Goal: Task Accomplishment & Management: Manage account settings

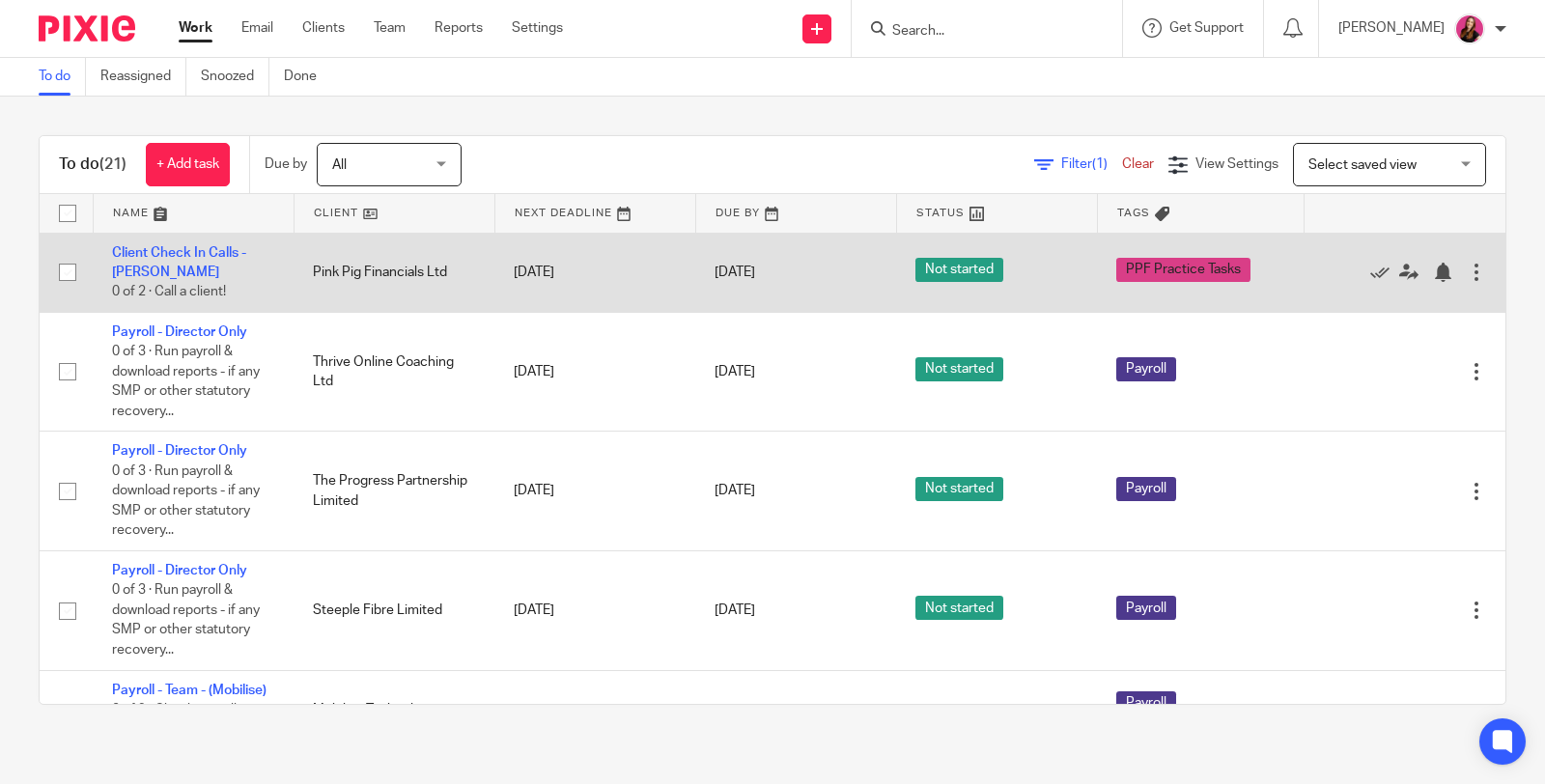
click at [527, 235] on td "[DATE]" at bounding box center [594, 273] width 201 height 80
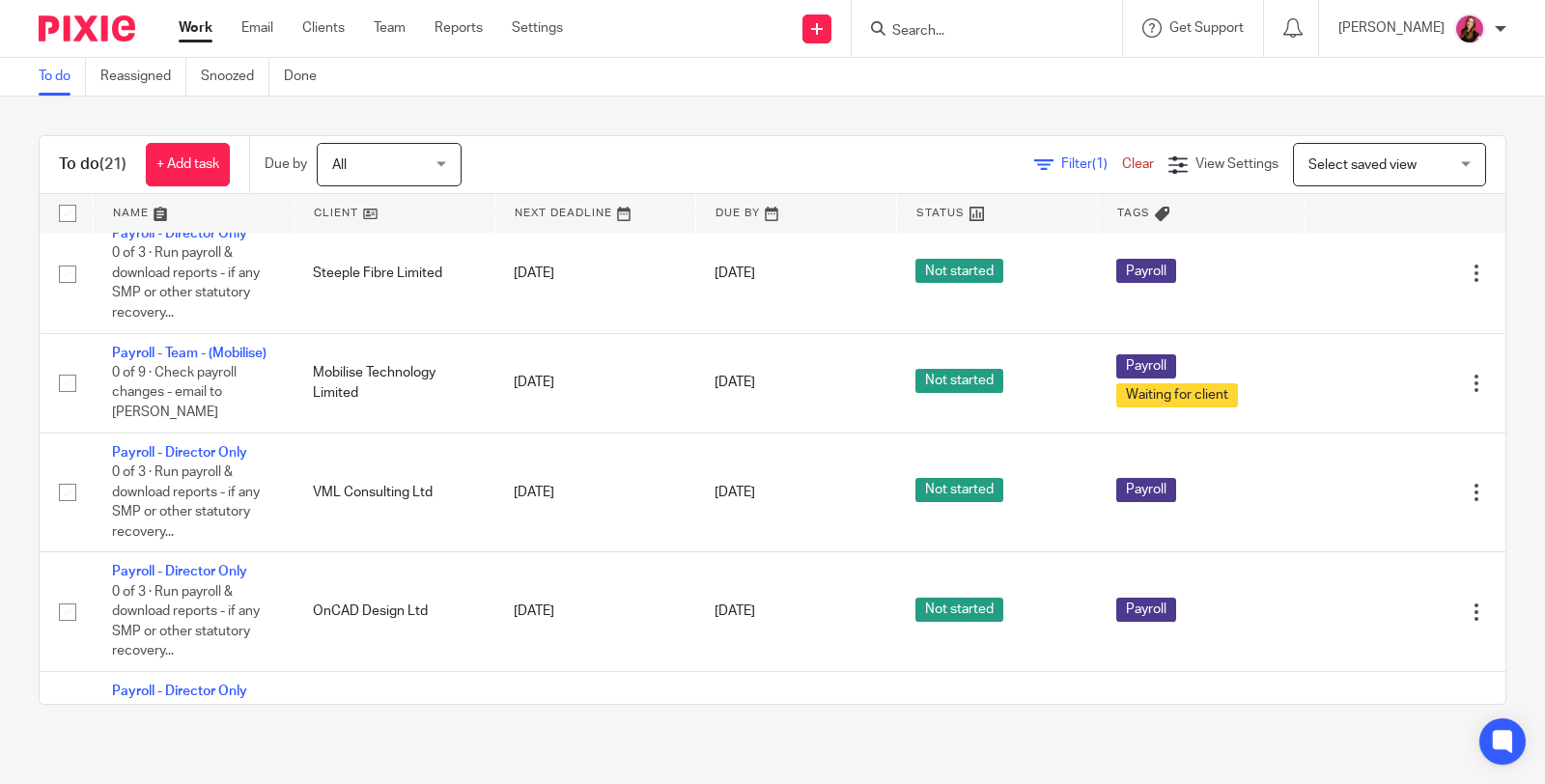
scroll to position [642, 0]
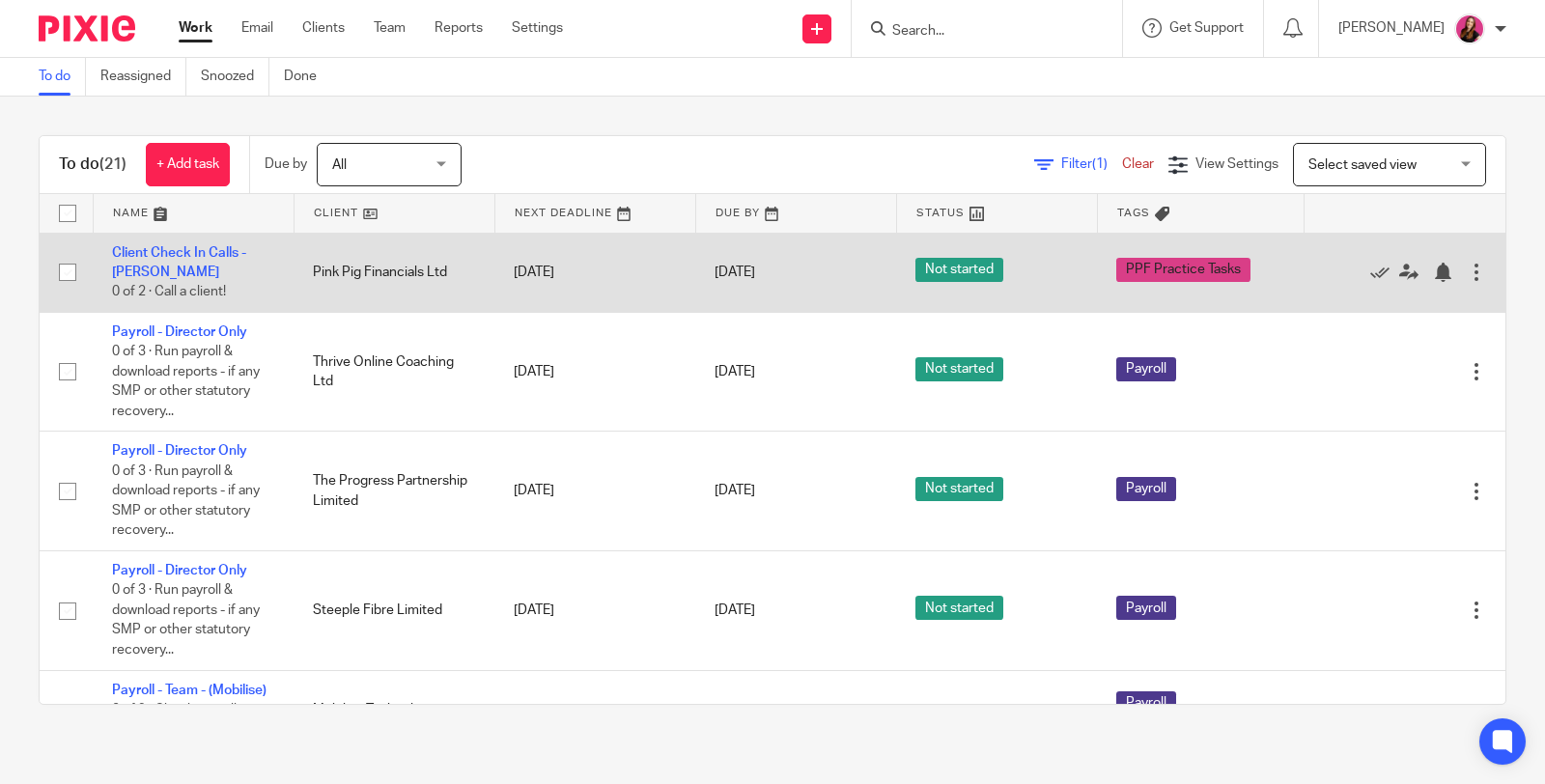
drag, startPoint x: 211, startPoint y: 328, endPoint x: 118, endPoint y: 296, distance: 98.4
click at [210, 328] on link "Payroll - Director Only" at bounding box center [179, 332] width 135 height 14
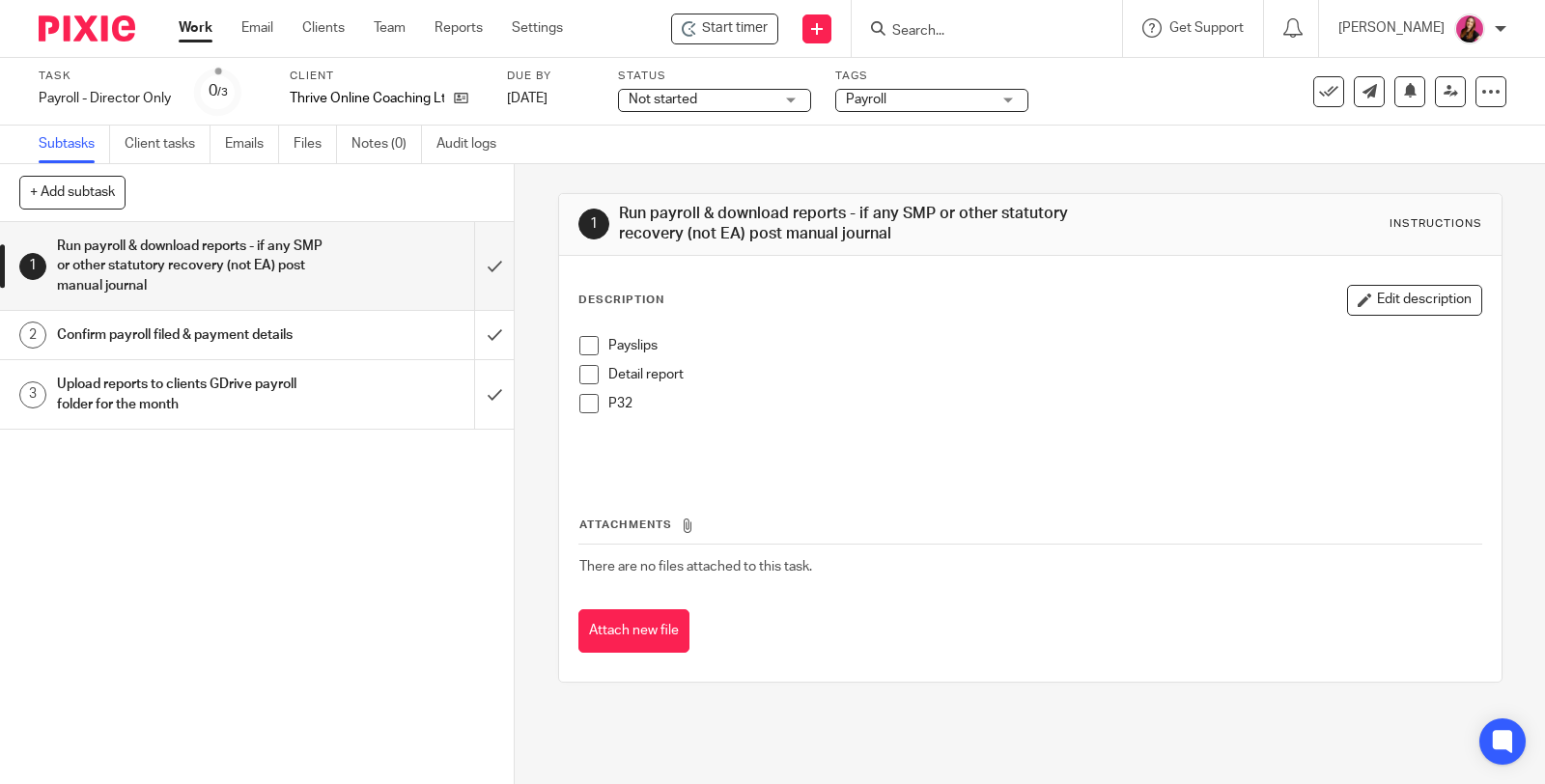
click at [247, 342] on h1 "Confirm payroll filed & payment details" at bounding box center [190, 335] width 266 height 29
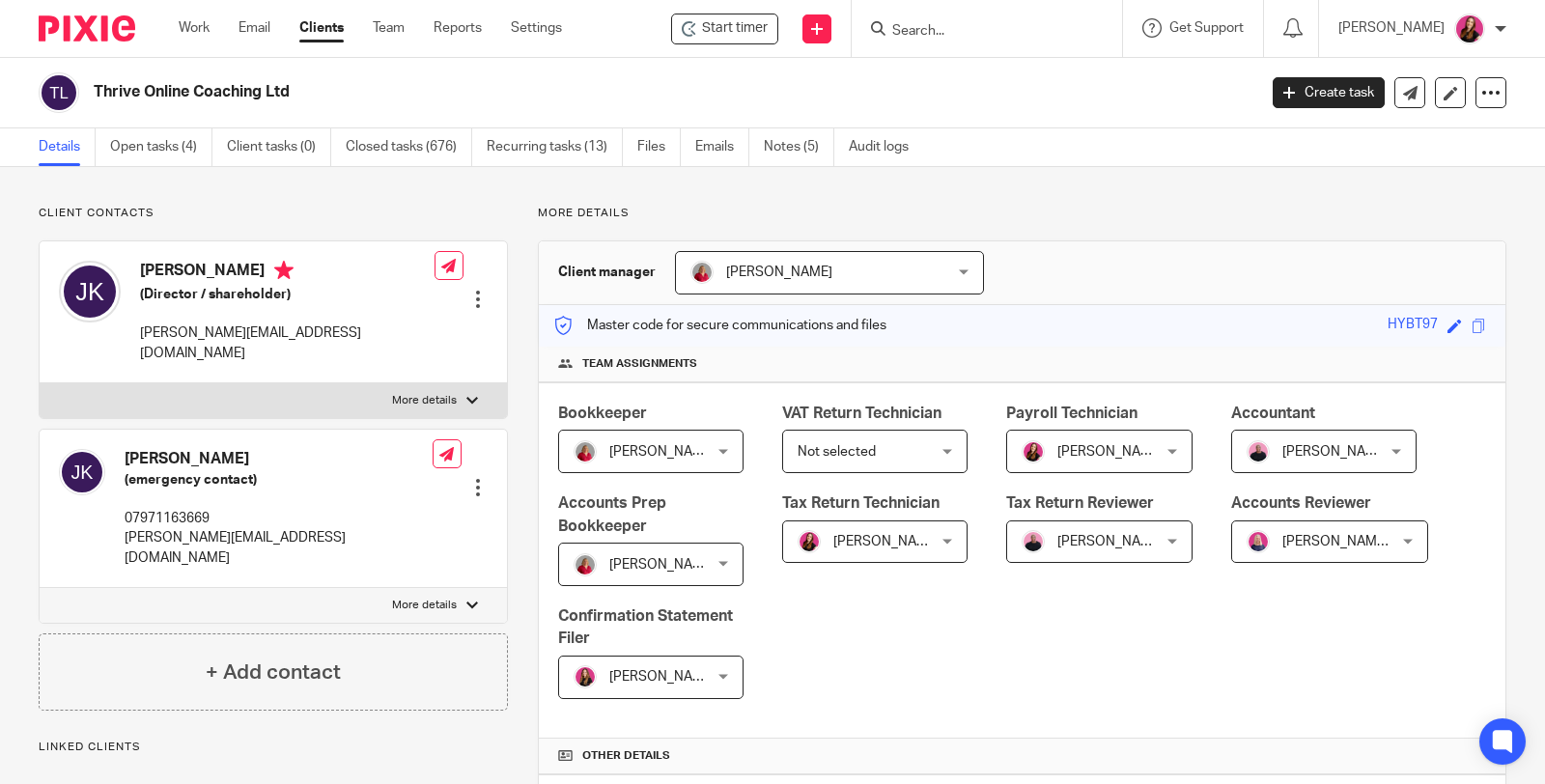
drag, startPoint x: 729, startPoint y: 156, endPoint x: 690, endPoint y: 111, distance: 59.5
click at [728, 156] on link "Emails" at bounding box center [722, 147] width 54 height 38
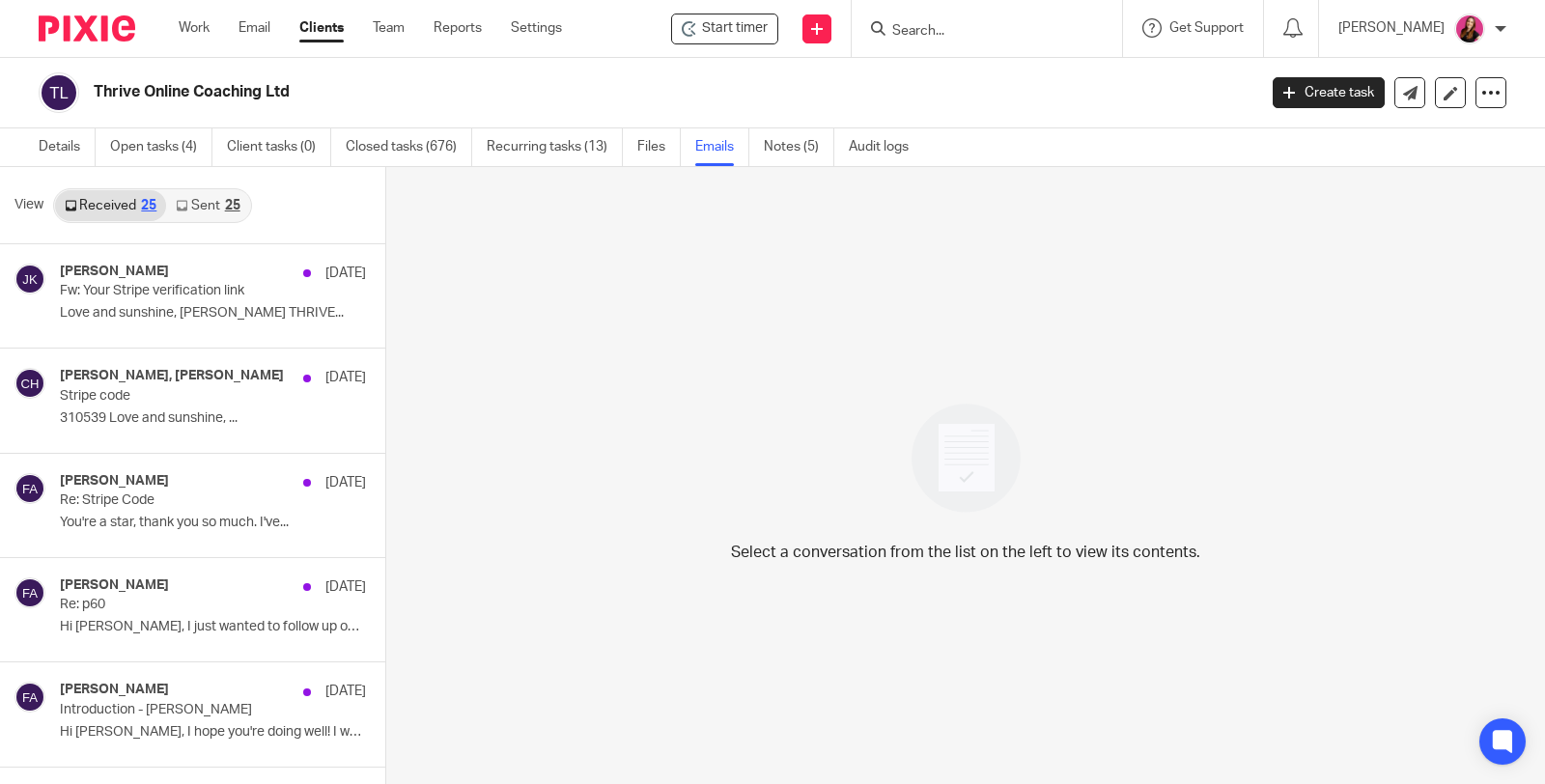
click at [209, 199] on link "Sent 25" at bounding box center [208, 206] width 83 height 31
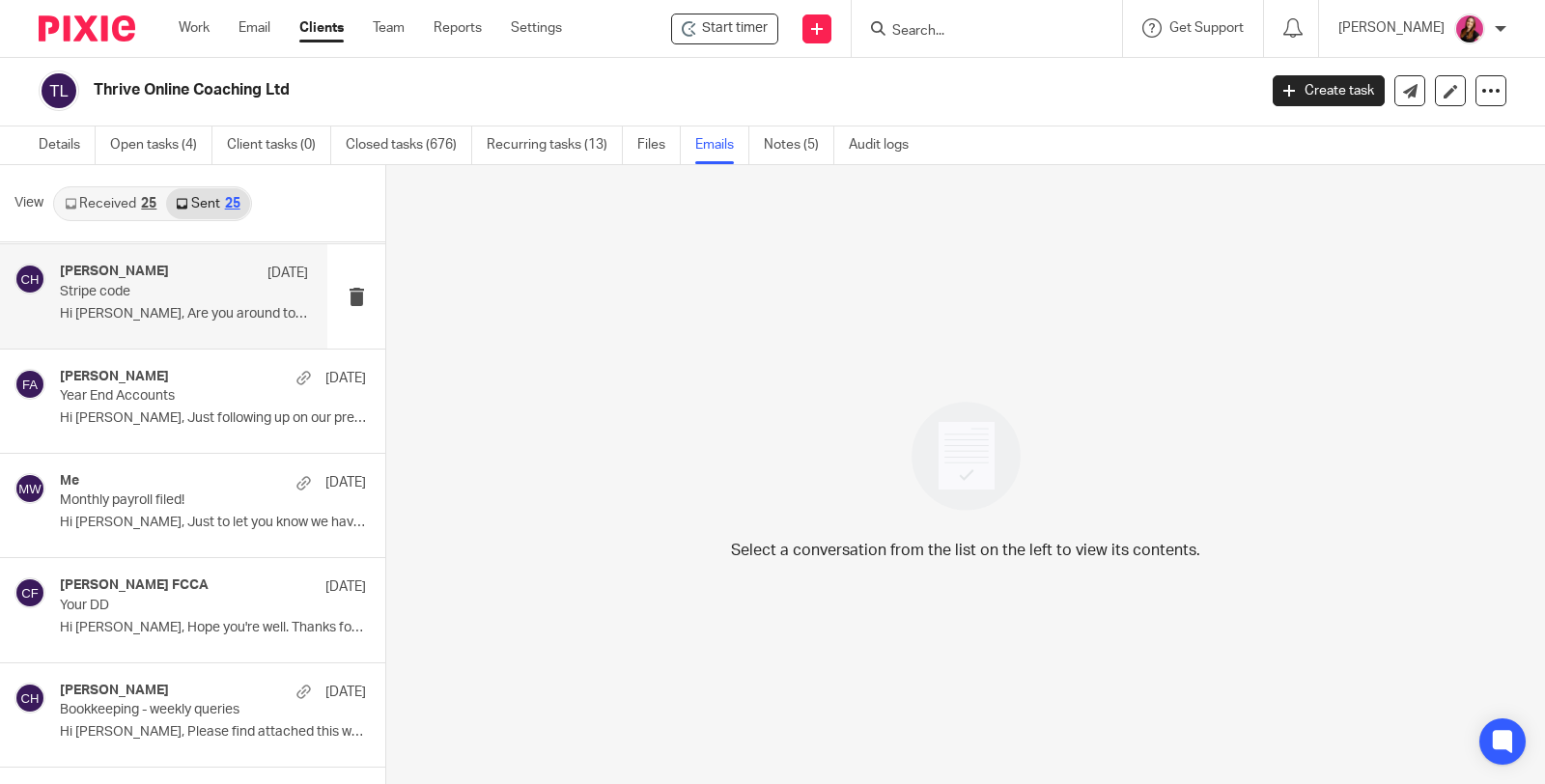
scroll to position [965, 0]
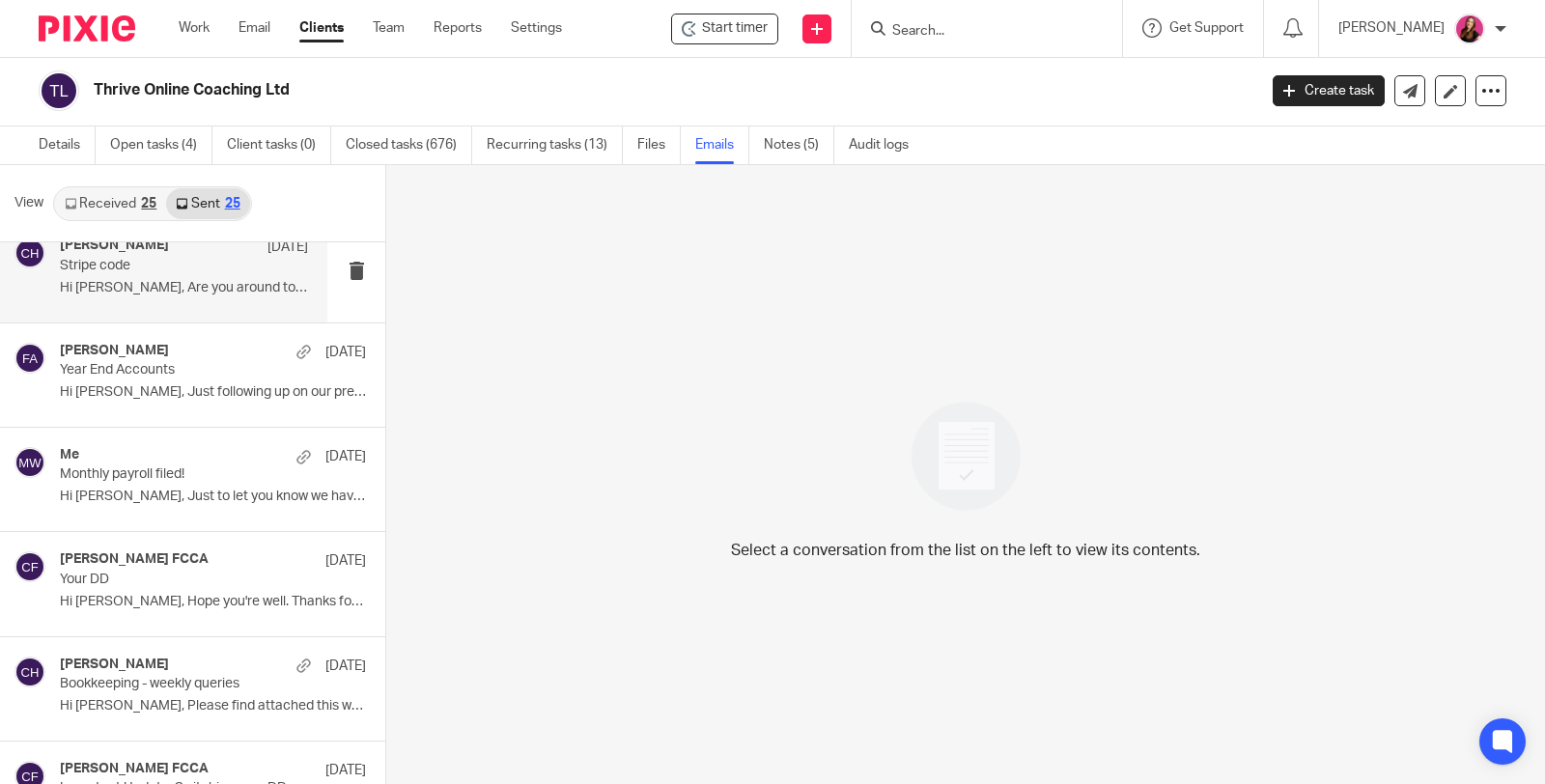
click at [171, 488] on p "Hi Jo, Just to let you know we have filed..." at bounding box center [213, 496] width 306 height 16
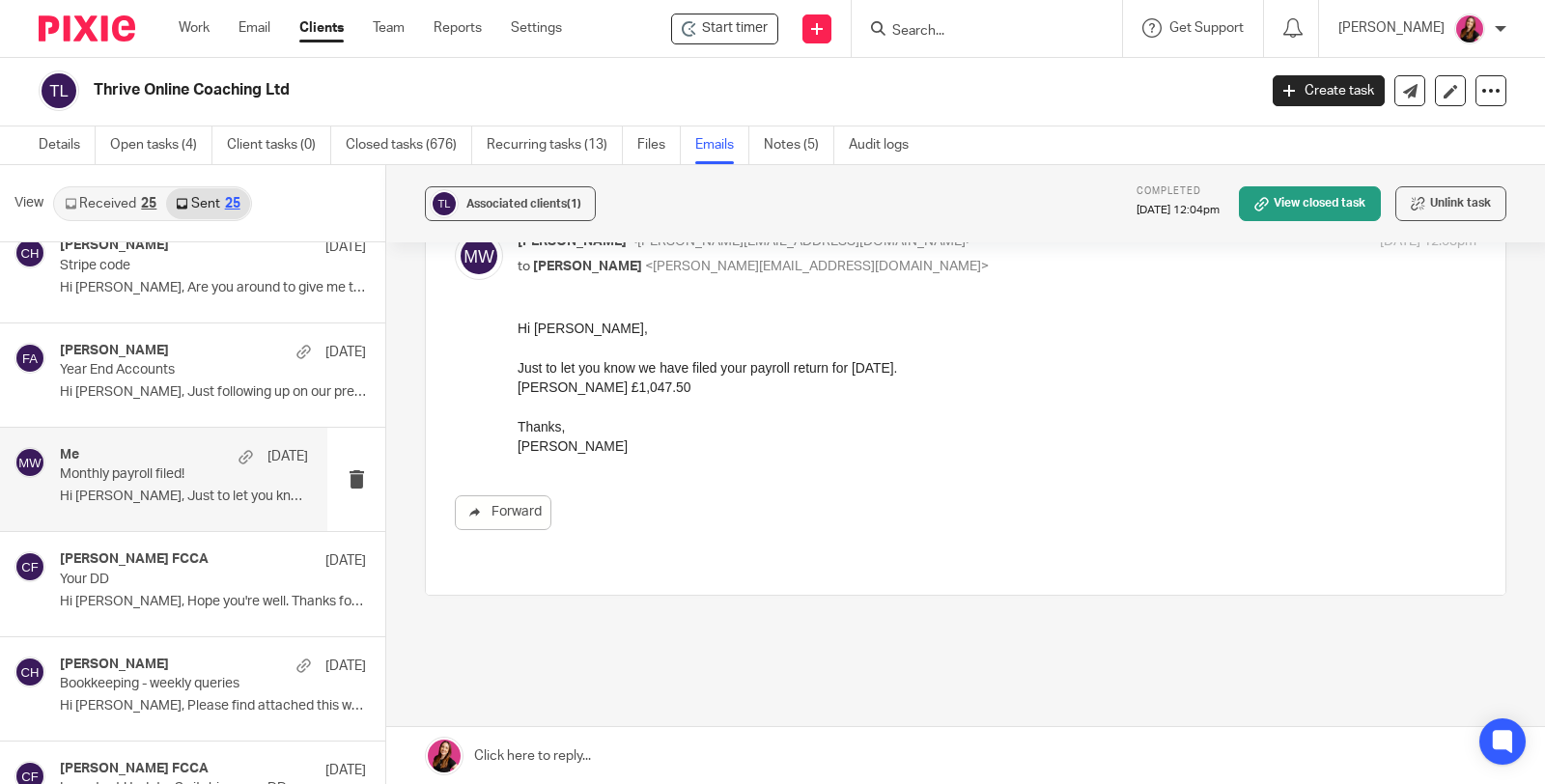
scroll to position [154, 0]
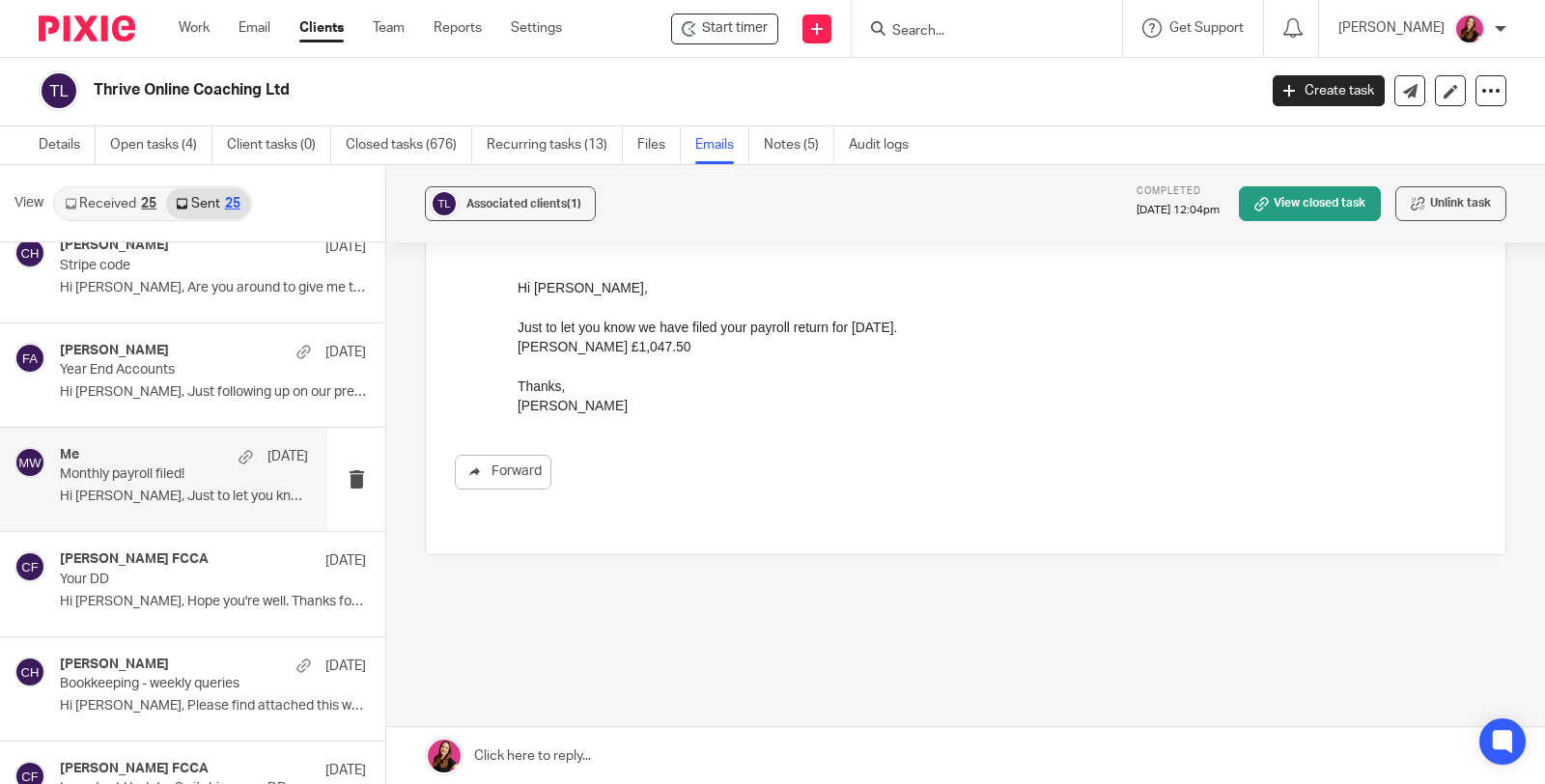
click at [553, 750] on link at bounding box center [966, 756] width 1159 height 58
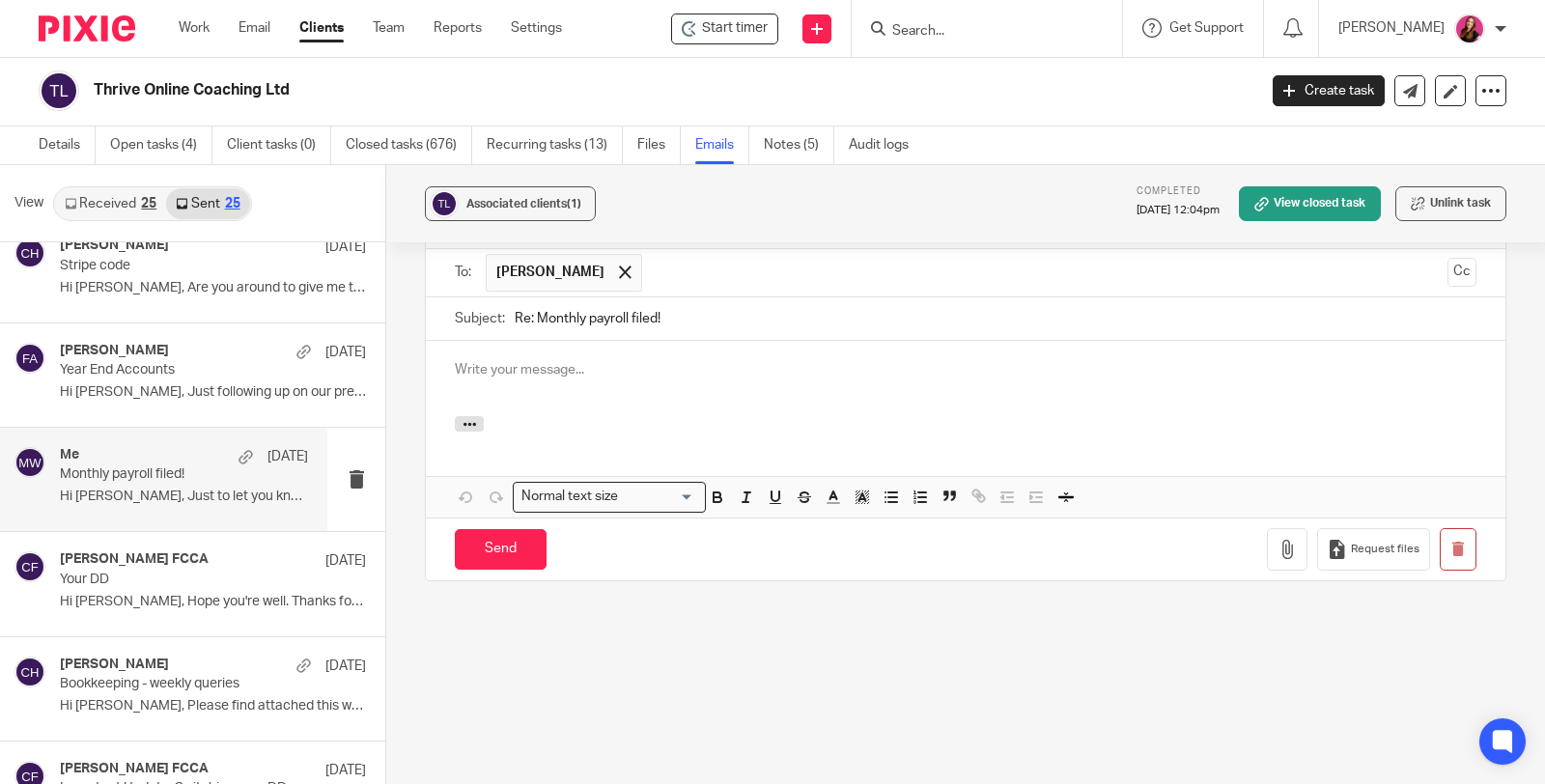
scroll to position [563, 0]
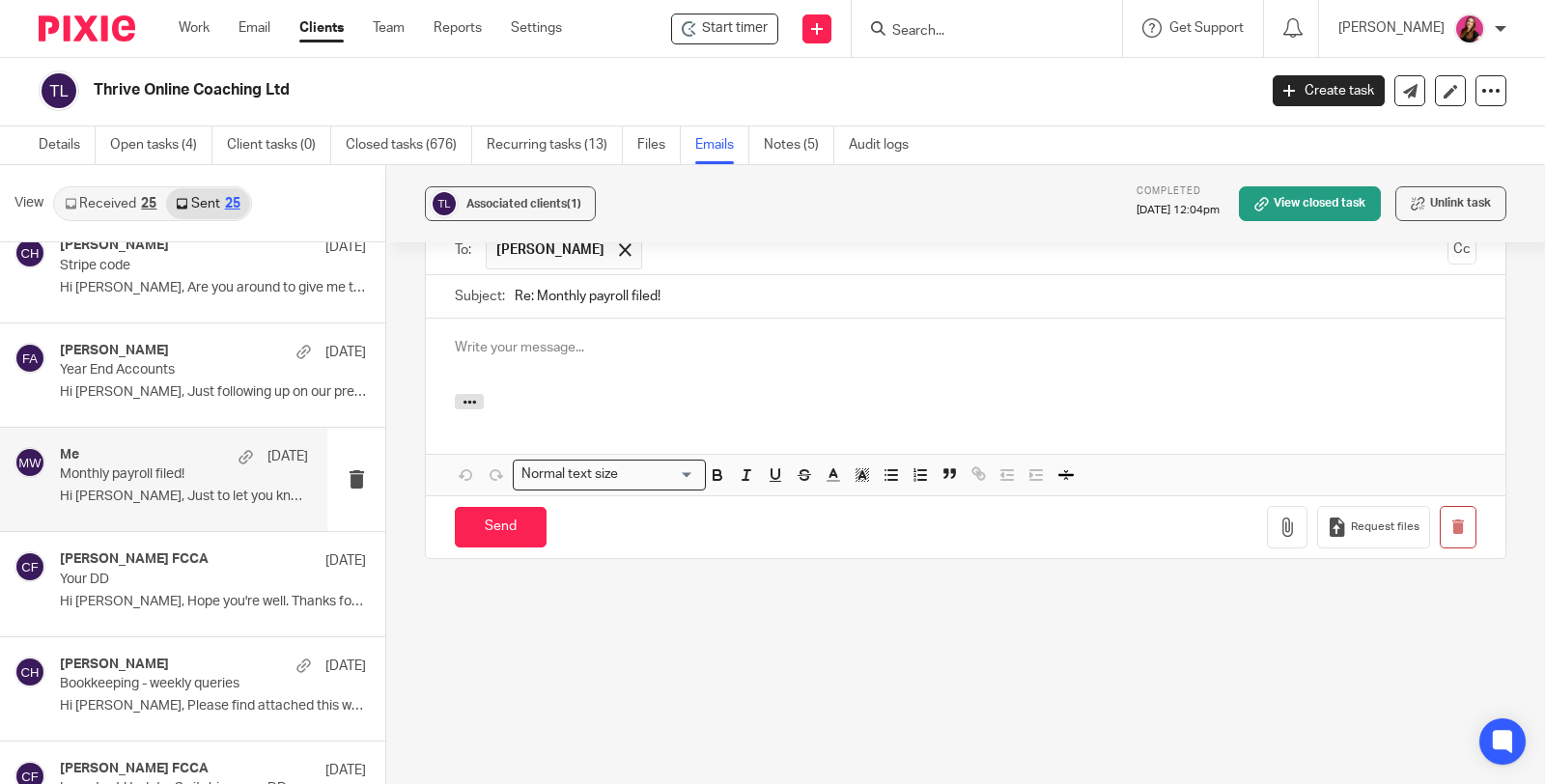
click at [526, 275] on input "Re: Monthly payroll filed!" at bounding box center [995, 296] width 962 height 44
click at [663, 338] on p at bounding box center [966, 347] width 1021 height 19
click at [766, 275] on input "UPDATED AUGUST: Monthly payroll filed!" at bounding box center [995, 296] width 962 height 44
type input "UPDATED AUGUST: Monthly payroll filed!"
click at [758, 338] on p at bounding box center [966, 347] width 1021 height 19
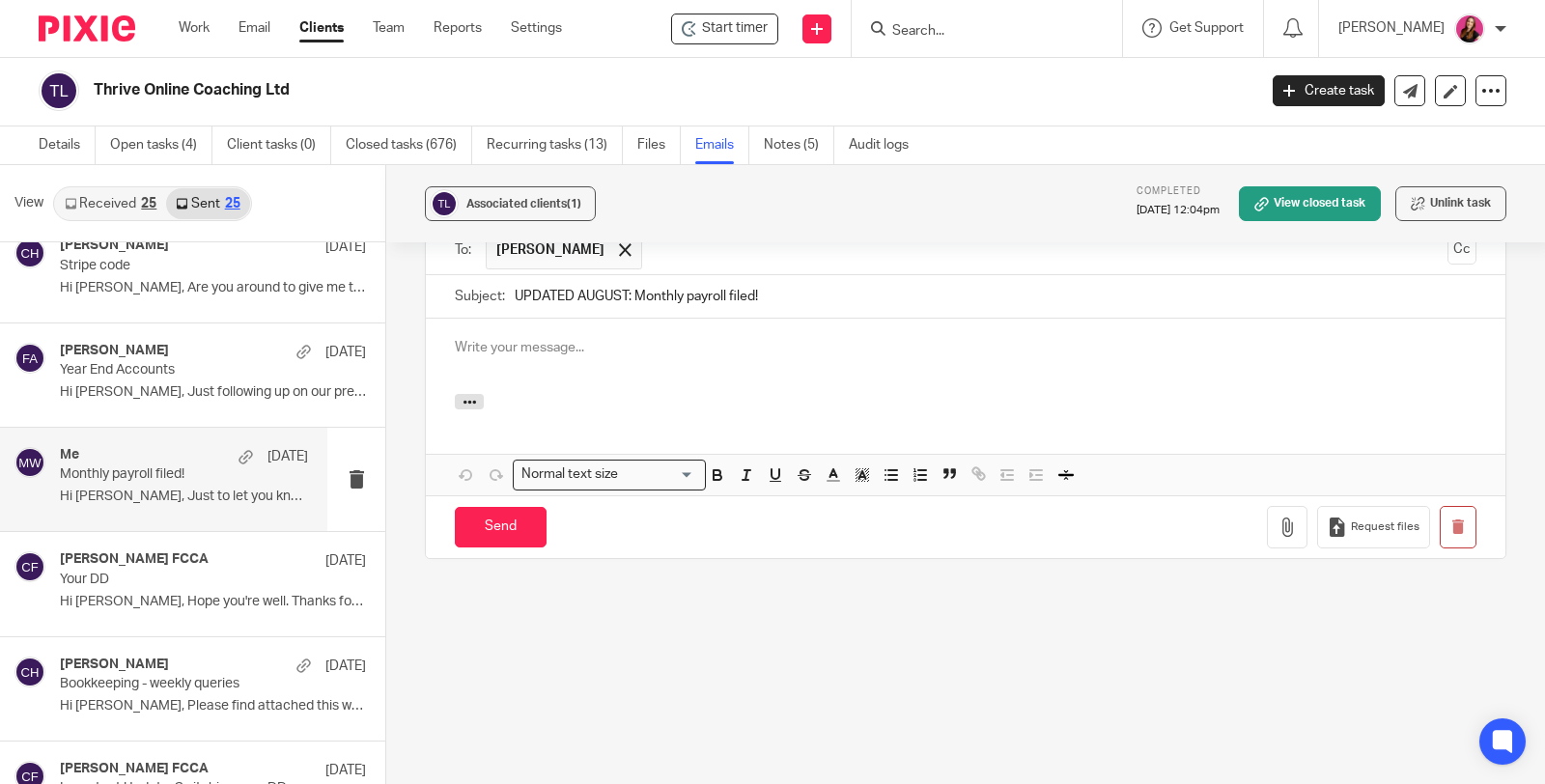
click at [639, 338] on p at bounding box center [966, 347] width 1021 height 19
paste div
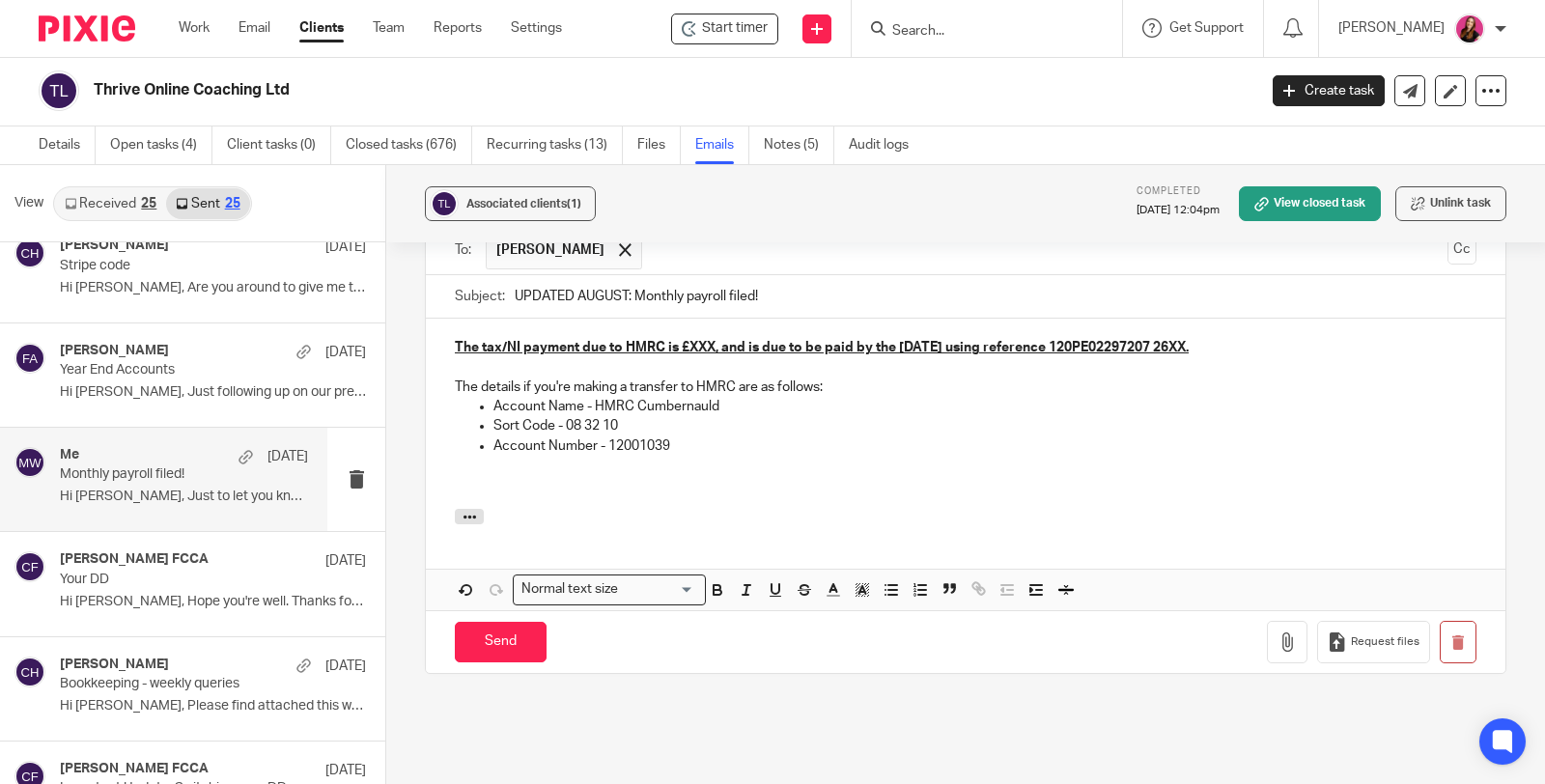
click at [446, 318] on div "The tax/NI payment due to HMRC is £XXX, and is due to be paid by the 22nd Octob…" at bounding box center [966, 413] width 1079 height 190
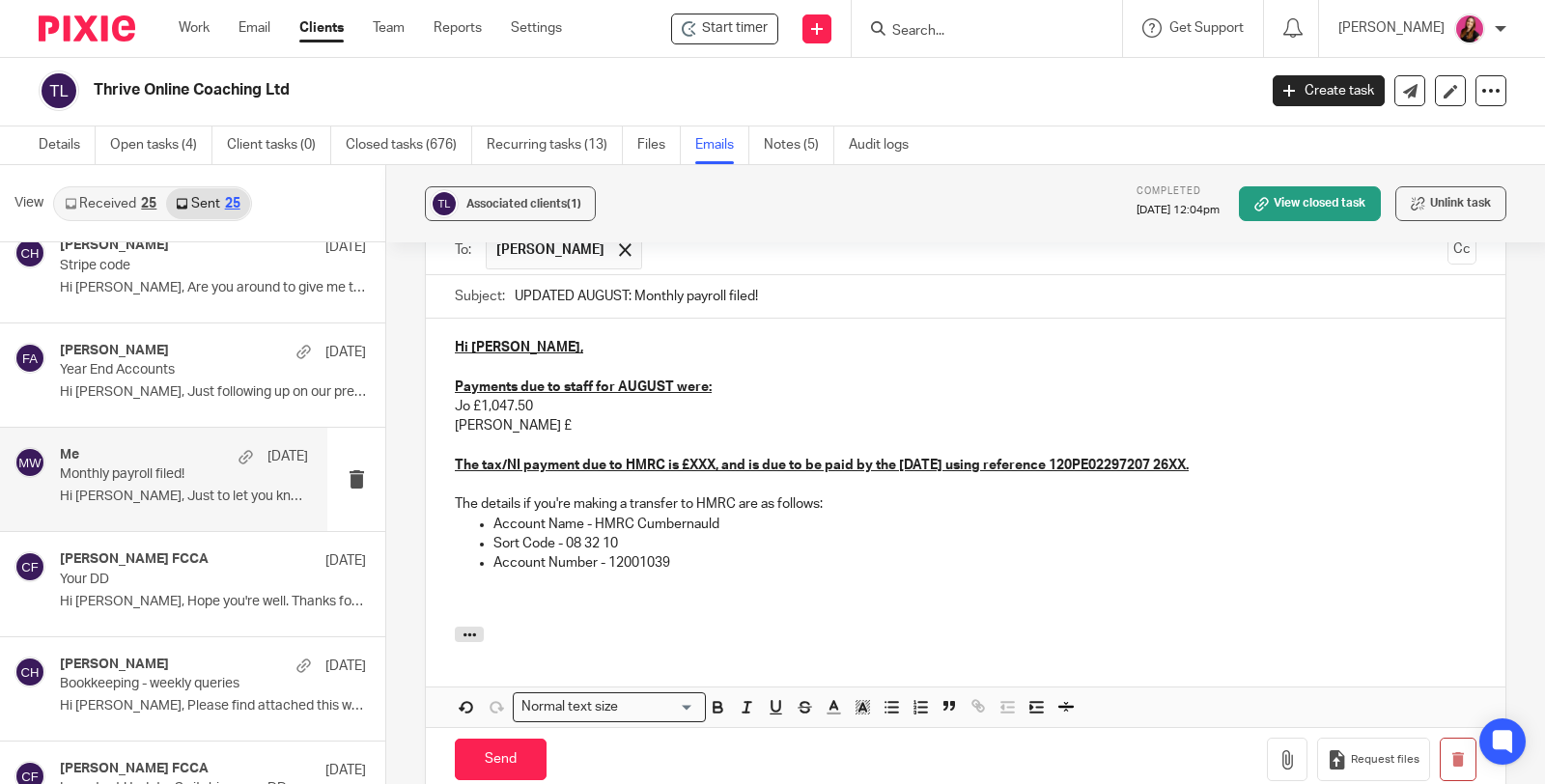
click at [713, 458] on u "The tax/NI payment due to HMRC is £XXX, and is due to be paid by the 22nd Octob…" at bounding box center [822, 465] width 734 height 14
click at [1196, 458] on u "The tax/NI payment due to HMRC is £56.53, and is due to be paid by the 22nd Oct…" at bounding box center [826, 465] width 741 height 14
click at [600, 593] on p at bounding box center [966, 603] width 1021 height 19
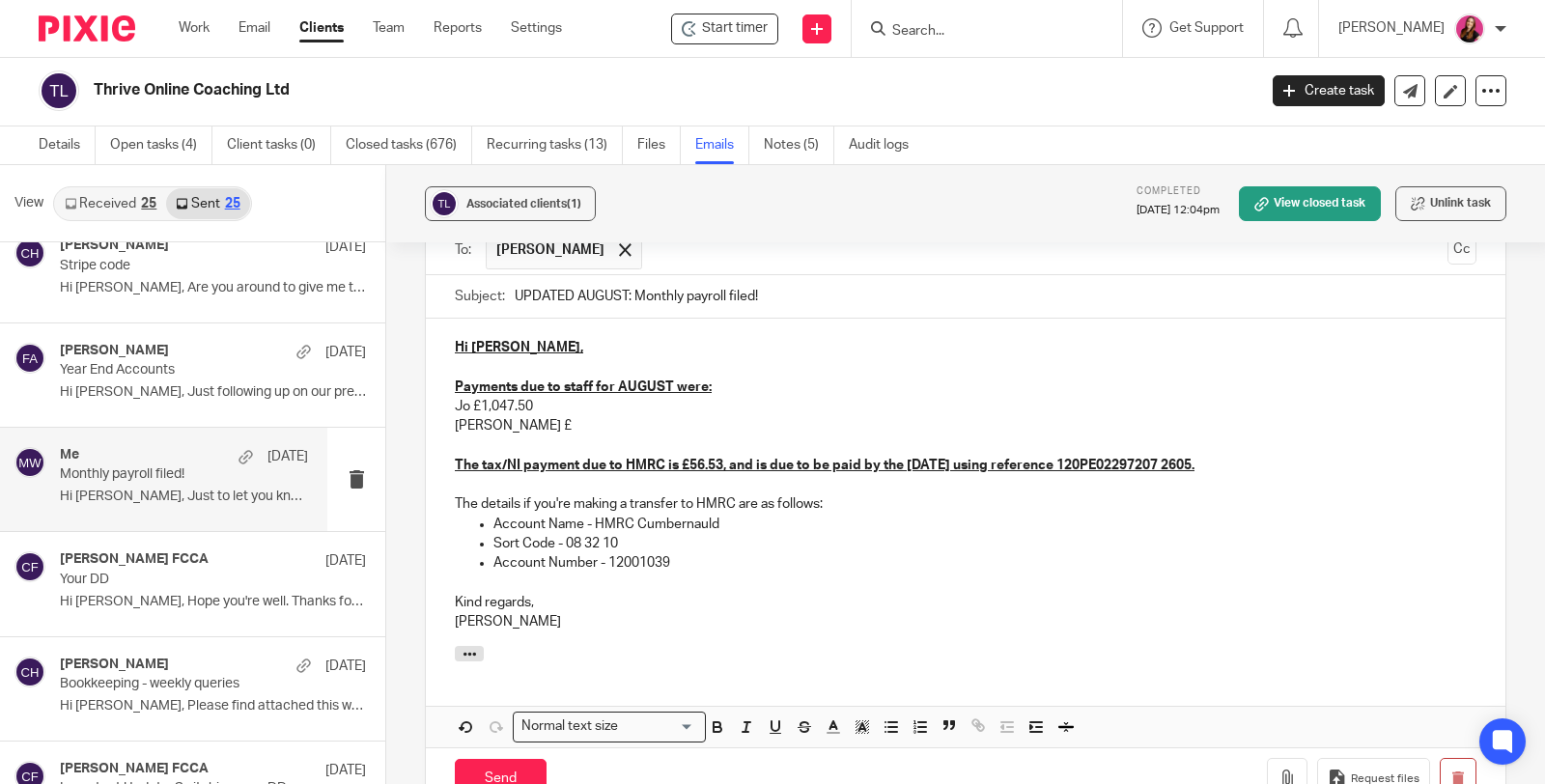
click at [521, 437] on p at bounding box center [966, 446] width 1021 height 19
click at [537, 416] on p "Chris £" at bounding box center [966, 426] width 1021 height 19
drag, startPoint x: 491, startPoint y: 321, endPoint x: 423, endPoint y: 318, distance: 68.1
click at [426, 318] on div "Hi Jo, Payments due to staff for AUGUST were: Jo £1,047.50 Chris £793.86 The ta…" at bounding box center [966, 481] width 1079 height 327
drag, startPoint x: 775, startPoint y: 704, endPoint x: 712, endPoint y: 705, distance: 63.0
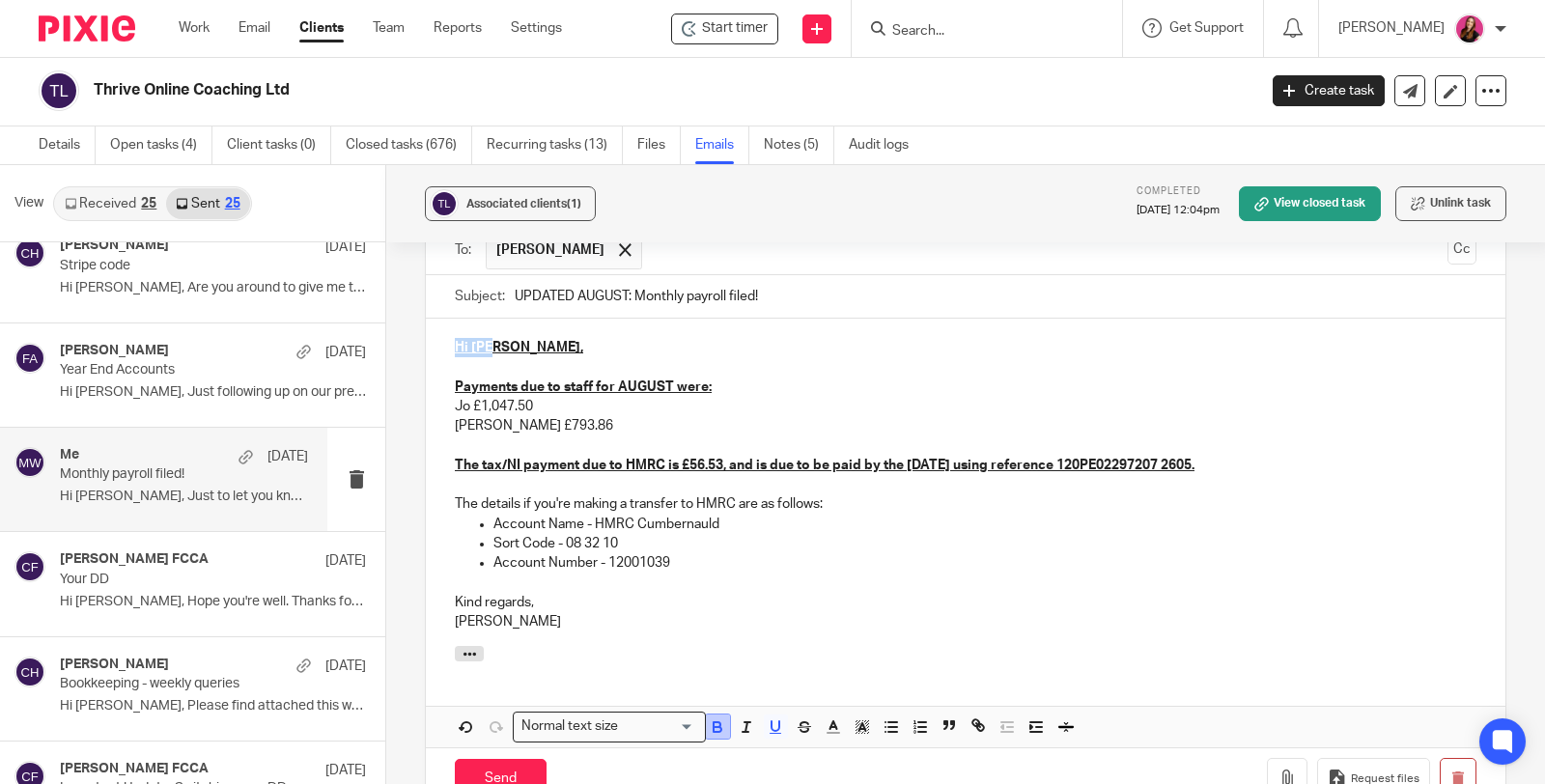
click at [775, 718] on icon "button" at bounding box center [775, 727] width 17 height 17
click at [714, 727] on icon "button" at bounding box center [717, 729] width 8 height 5
click at [865, 593] on p "Kind regards," at bounding box center [966, 603] width 1021 height 19
click at [517, 761] on input "Send" at bounding box center [501, 779] width 91 height 42
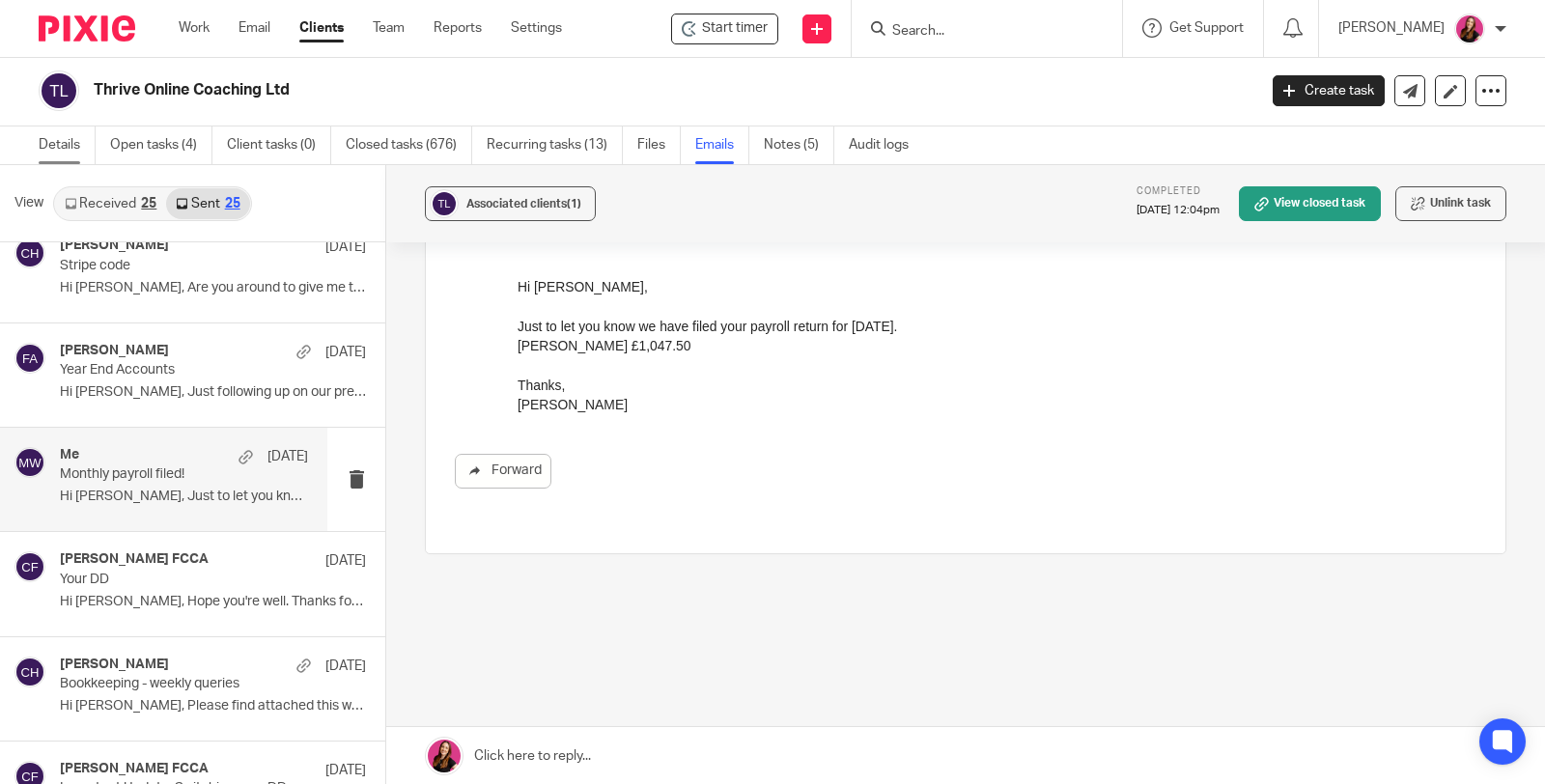
click at [61, 146] on link "Details" at bounding box center [67, 145] width 57 height 38
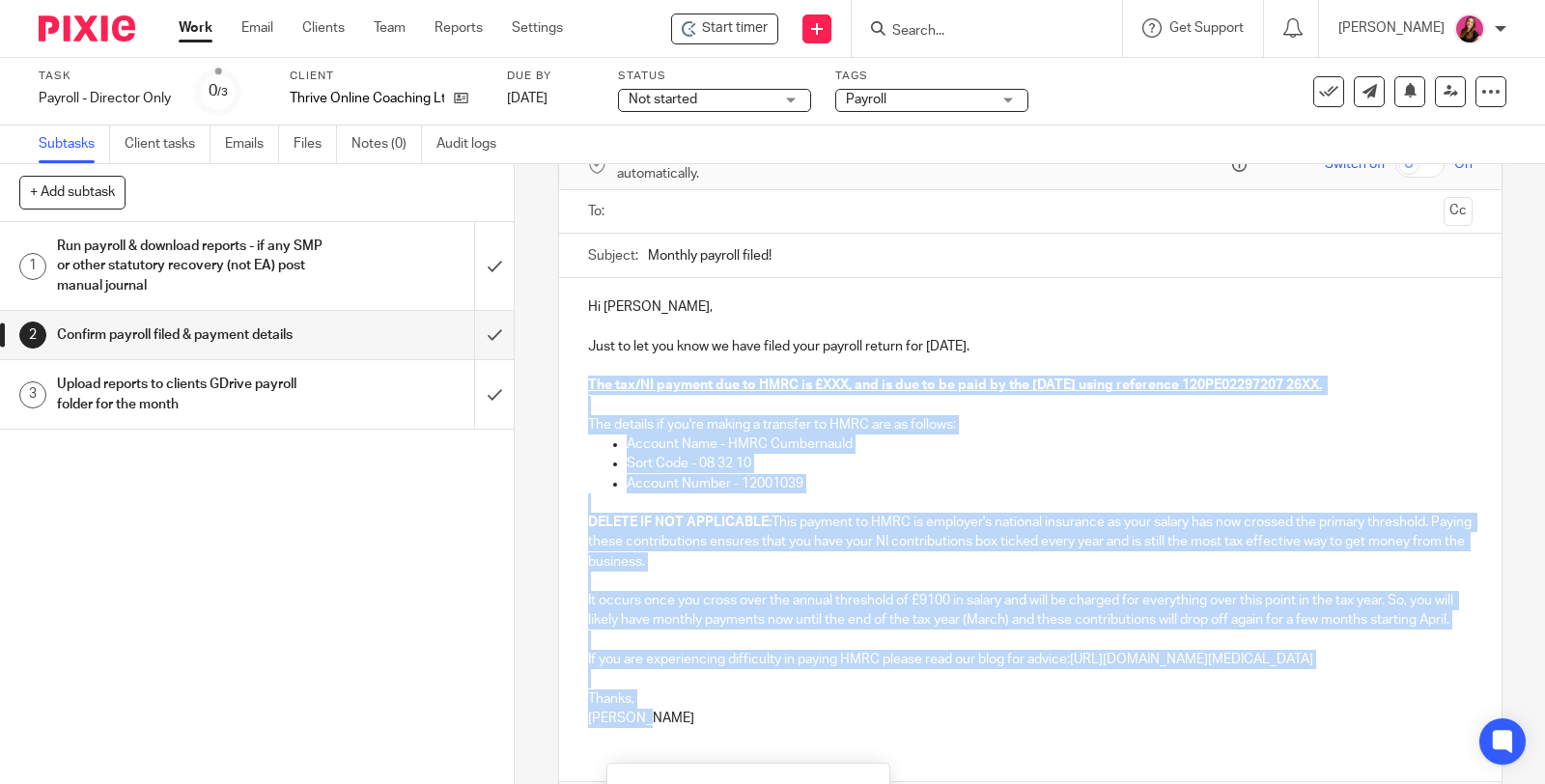
scroll to position [271, 0]
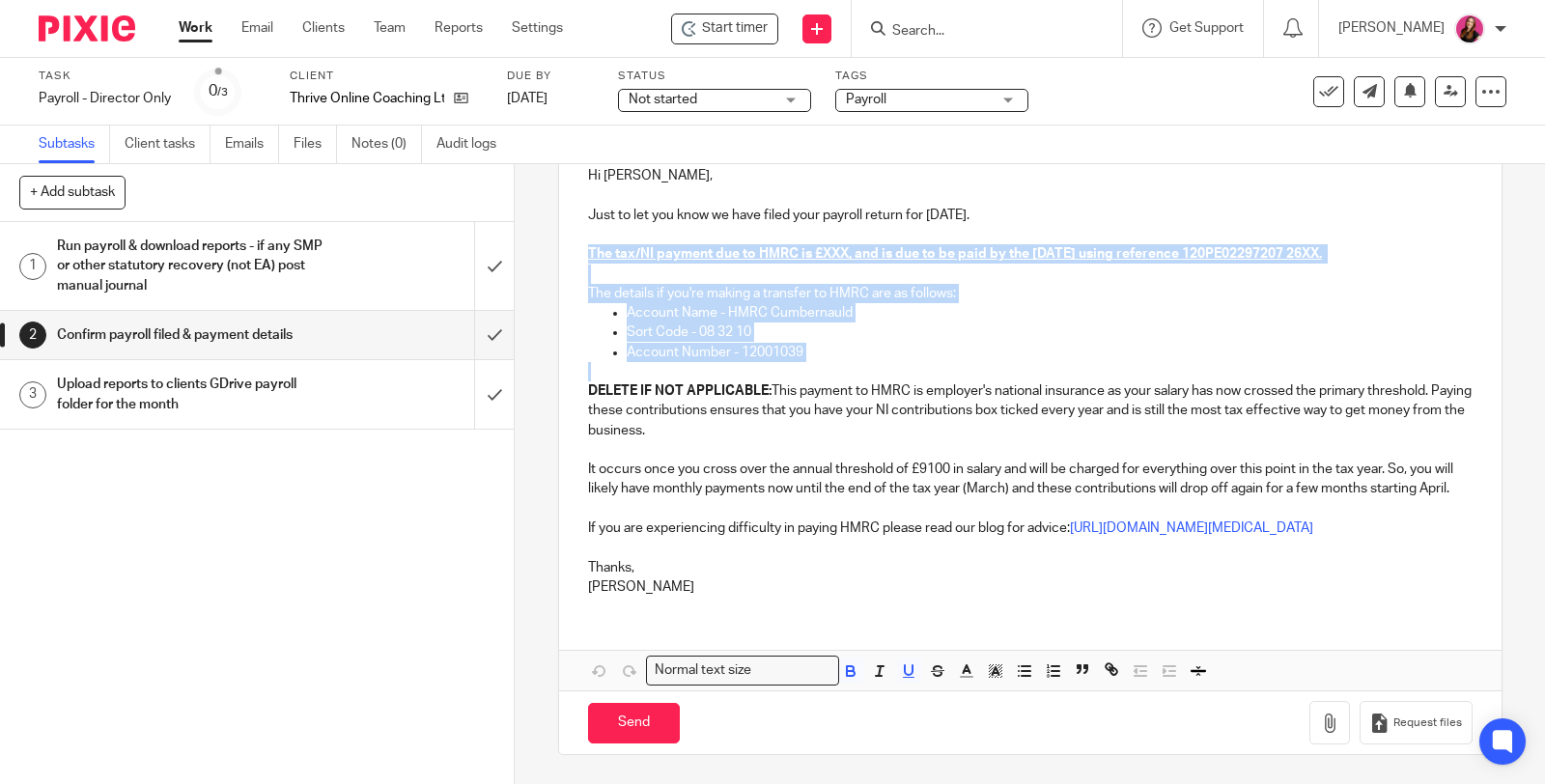
drag, startPoint x: 581, startPoint y: 487, endPoint x: 817, endPoint y: 327, distance: 285.1
click at [817, 327] on div "Hi Jo, Just to let you know we have filed your payroll return for September 202…" at bounding box center [1030, 378] width 942 height 464
copy div "The tax/NI payment due to HMRC is £XXX, and is due to be paid by the 22nd Octob…"
drag, startPoint x: 268, startPoint y: 279, endPoint x: 278, endPoint y: 272, distance: 12.2
click at [268, 279] on h1 "Run payroll & download reports - if any SMP or other statutory recovery (not EA…" at bounding box center [190, 266] width 266 height 69
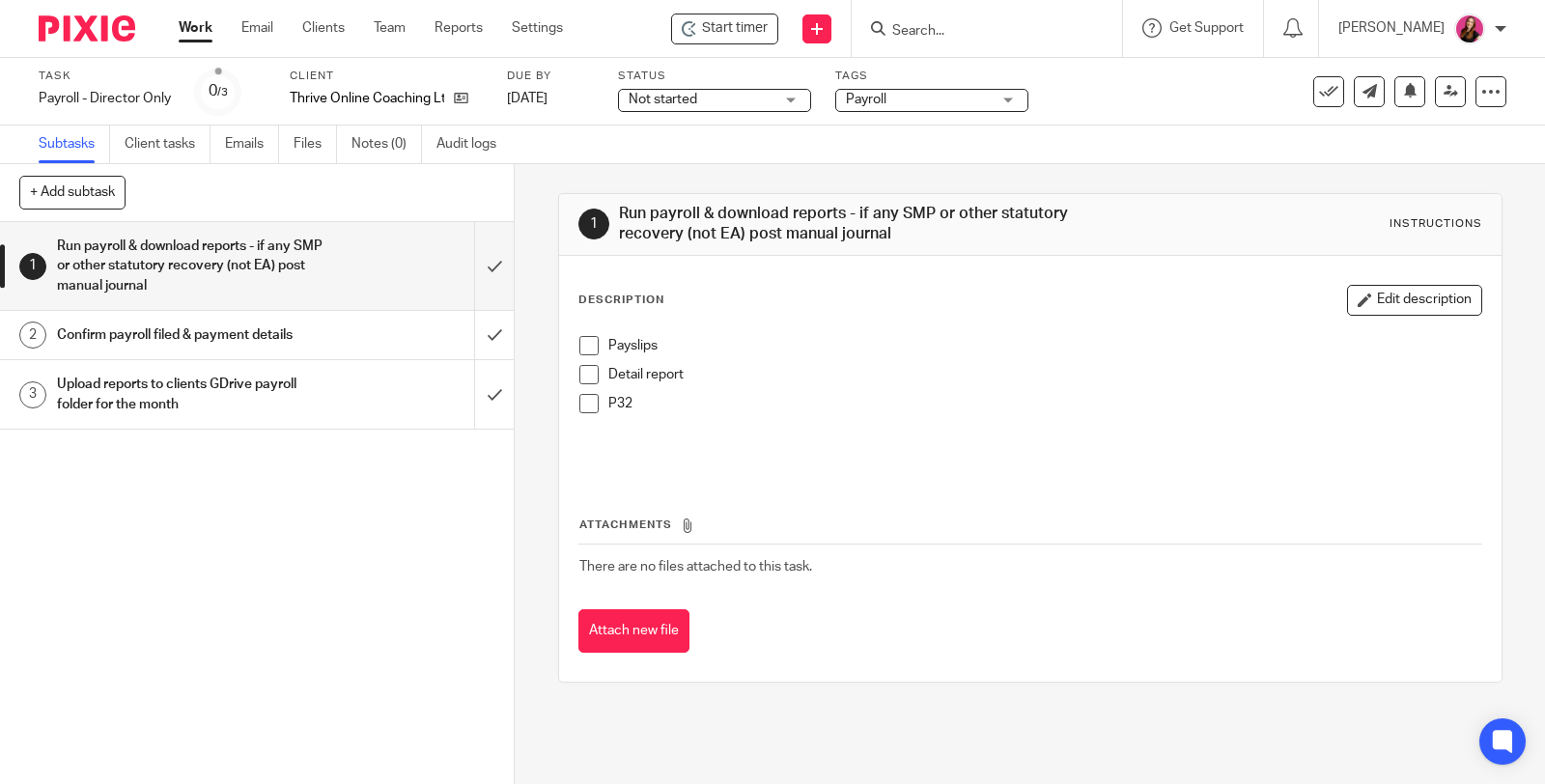
drag, startPoint x: 585, startPoint y: 340, endPoint x: 584, endPoint y: 374, distance: 34.0
click at [586, 340] on span at bounding box center [589, 345] width 19 height 19
drag, startPoint x: 584, startPoint y: 374, endPoint x: 575, endPoint y: 387, distance: 15.8
click at [584, 374] on span at bounding box center [589, 375] width 19 height 19
click at [580, 394] on span at bounding box center [589, 404] width 19 height 19
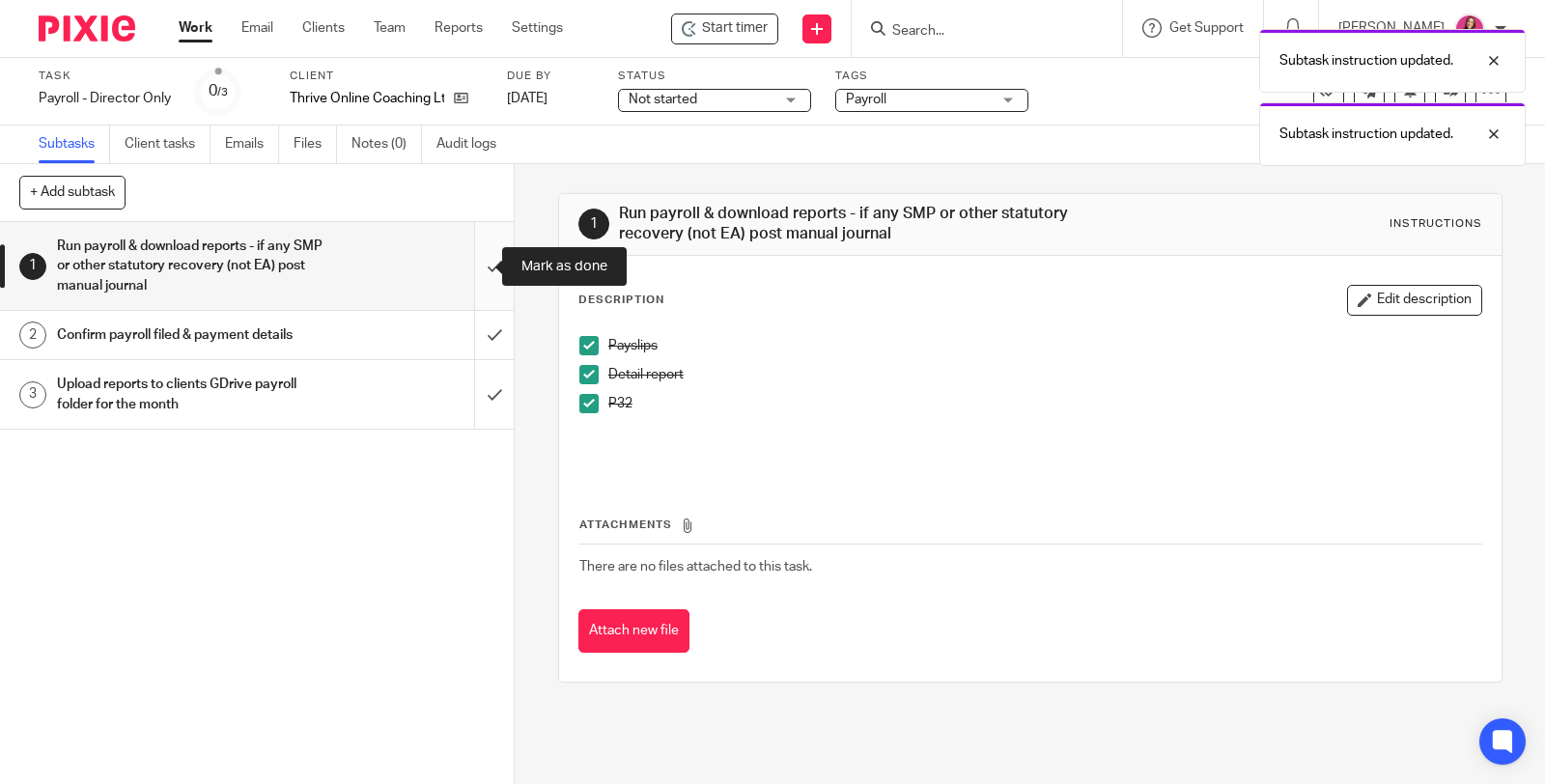
click at [472, 265] on input "submit" at bounding box center [256, 266] width 513 height 88
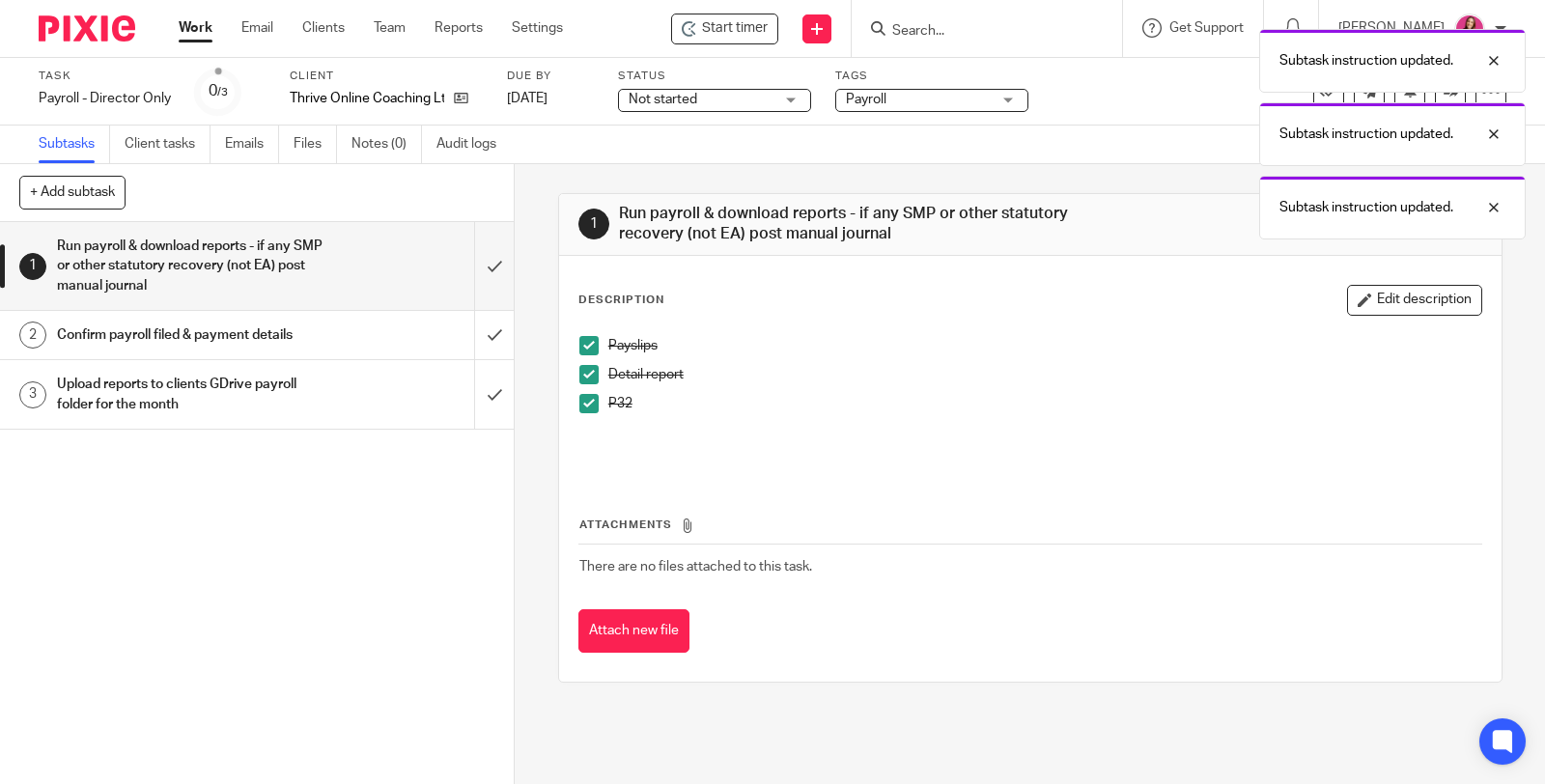
click at [309, 319] on link "2 Confirm payroll filed & payment details" at bounding box center [237, 335] width 474 height 49
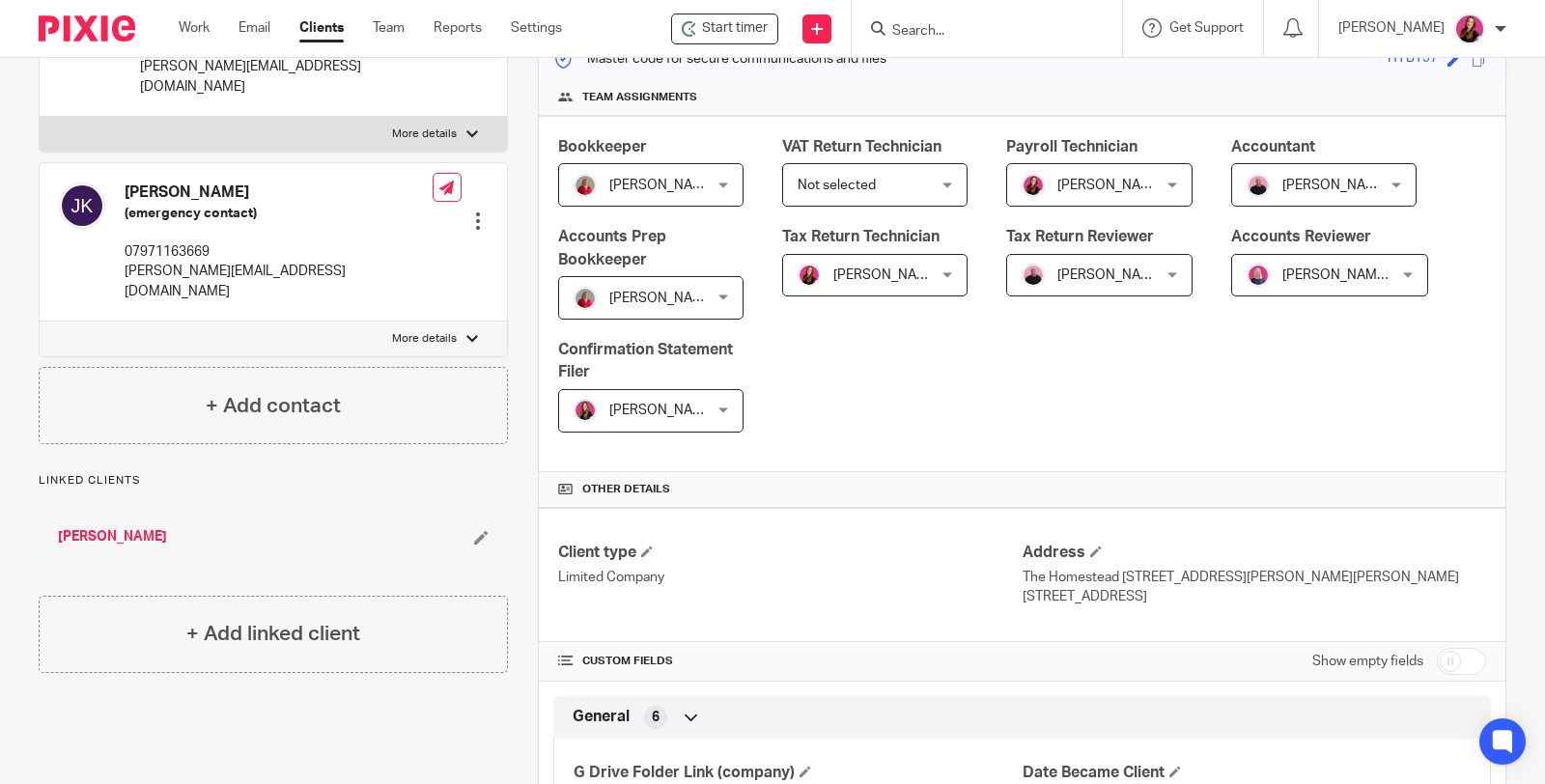
scroll to position [321, 0]
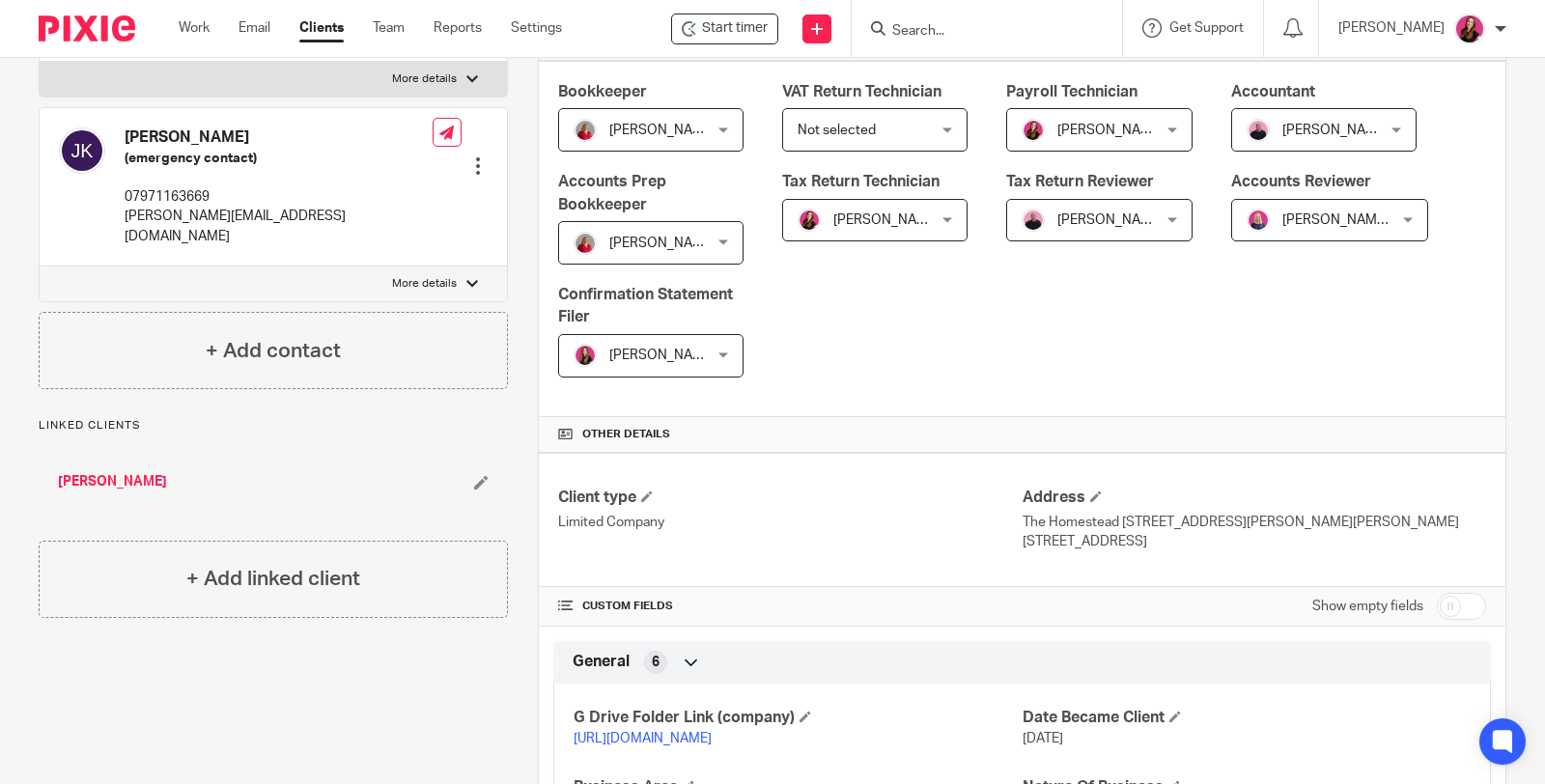
click at [708, 739] on link "[URL][DOMAIN_NAME]" at bounding box center [642, 738] width 138 height 14
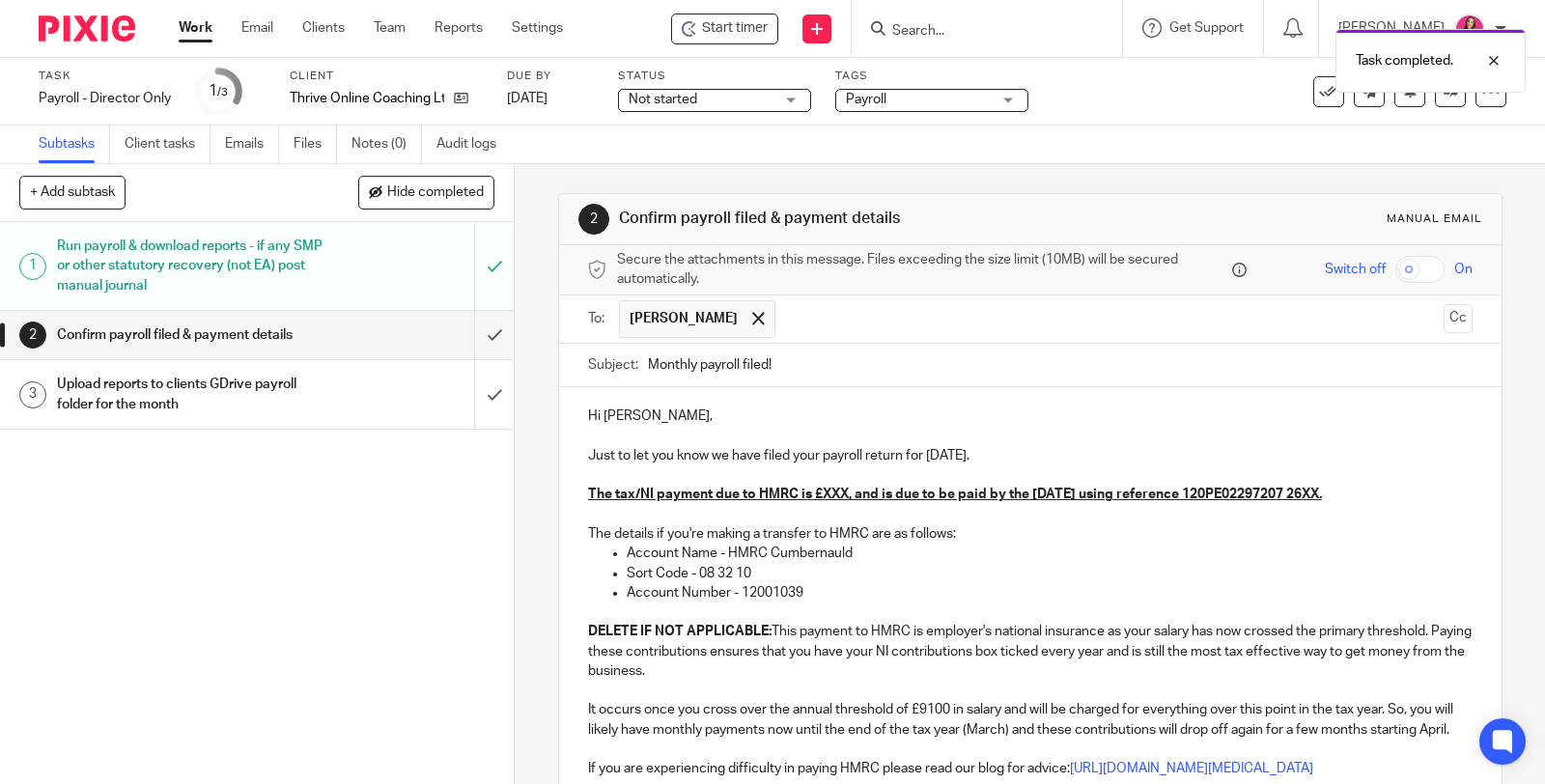
click at [1025, 456] on p "Just to let you know we have filed your payroll return for [DATE]." at bounding box center [1030, 456] width 884 height 19
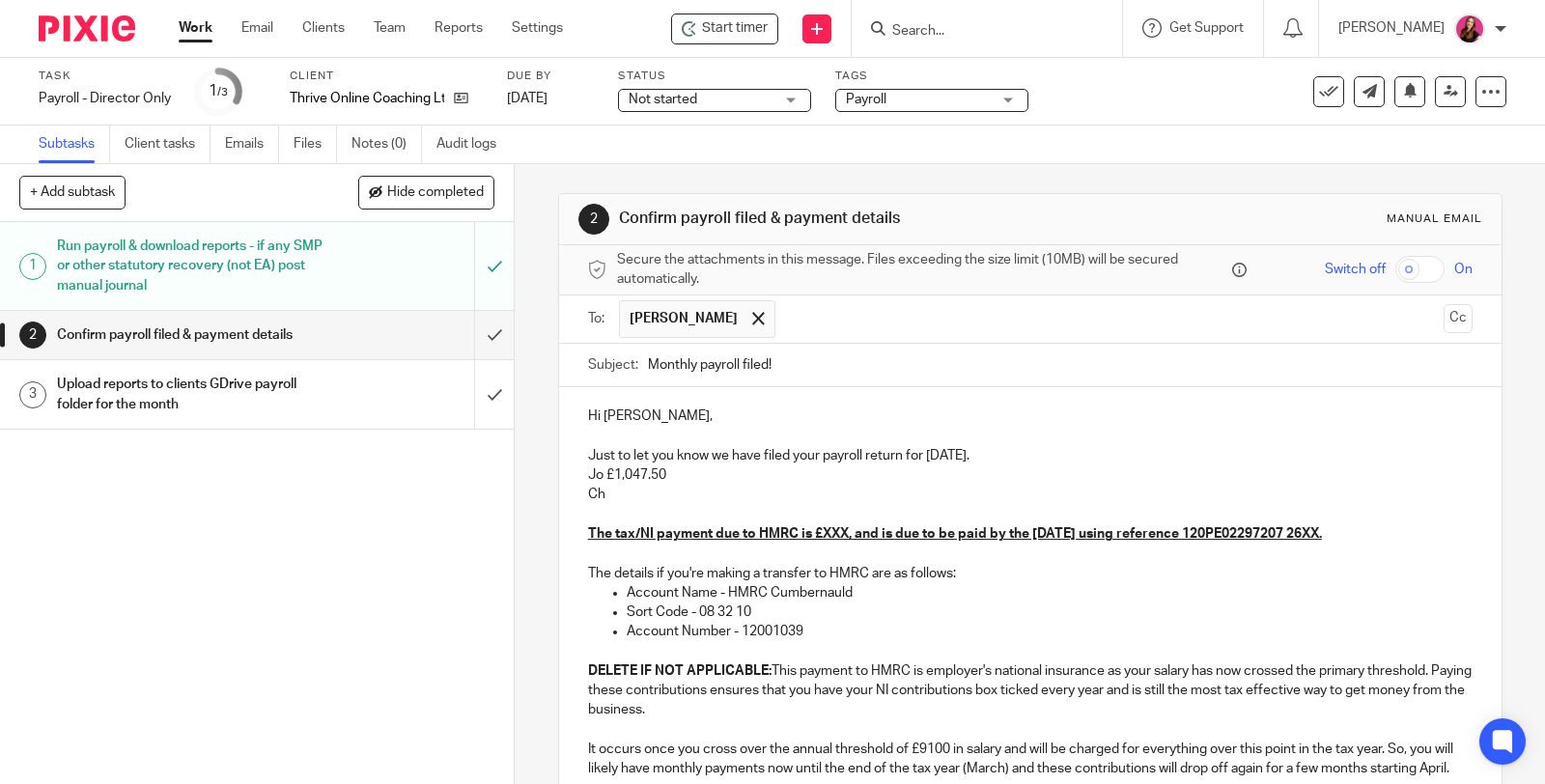
click at [595, 473] on p "Jo £1,047.50" at bounding box center [1030, 474] width 884 height 19
click at [612, 490] on p "Ch" at bounding box center [1030, 494] width 884 height 19
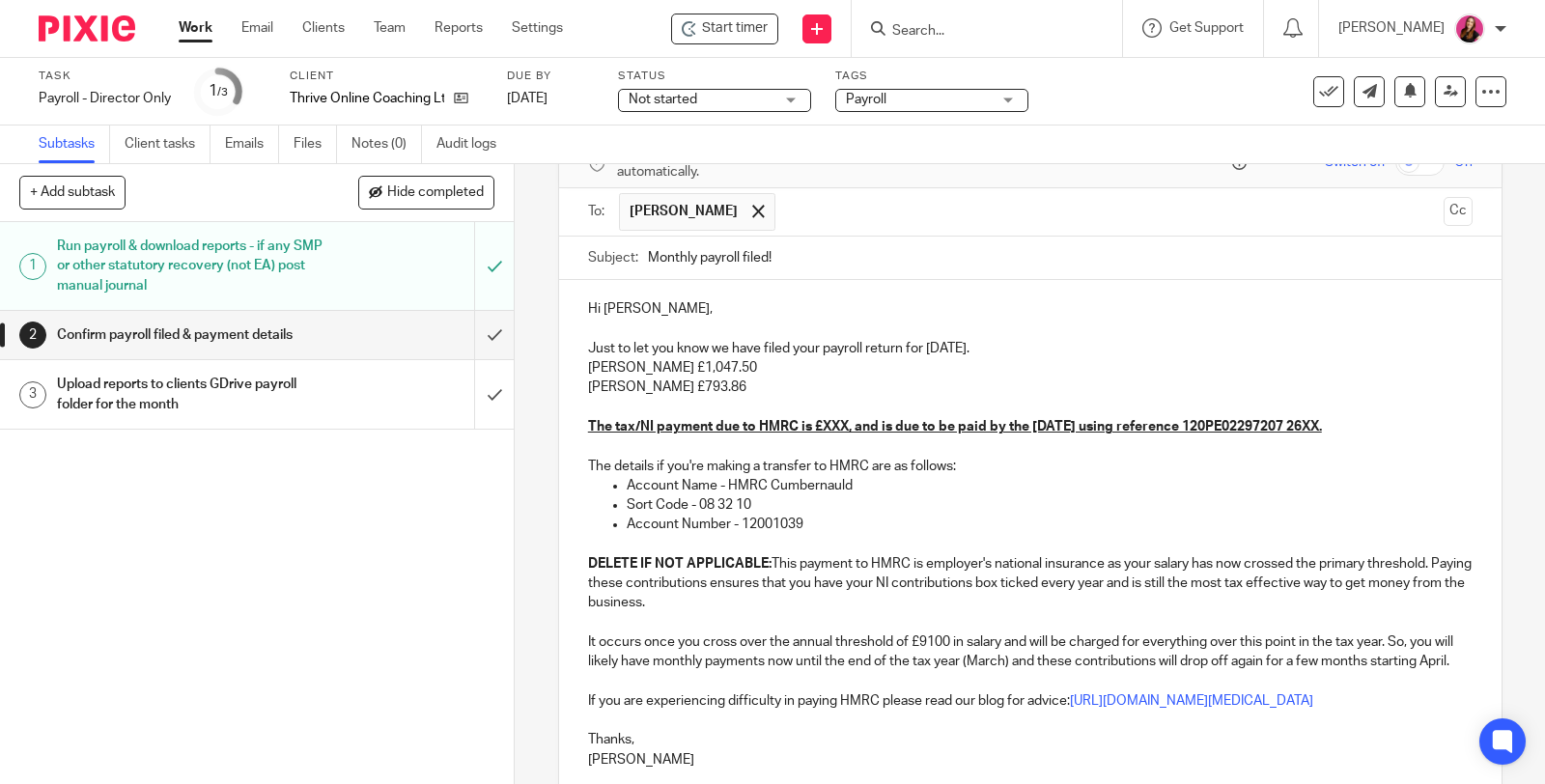
scroll to position [214, 0]
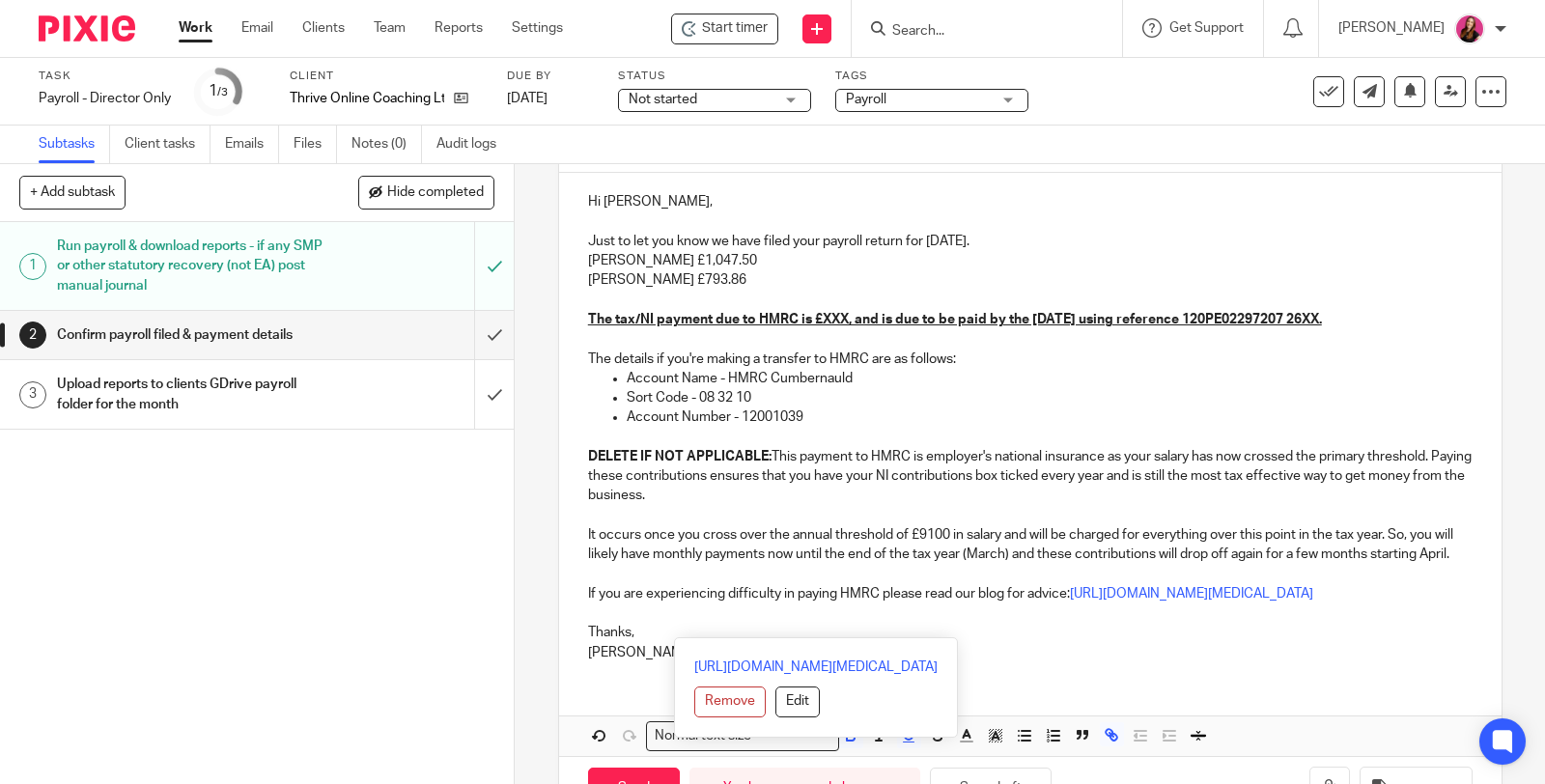
drag, startPoint x: 1050, startPoint y: 635, endPoint x: 576, endPoint y: 302, distance: 579.3
click at [576, 302] on div "Hi [PERSON_NAME], Just to let you know we have filed your payroll return for [D…" at bounding box center [1030, 424] width 942 height 503
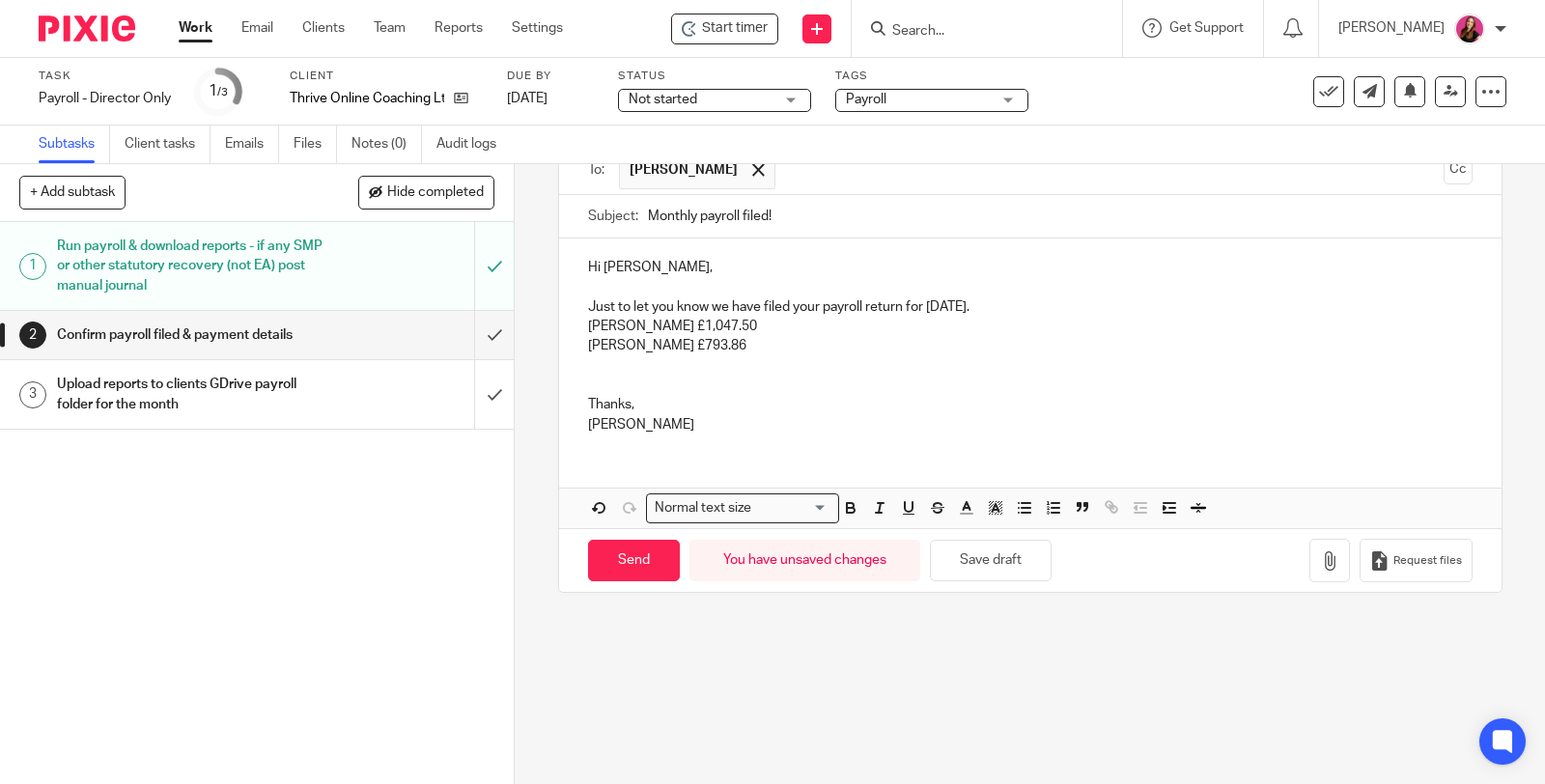
scroll to position [147, 0]
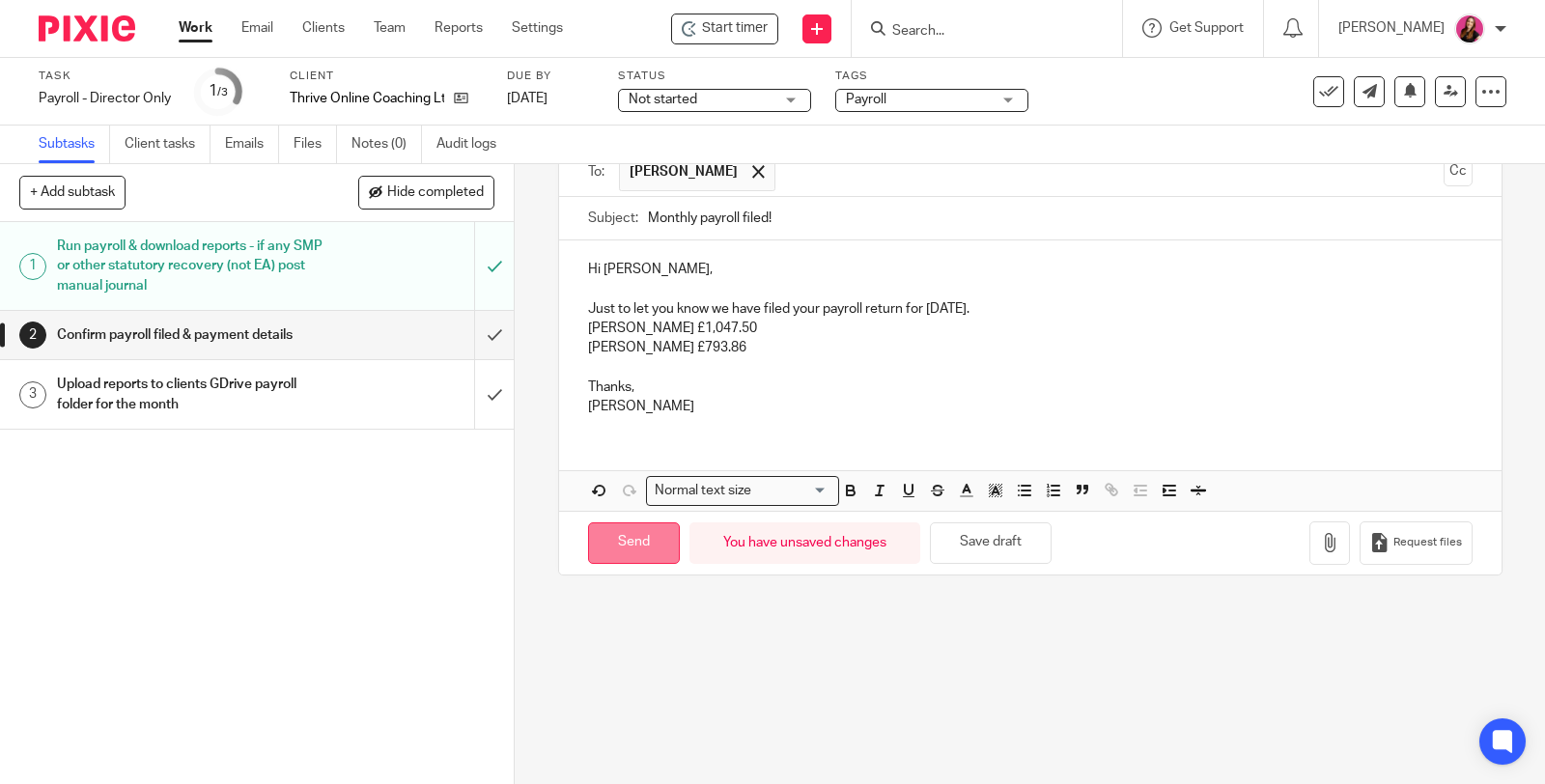
click at [662, 543] on input "Send" at bounding box center [634, 542] width 91 height 42
type input "Sent"
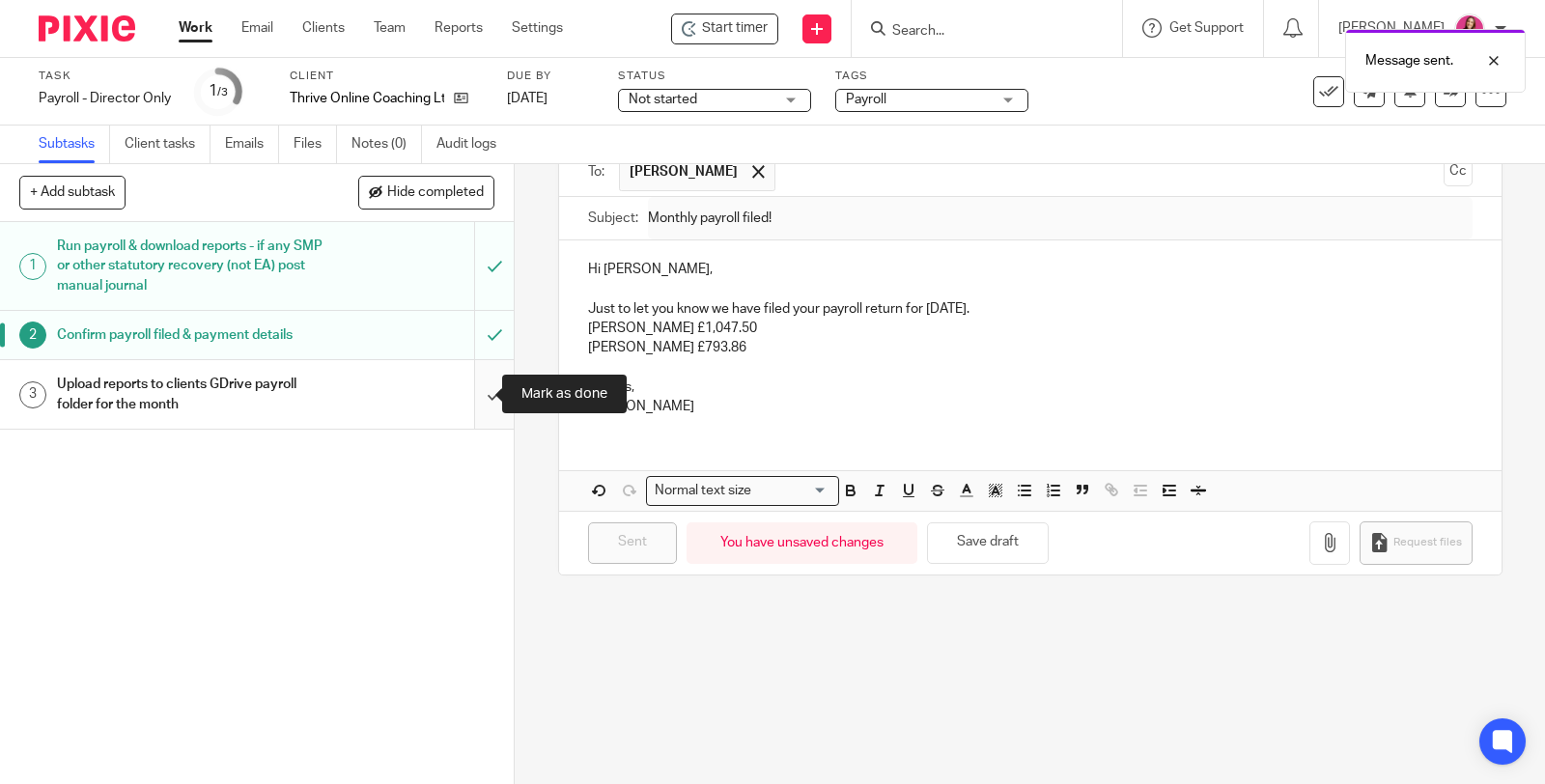
click at [475, 391] on input "submit" at bounding box center [256, 394] width 513 height 69
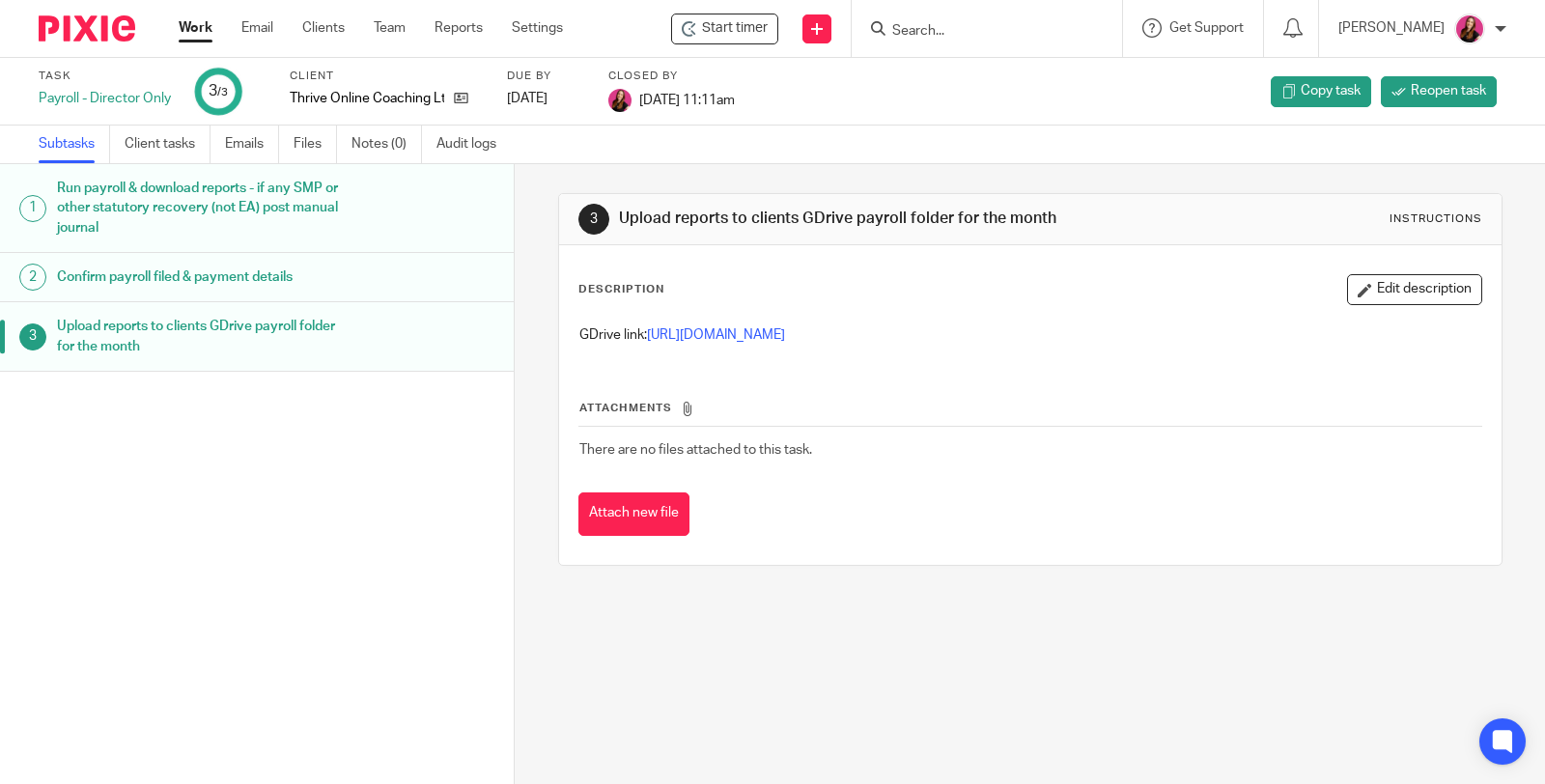
click at [192, 31] on link "Work" at bounding box center [195, 28] width 34 height 19
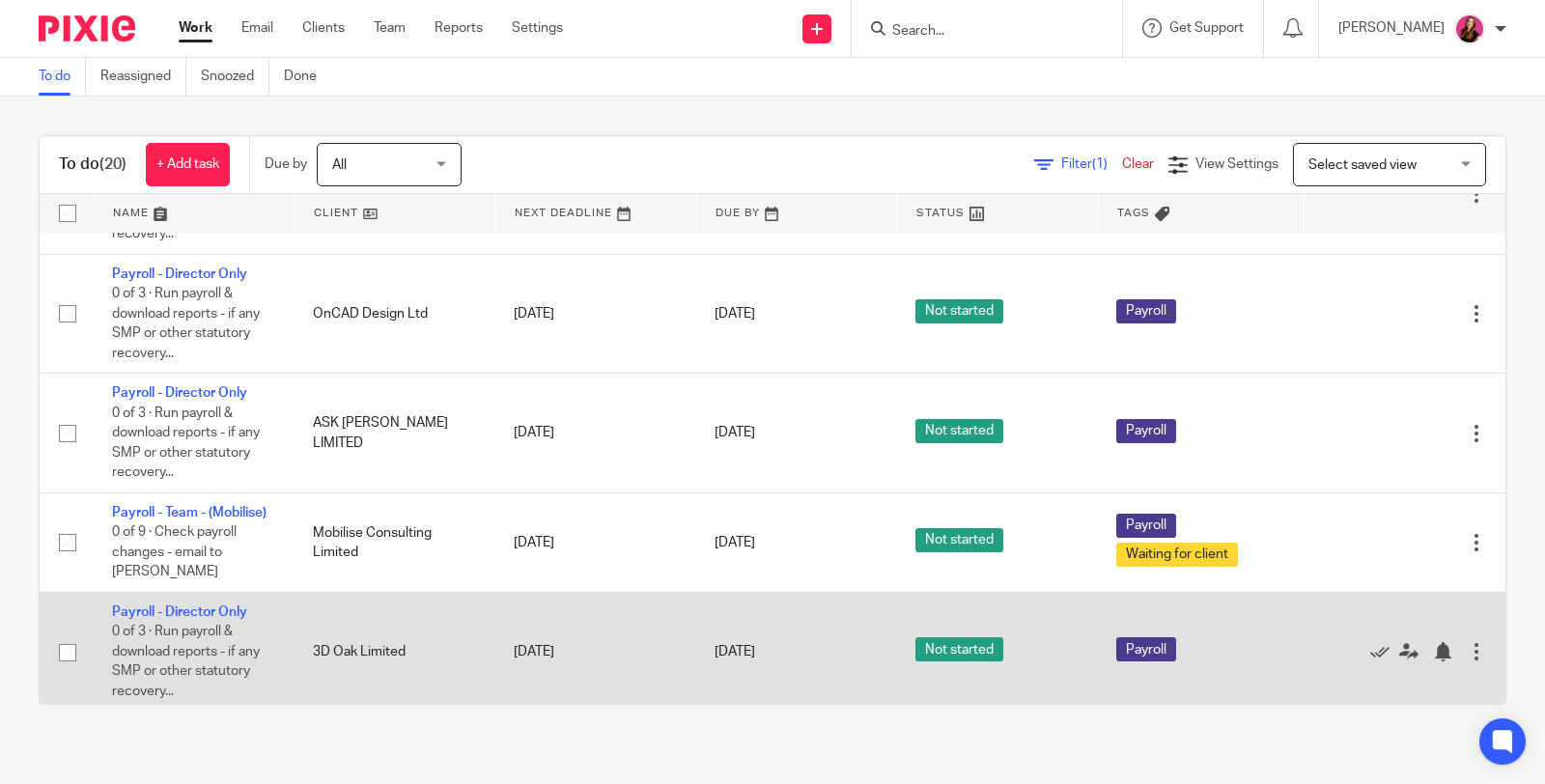
scroll to position [536, 0]
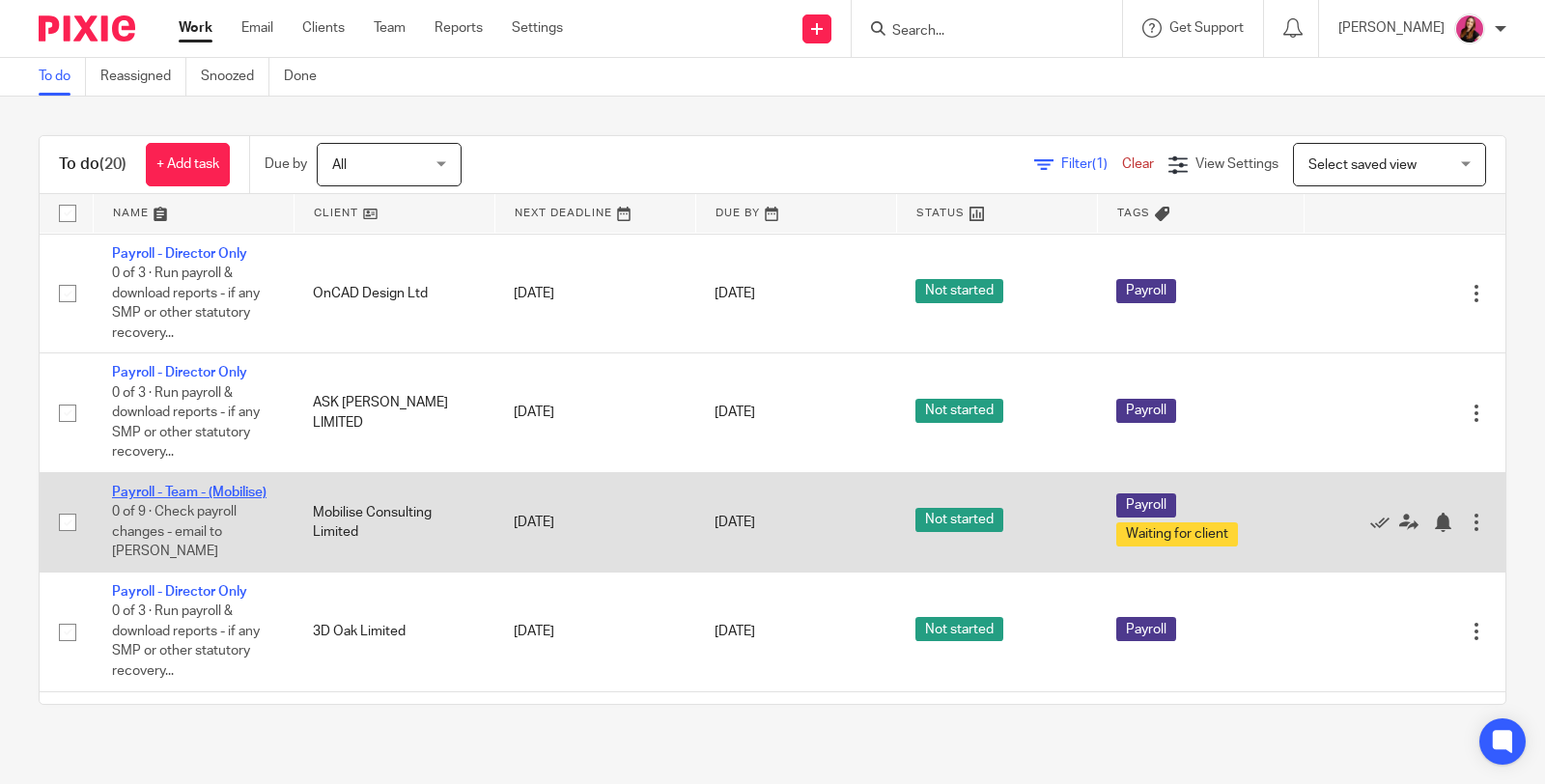
click at [181, 485] on link "Payroll - Team - (Mobilise)" at bounding box center [188, 492] width 154 height 14
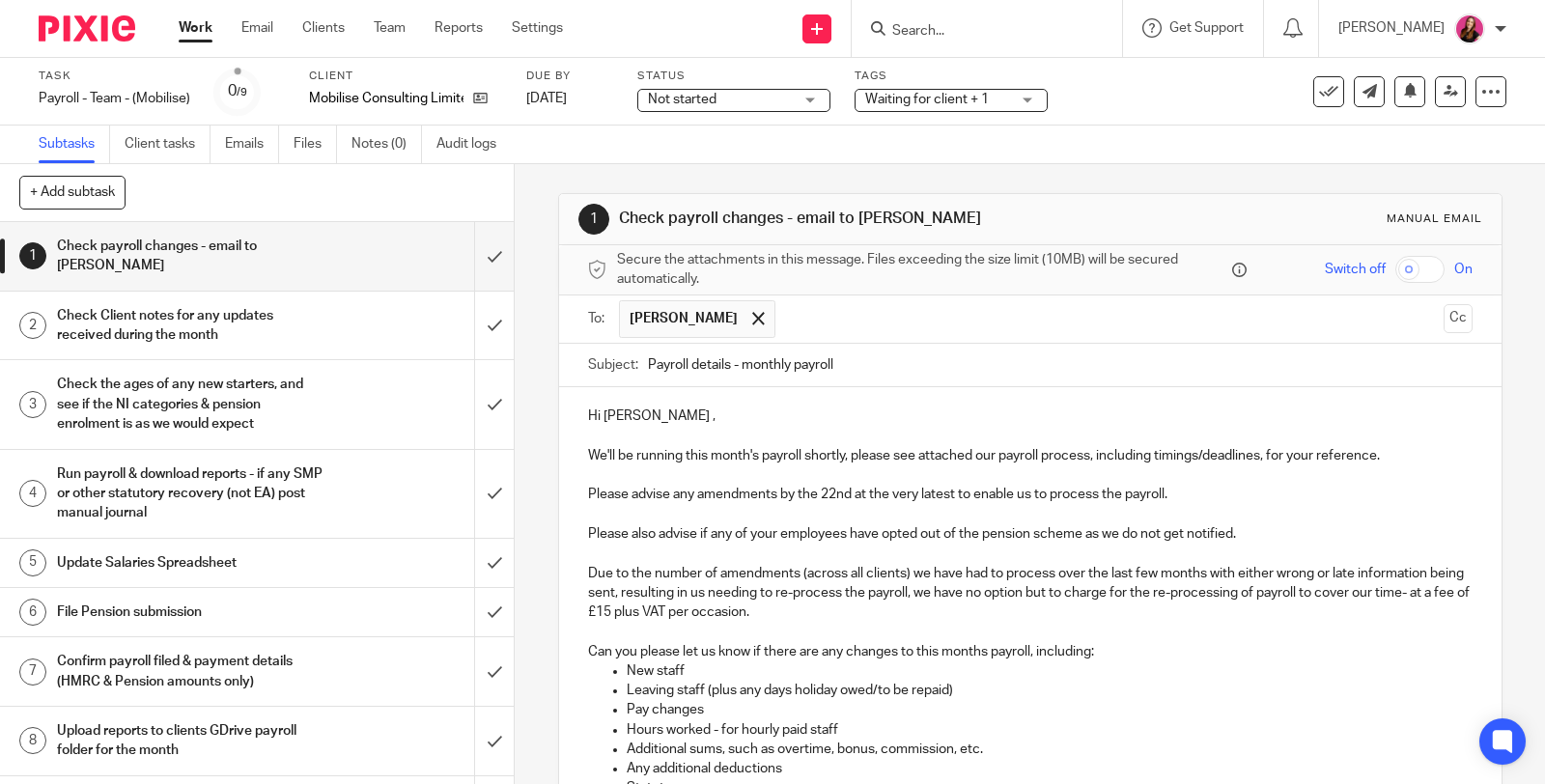
click at [830, 494] on p "Please advise any amendments by the 22nd at the very latest to enable us to pro…" at bounding box center [1030, 494] width 884 height 19
click at [846, 490] on p "Please advise any amendments by the 22nd at the very latest to enable us to pro…" at bounding box center [1030, 494] width 884 height 19
drag, startPoint x: 1163, startPoint y: 491, endPoint x: 518, endPoint y: 500, distance: 645.1
click at [518, 500] on div "1 Check payroll changes - email to [PERSON_NAME] Manual email Secure the attach…" at bounding box center [1029, 474] width 1030 height 620
click at [948, 422] on p "Hi [PERSON_NAME] ," at bounding box center [1030, 416] width 884 height 19
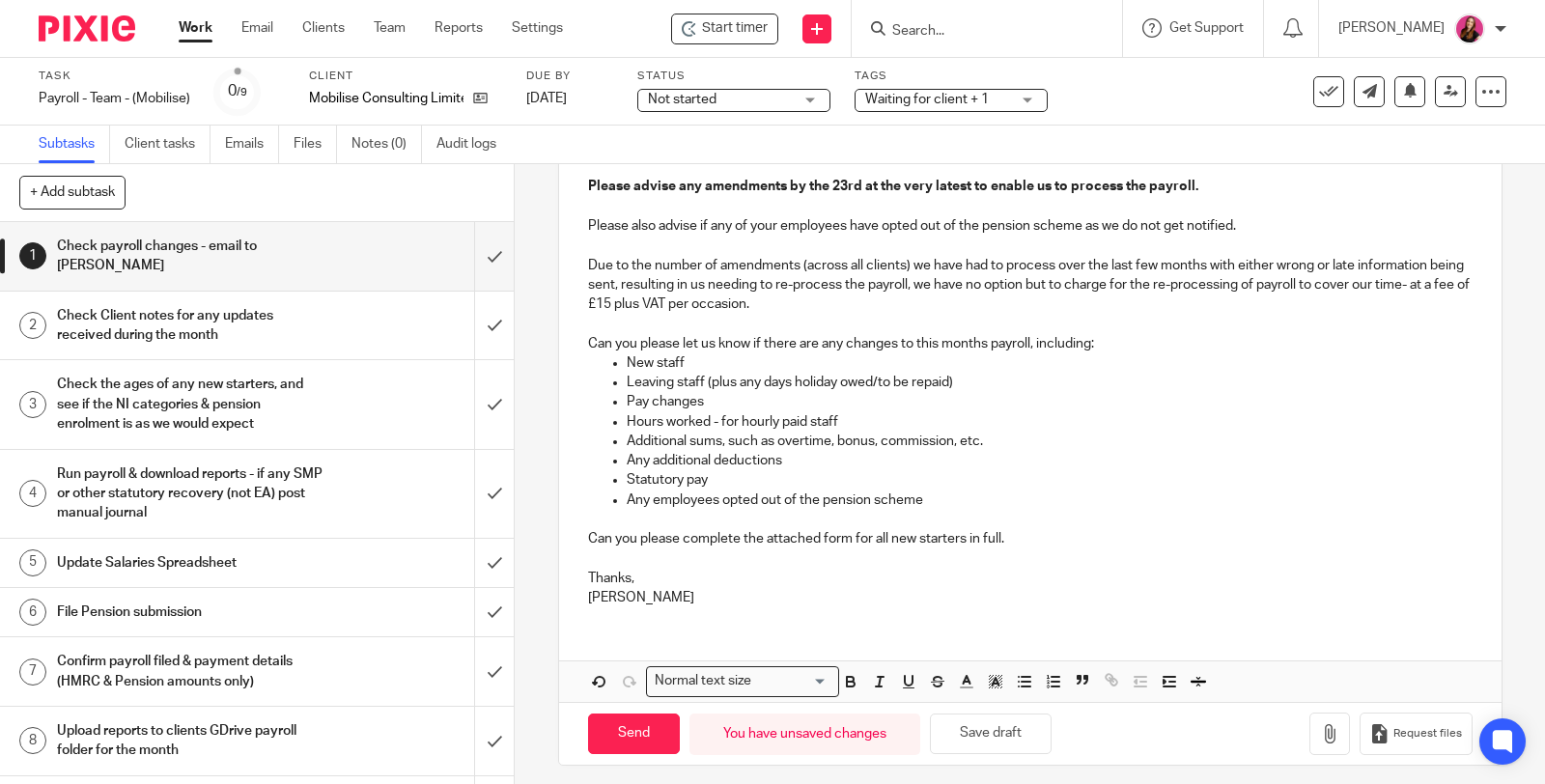
scroll to position [313, 0]
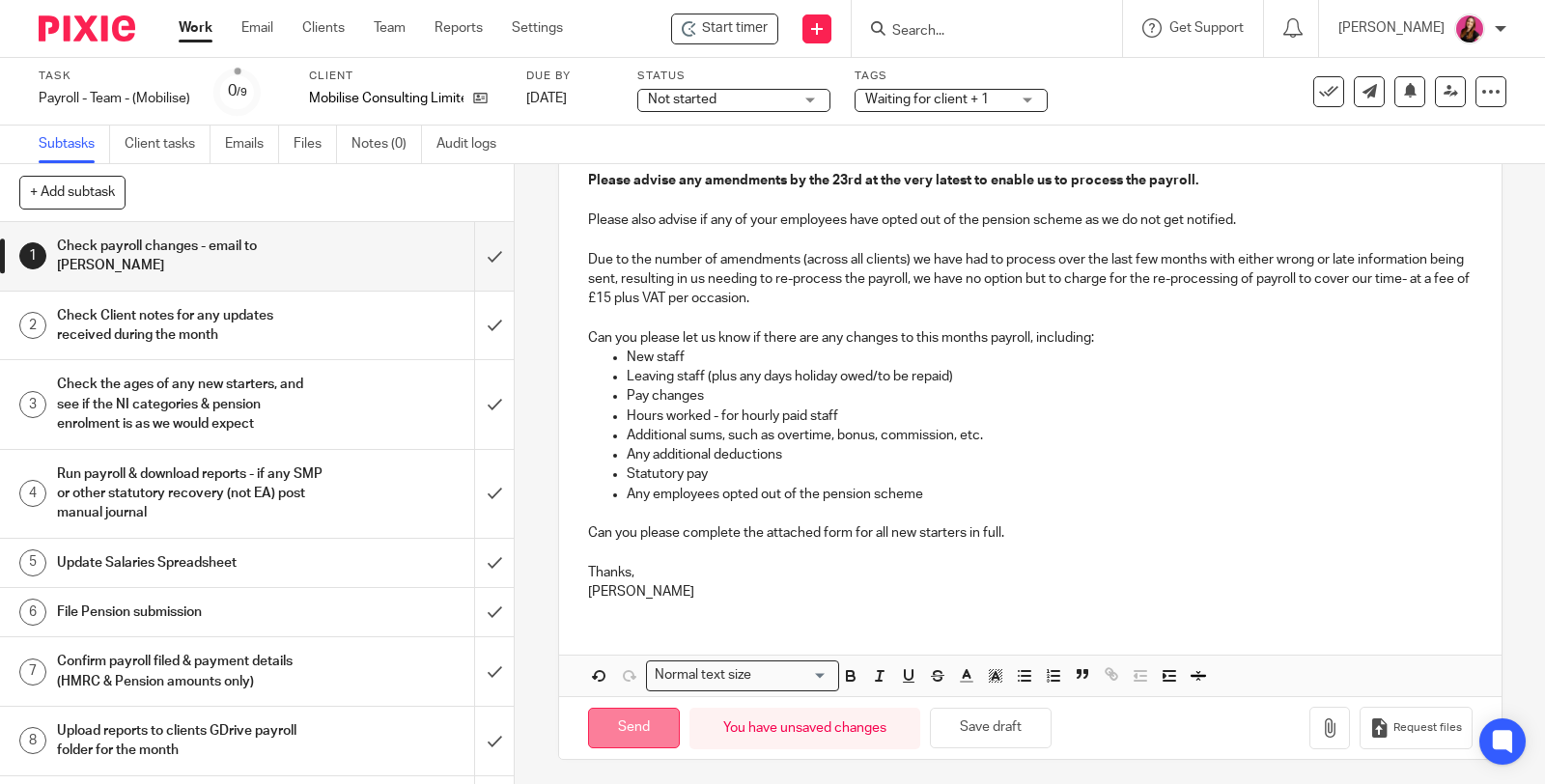
click at [657, 708] on input "Send" at bounding box center [634, 728] width 91 height 42
type input "Sent"
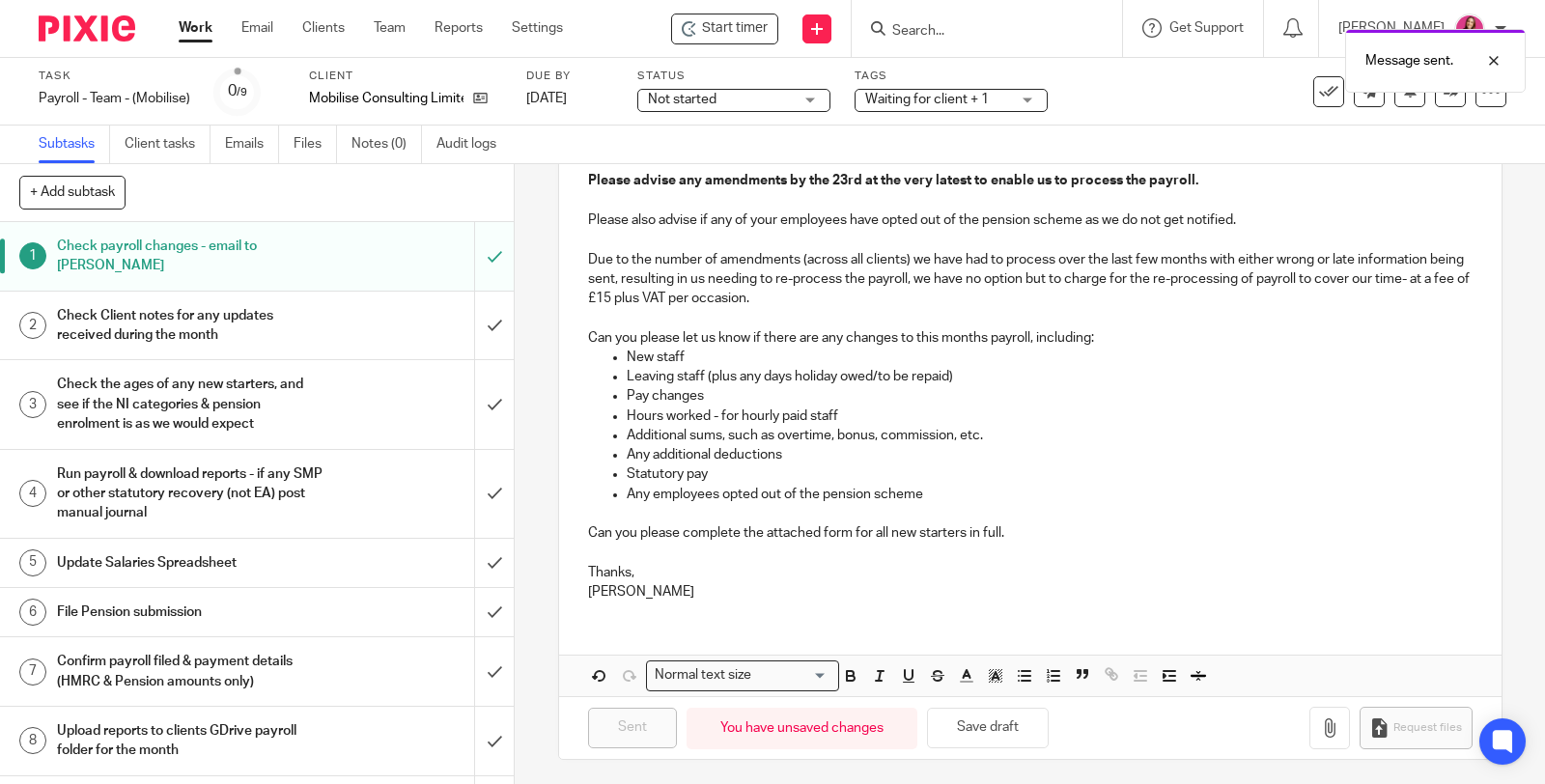
click at [203, 39] on div "Work Email Clients Team Reports Settings Work Email Clients Team Reports Settin…" at bounding box center [376, 28] width 433 height 57
click at [203, 32] on link "Work" at bounding box center [195, 28] width 34 height 19
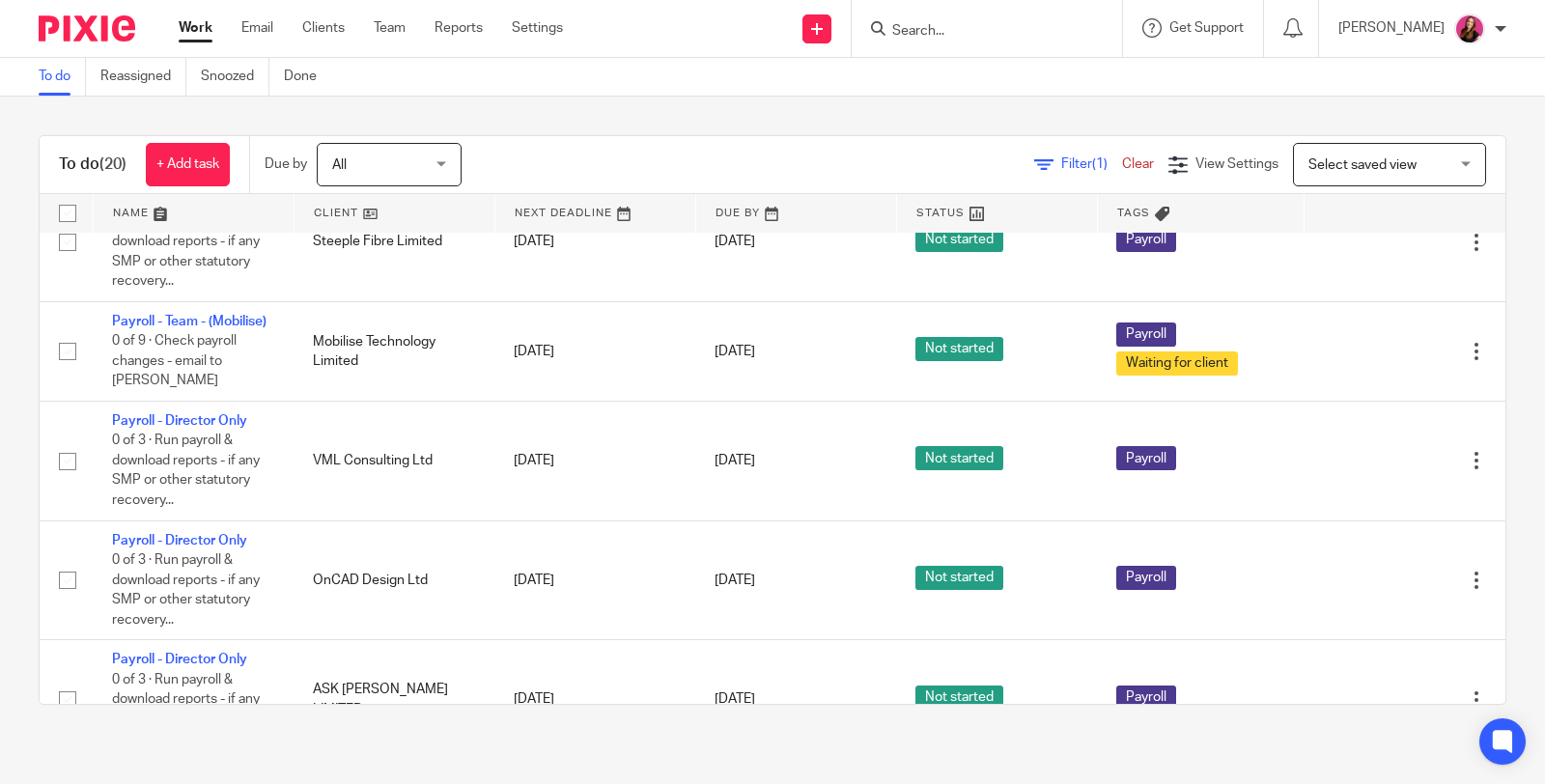
scroll to position [214, 0]
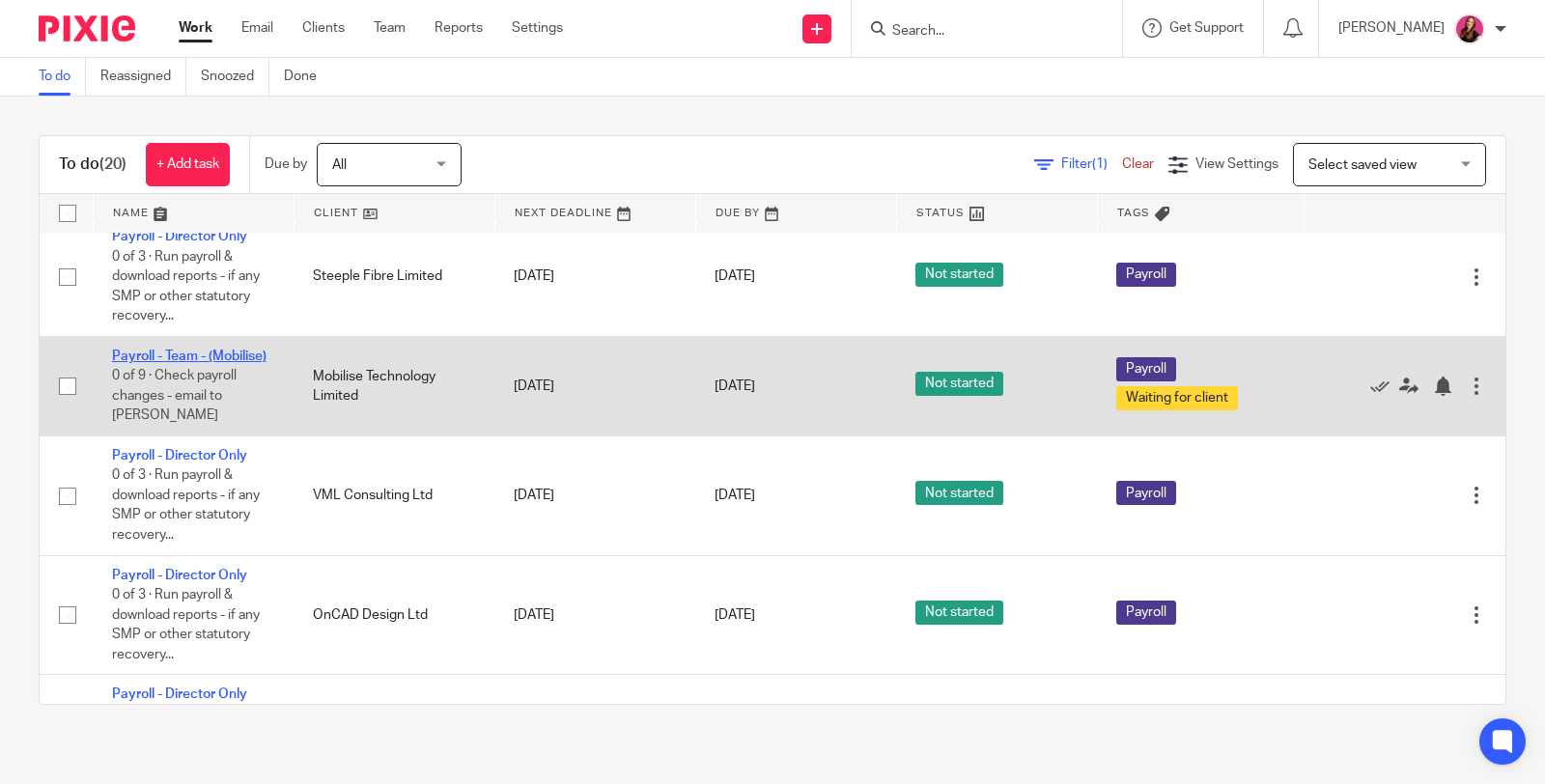
click at [180, 355] on link "Payroll - Team - (Mobilise)" at bounding box center [188, 356] width 154 height 14
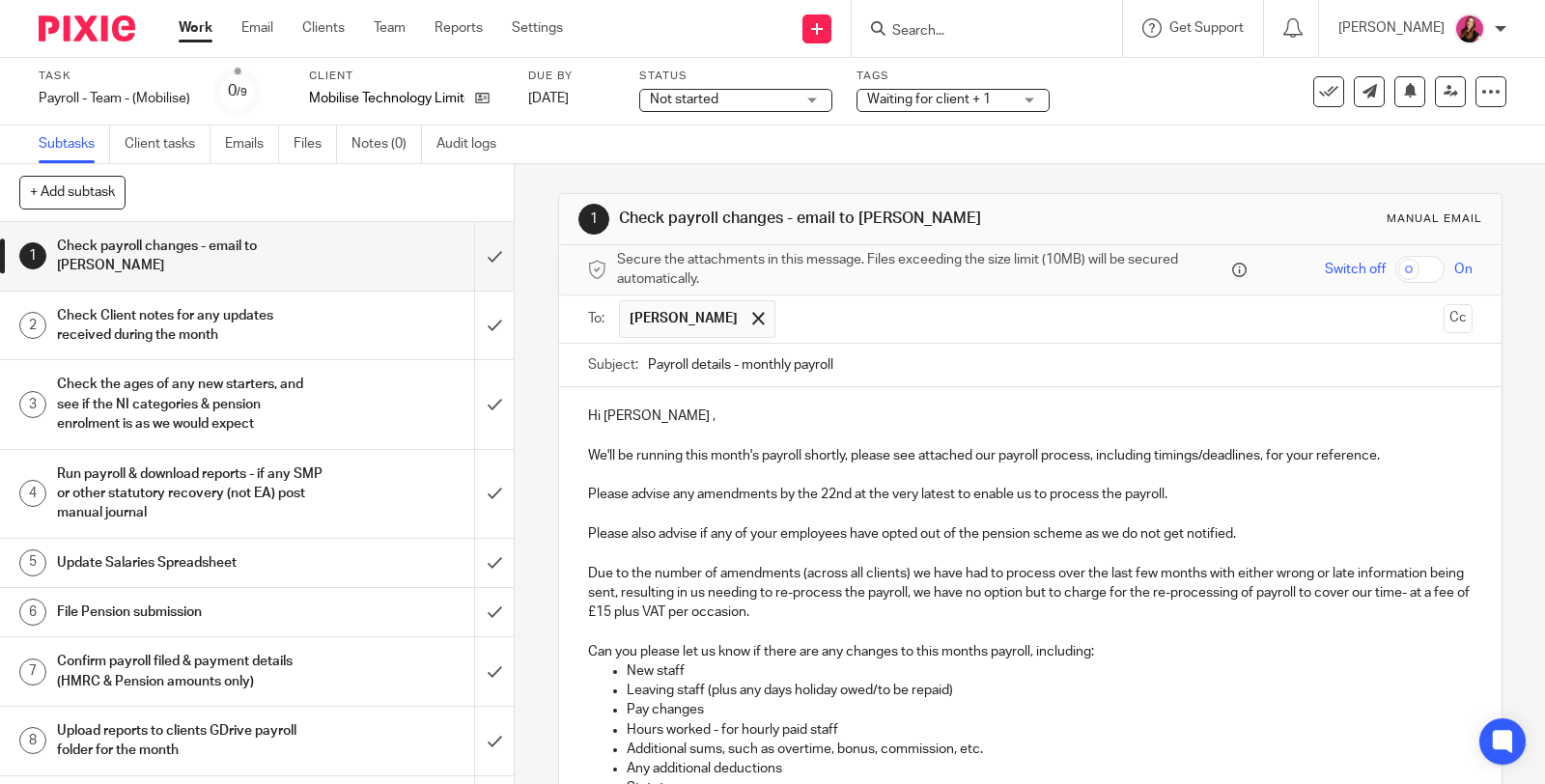
click at [671, 415] on p "Hi Kiran ," at bounding box center [1030, 416] width 884 height 19
click at [848, 492] on p "Please advise any amendments by the 22nd at the very latest to enable us to pro…" at bounding box center [1030, 494] width 884 height 19
drag, startPoint x: 1212, startPoint y: 489, endPoint x: 566, endPoint y: 487, distance: 646.0
click at [573, 498] on div "Hi Kerry, We'll be running this month's payroll shortly, please see attached ou…" at bounding box center [1030, 658] width 942 height 542
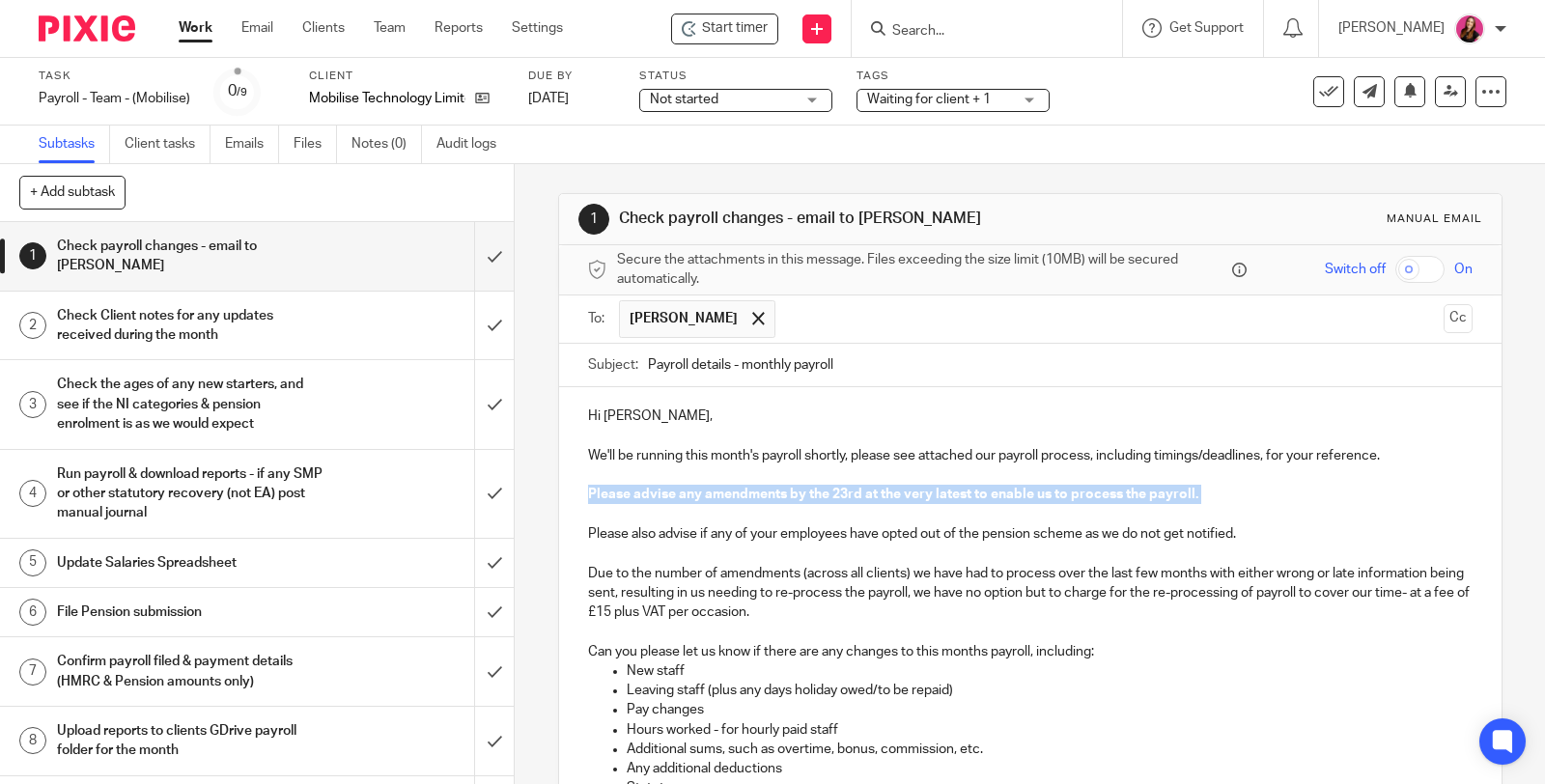
click at [1209, 500] on p "Please advise any amendments by the 23rd at the very latest to enable us to pro…" at bounding box center [1030, 494] width 884 height 19
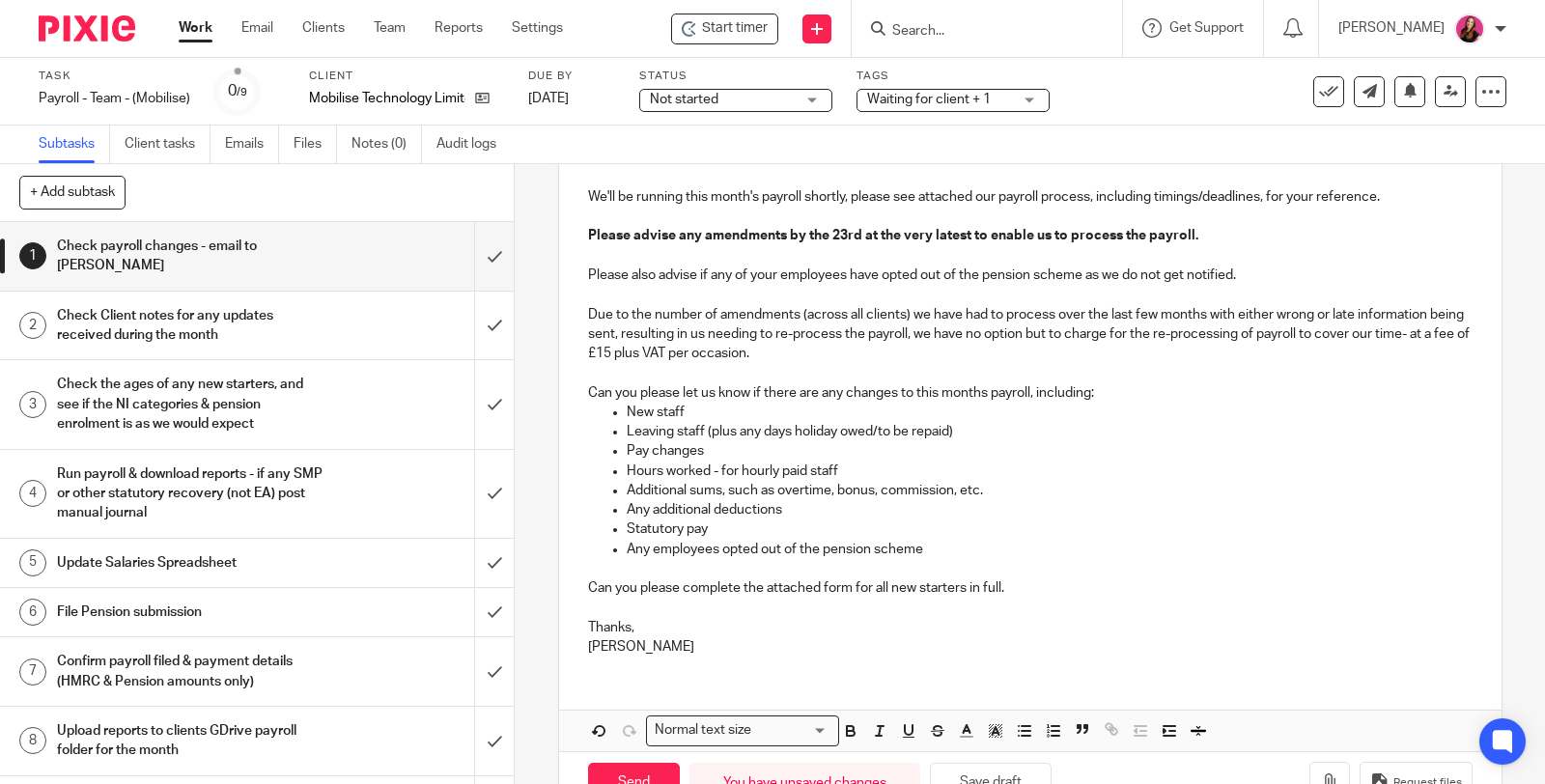
scroll to position [313, 0]
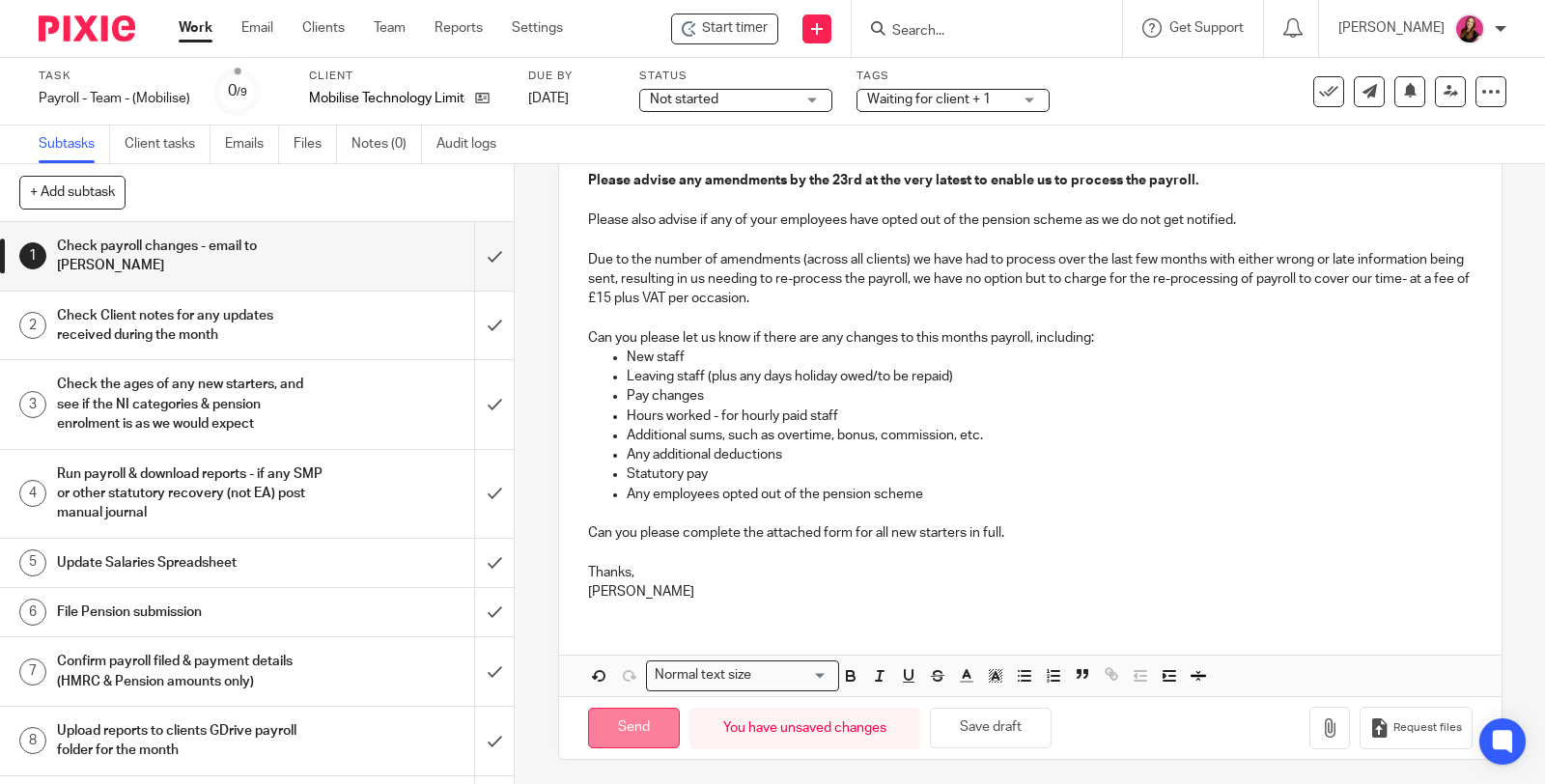
click at [647, 729] on input "Send" at bounding box center [634, 728] width 91 height 42
type input "Sent"
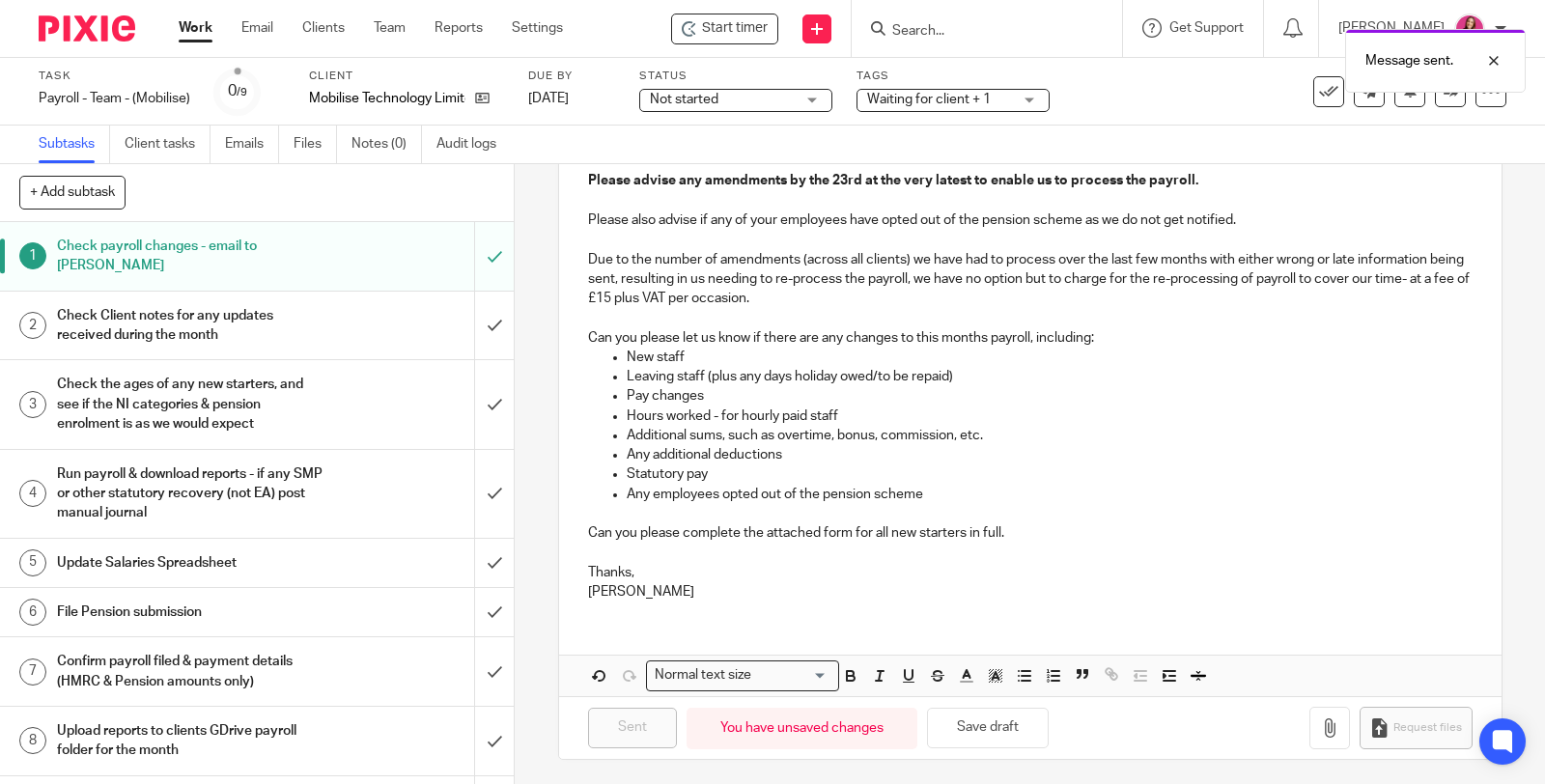
click at [196, 29] on link "Work" at bounding box center [195, 28] width 34 height 19
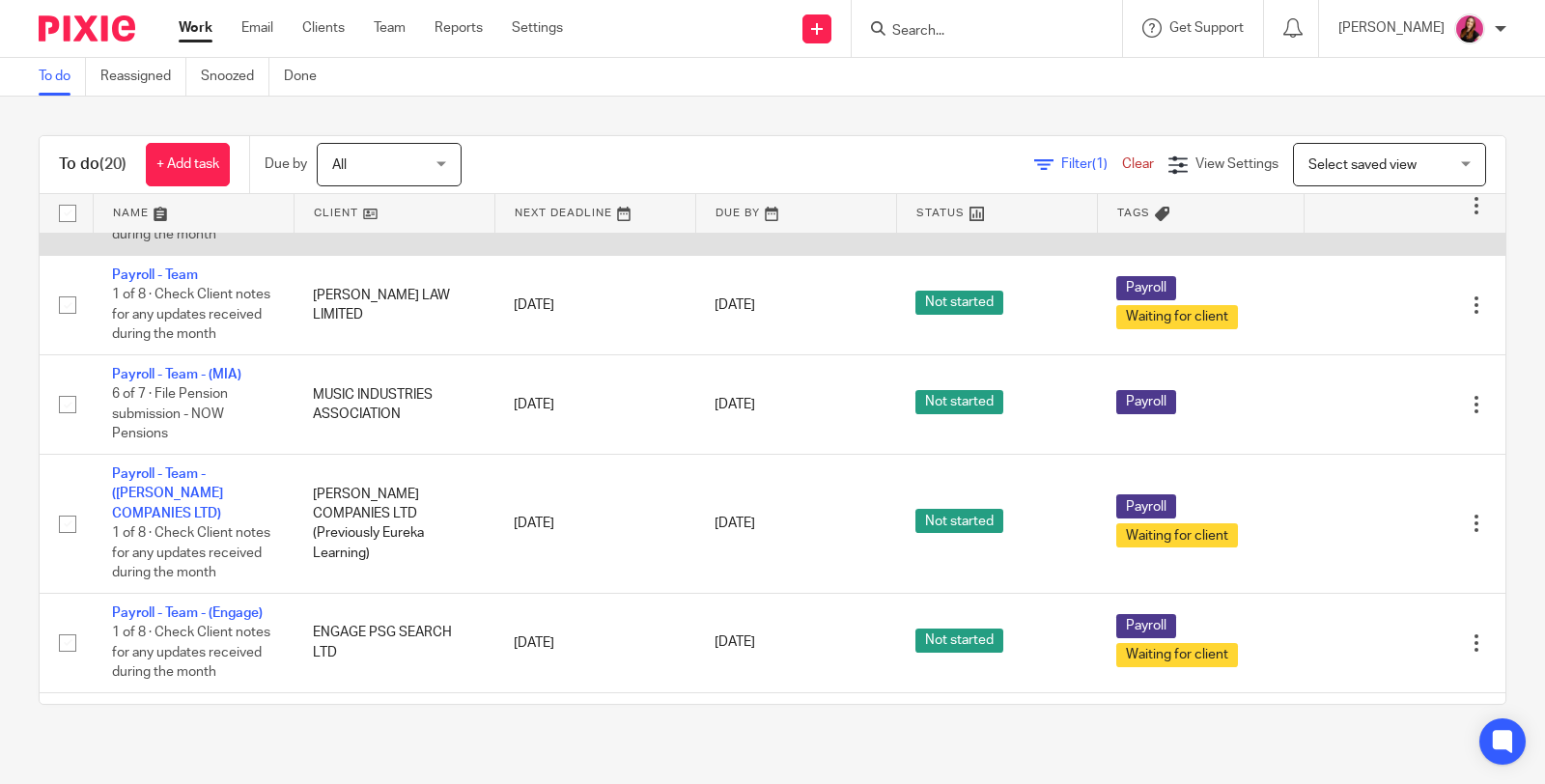
scroll to position [1302, 0]
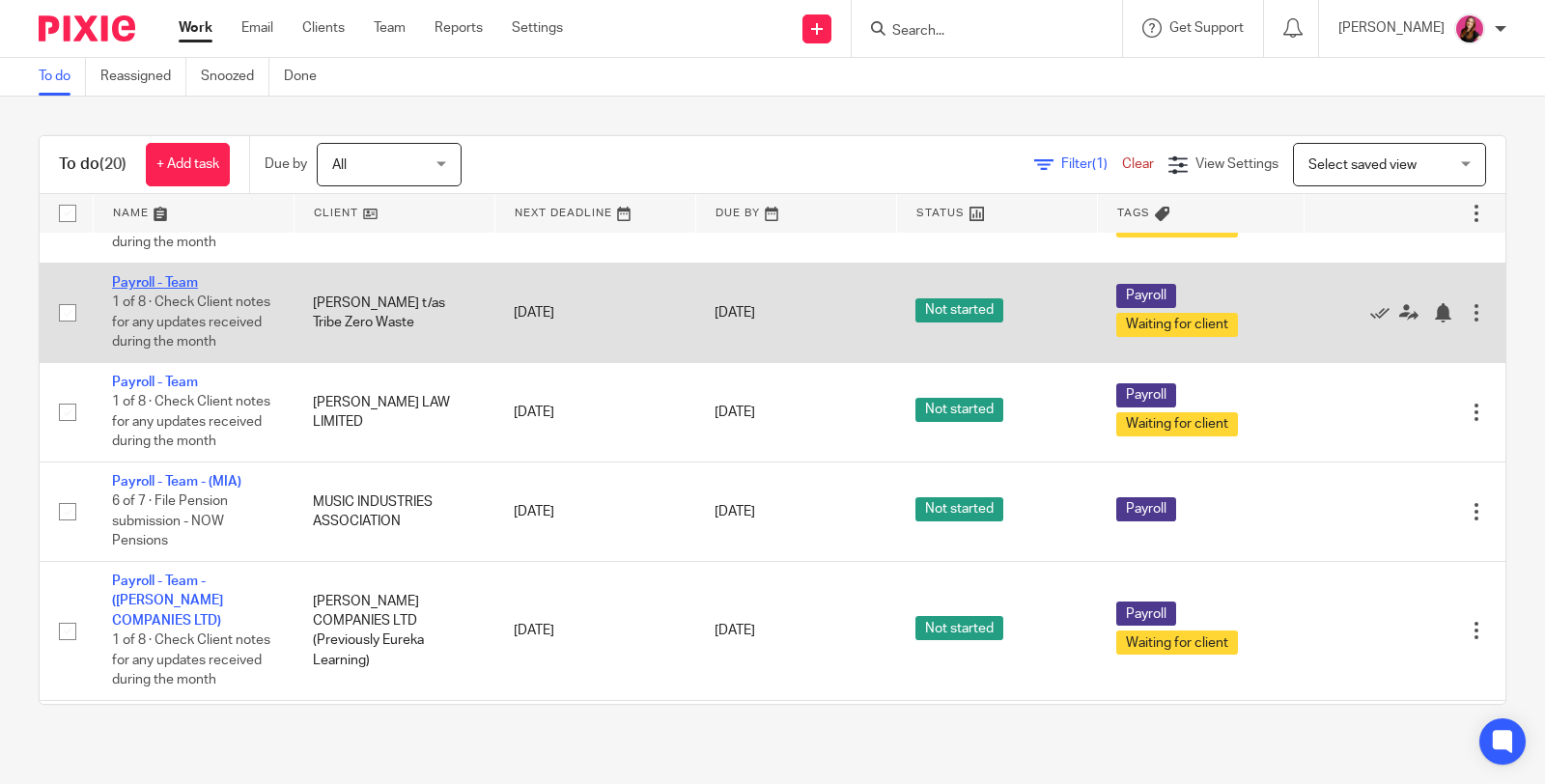
click at [186, 289] on link "Payroll - Team" at bounding box center [154, 282] width 86 height 14
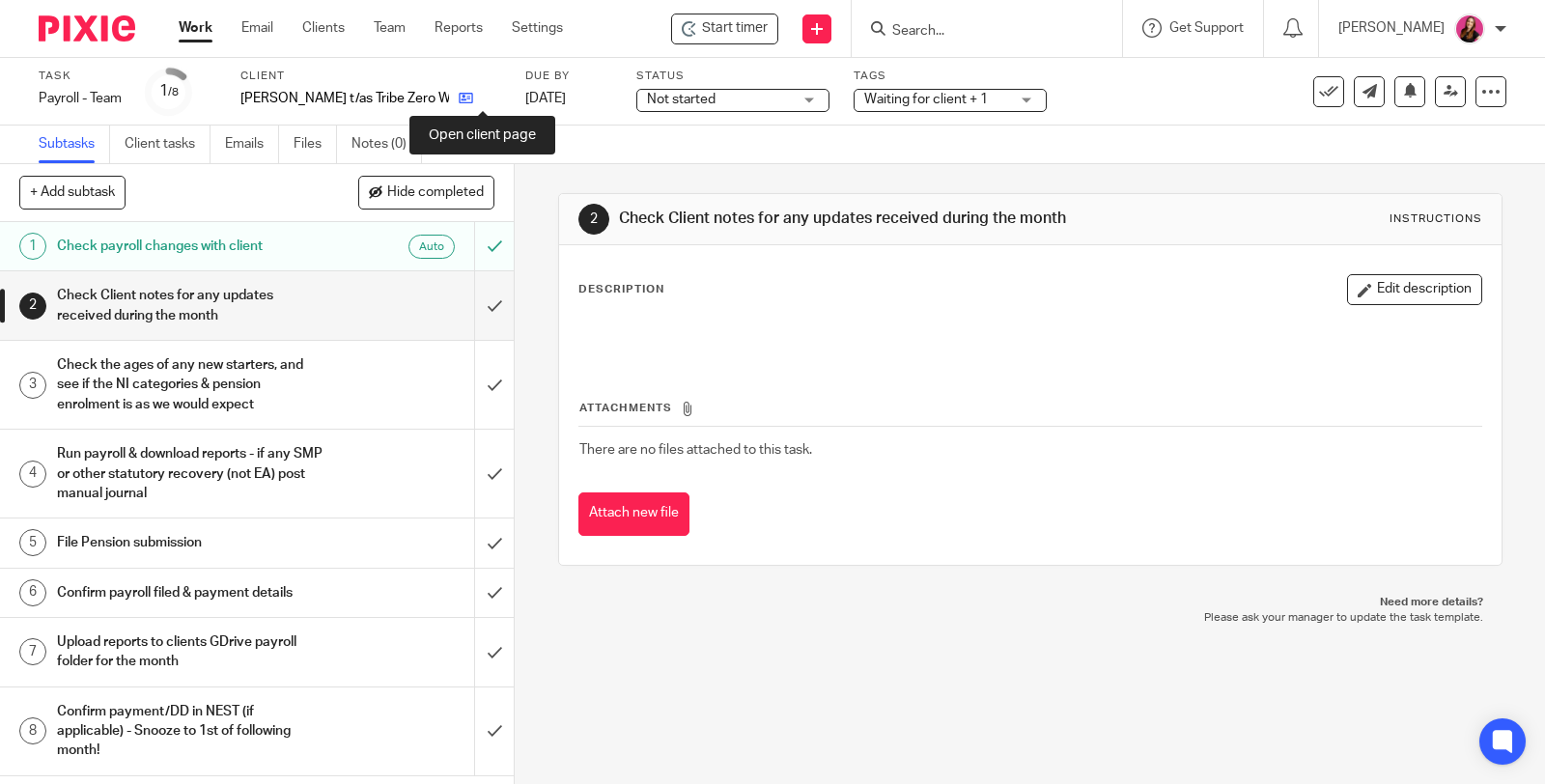
click at [473, 100] on icon at bounding box center [465, 98] width 15 height 15
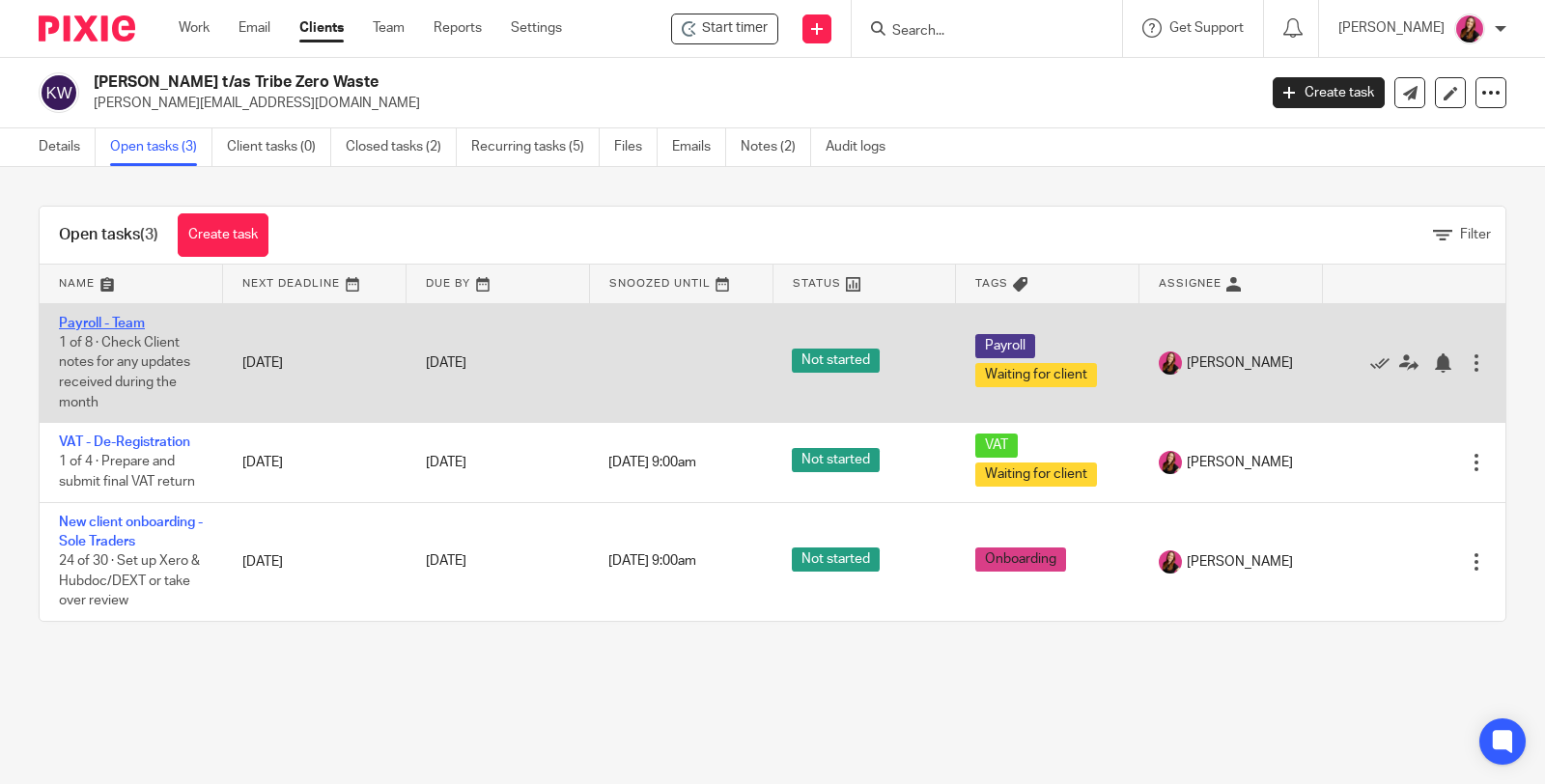
click at [119, 316] on link "Payroll - Team" at bounding box center [102, 323] width 86 height 14
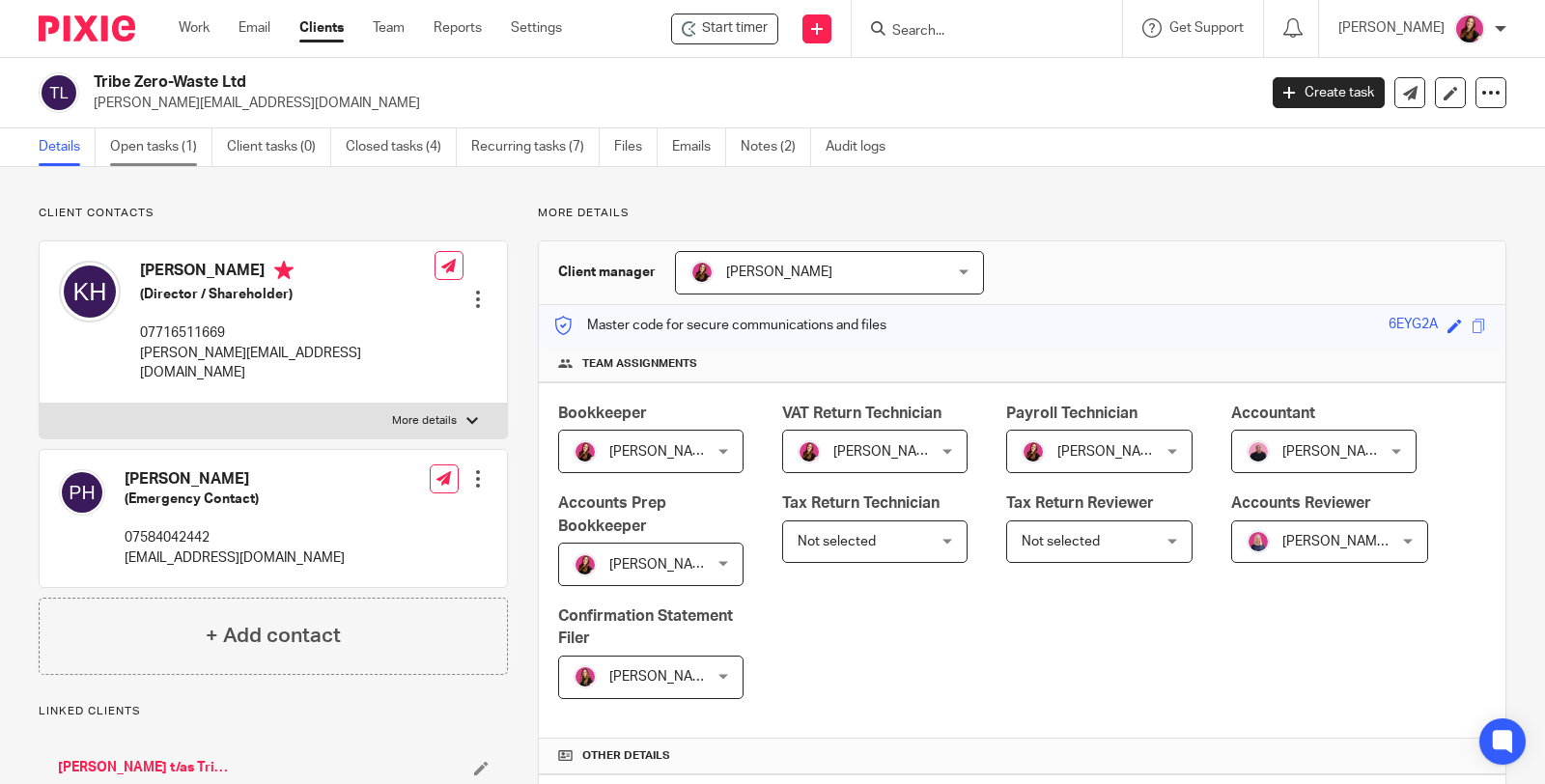
click at [142, 146] on link "Open tasks (1)" at bounding box center [160, 147] width 102 height 38
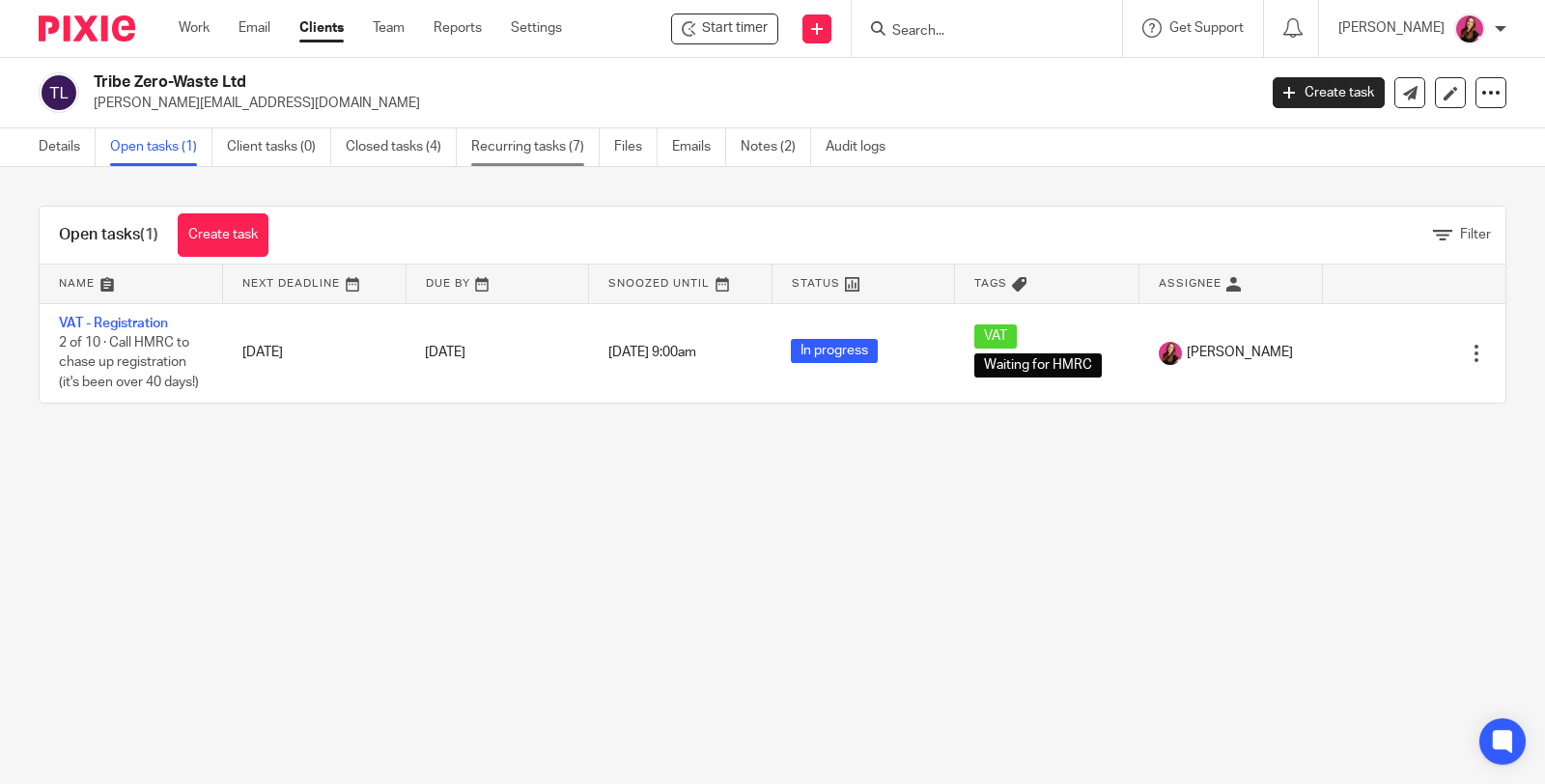
click at [538, 146] on link "Recurring tasks (7)" at bounding box center [535, 147] width 128 height 38
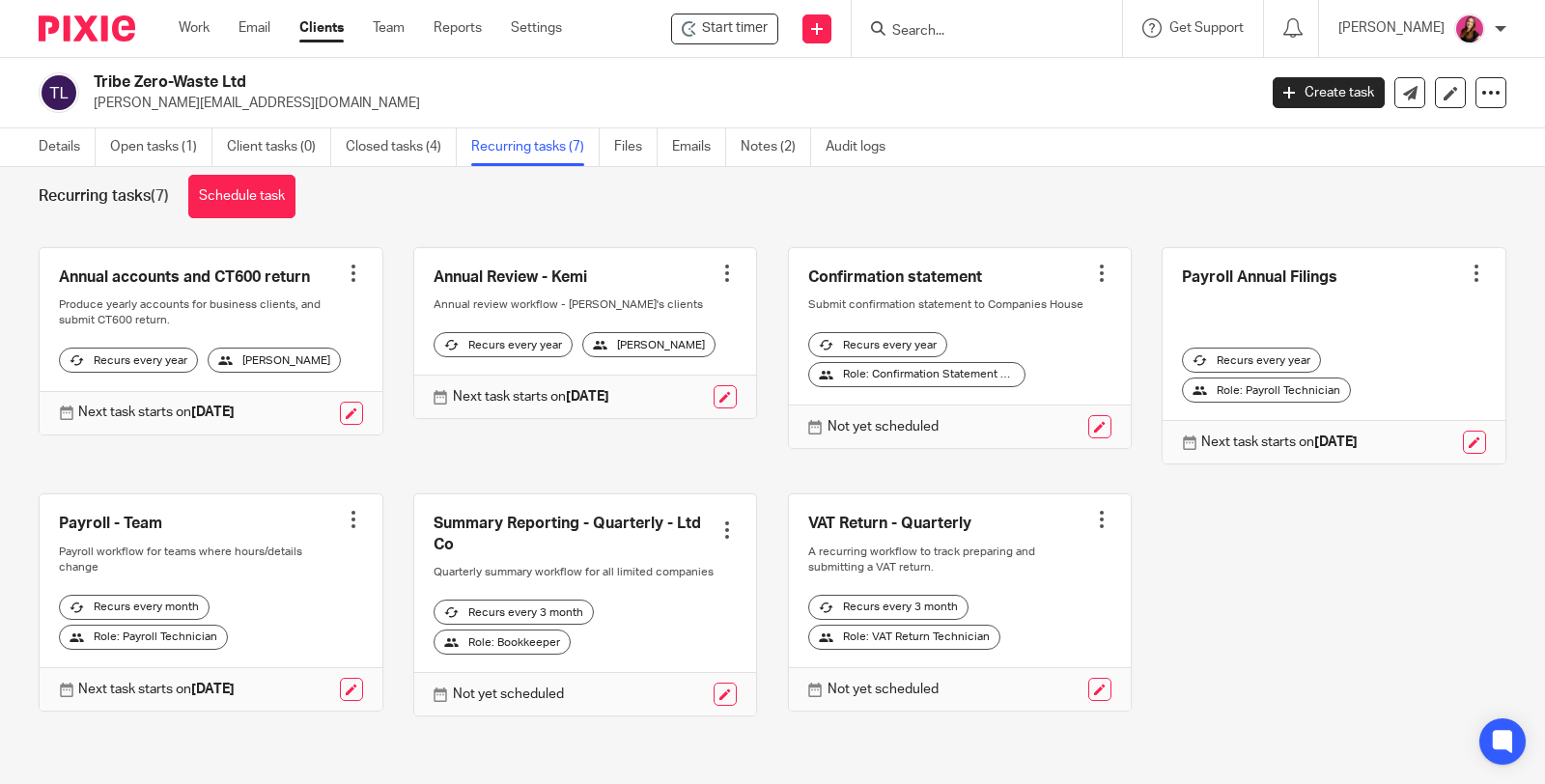
scroll to position [55, 0]
click at [348, 509] on div at bounding box center [353, 519] width 19 height 19
click at [316, 634] on span "Cancel schedule" at bounding box center [275, 630] width 101 height 14
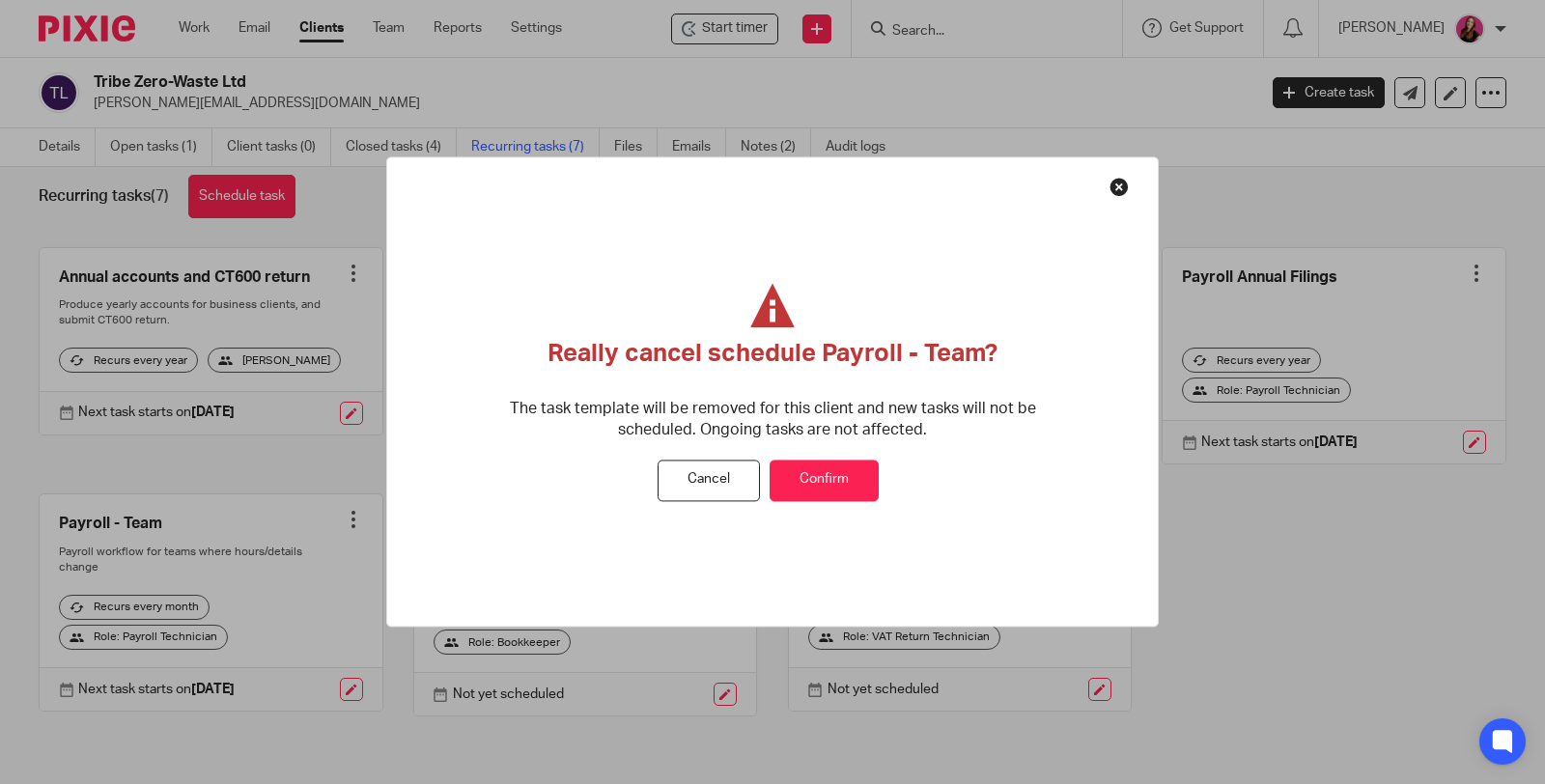
click at [846, 497] on button "Confirm" at bounding box center [824, 480] width 109 height 42
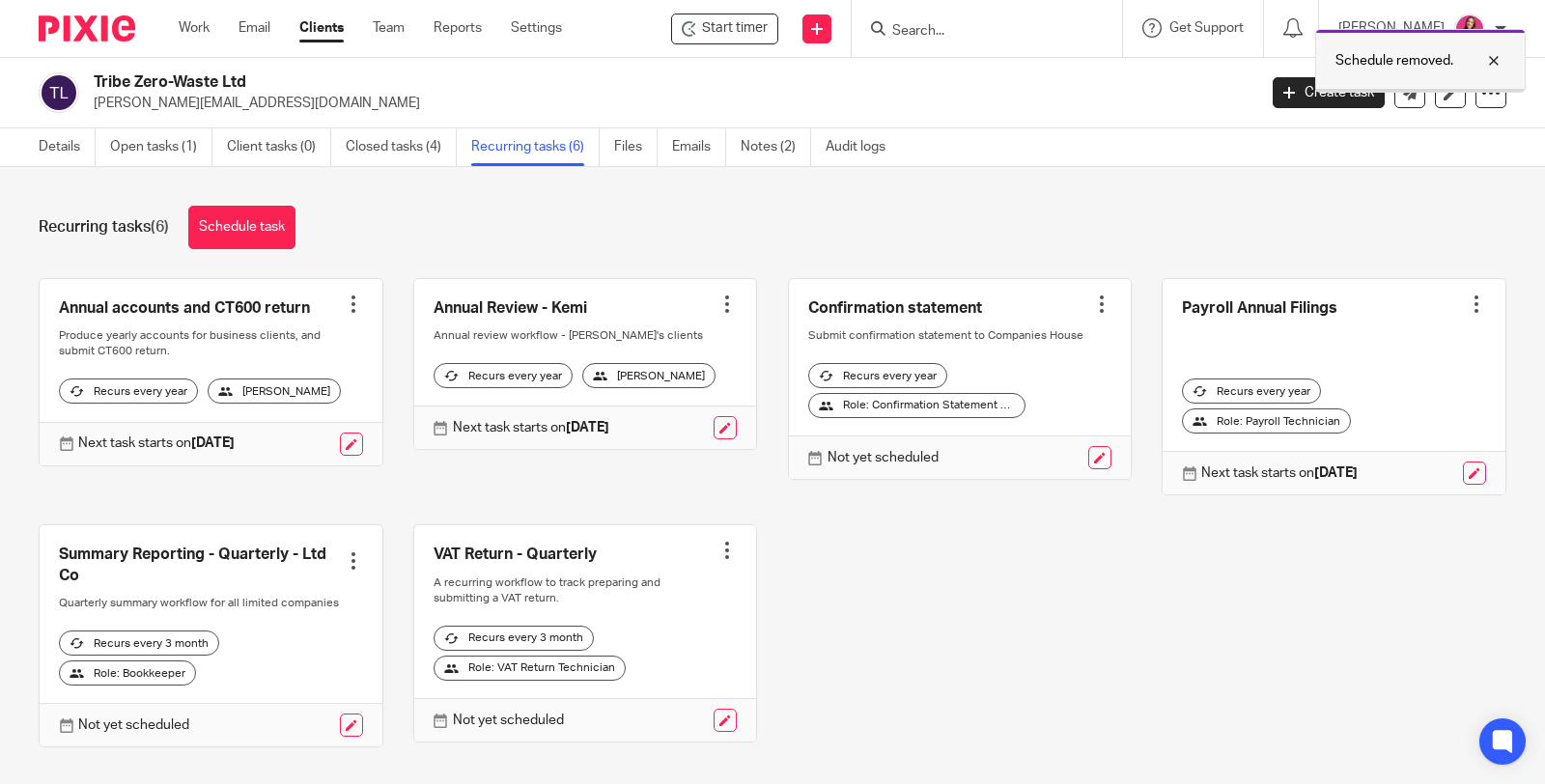
click at [1373, 60] on p "Schedule removed." at bounding box center [1394, 61] width 117 height 19
click at [1287, 85] on link "Create task" at bounding box center [1328, 93] width 112 height 31
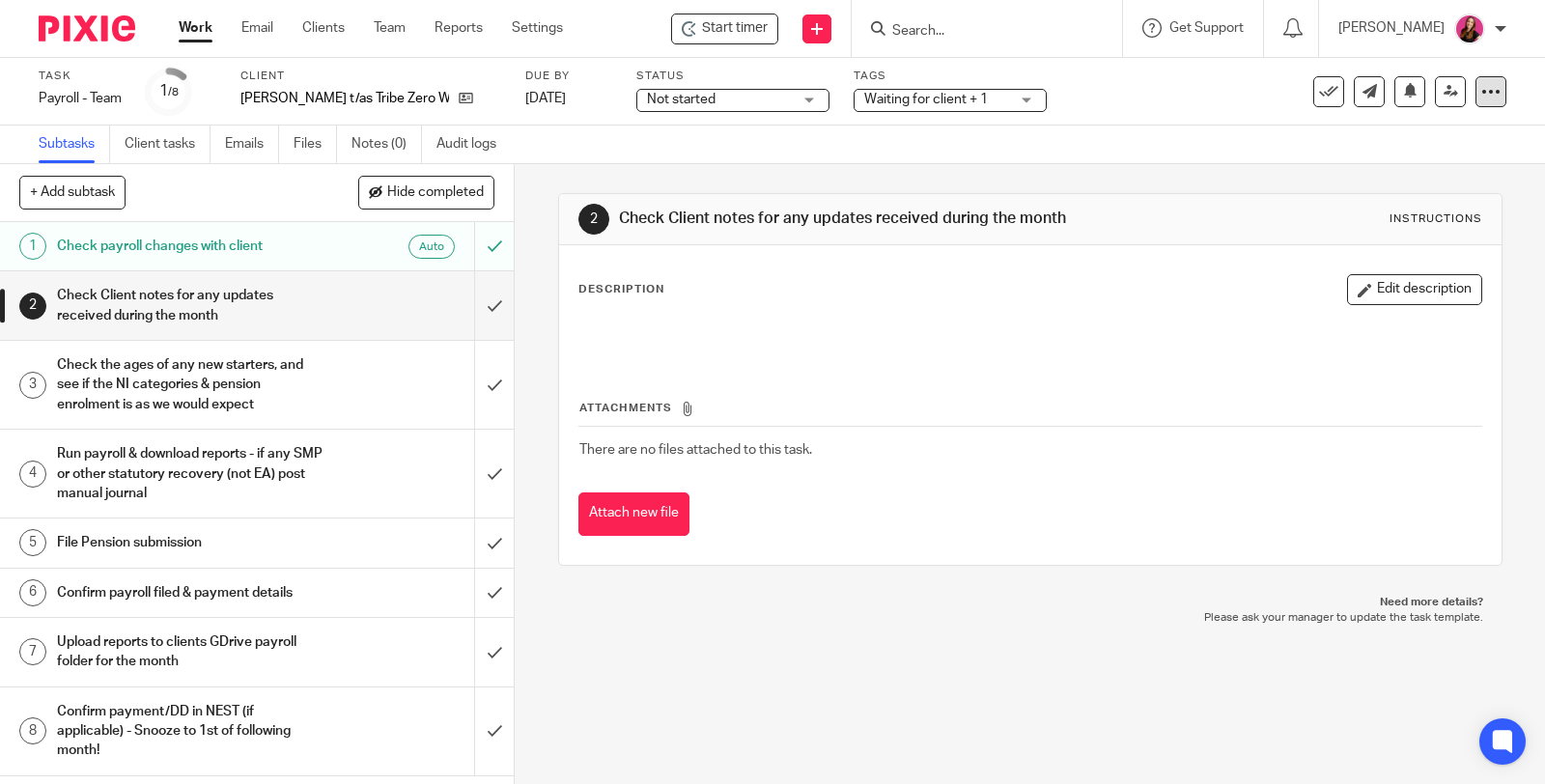
click at [1481, 95] on icon at bounding box center [1491, 92] width 19 height 19
click at [1388, 245] on span "Delete" at bounding box center [1371, 252] width 41 height 14
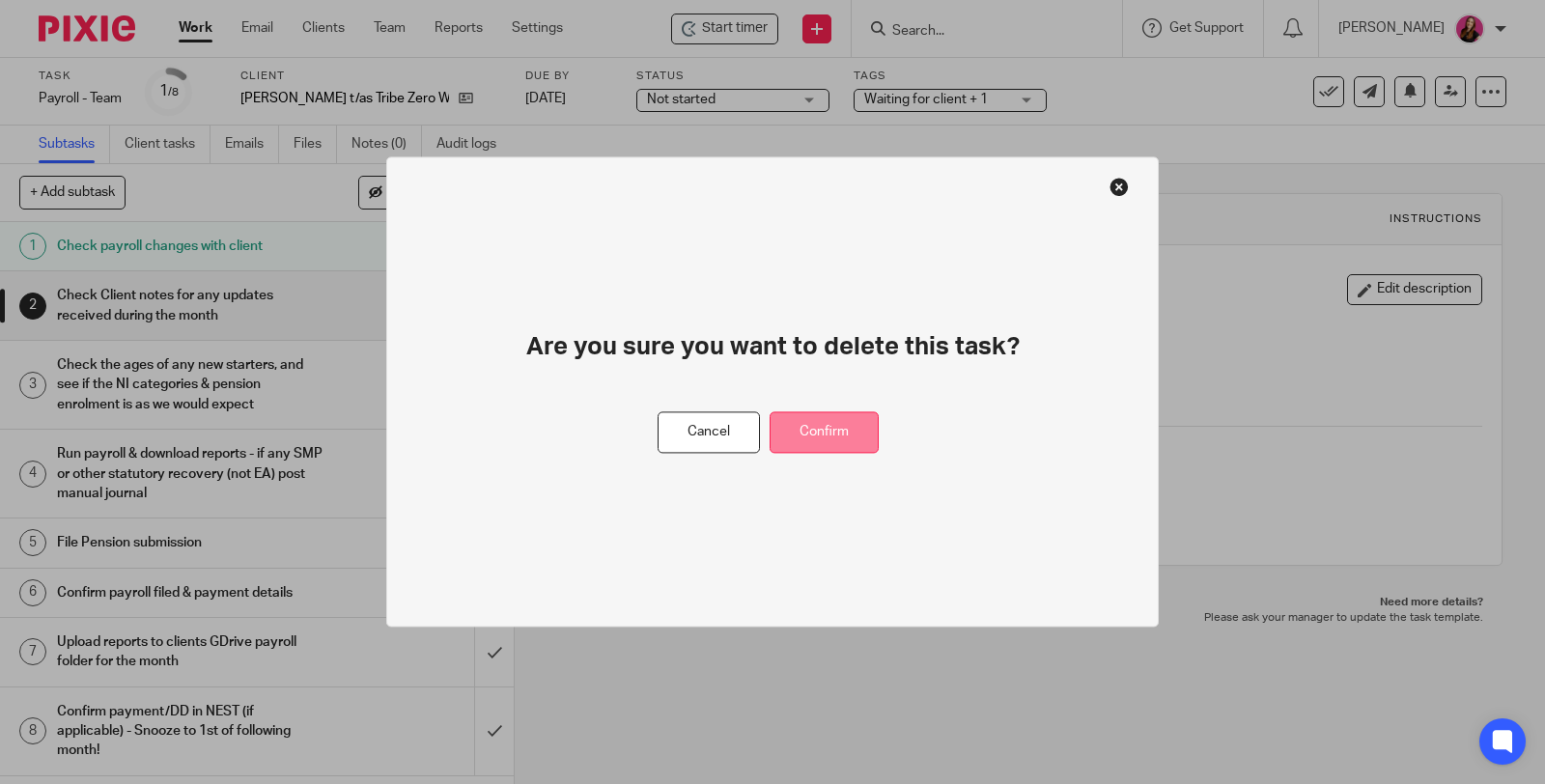
click at [854, 427] on button "Confirm" at bounding box center [824, 433] width 109 height 42
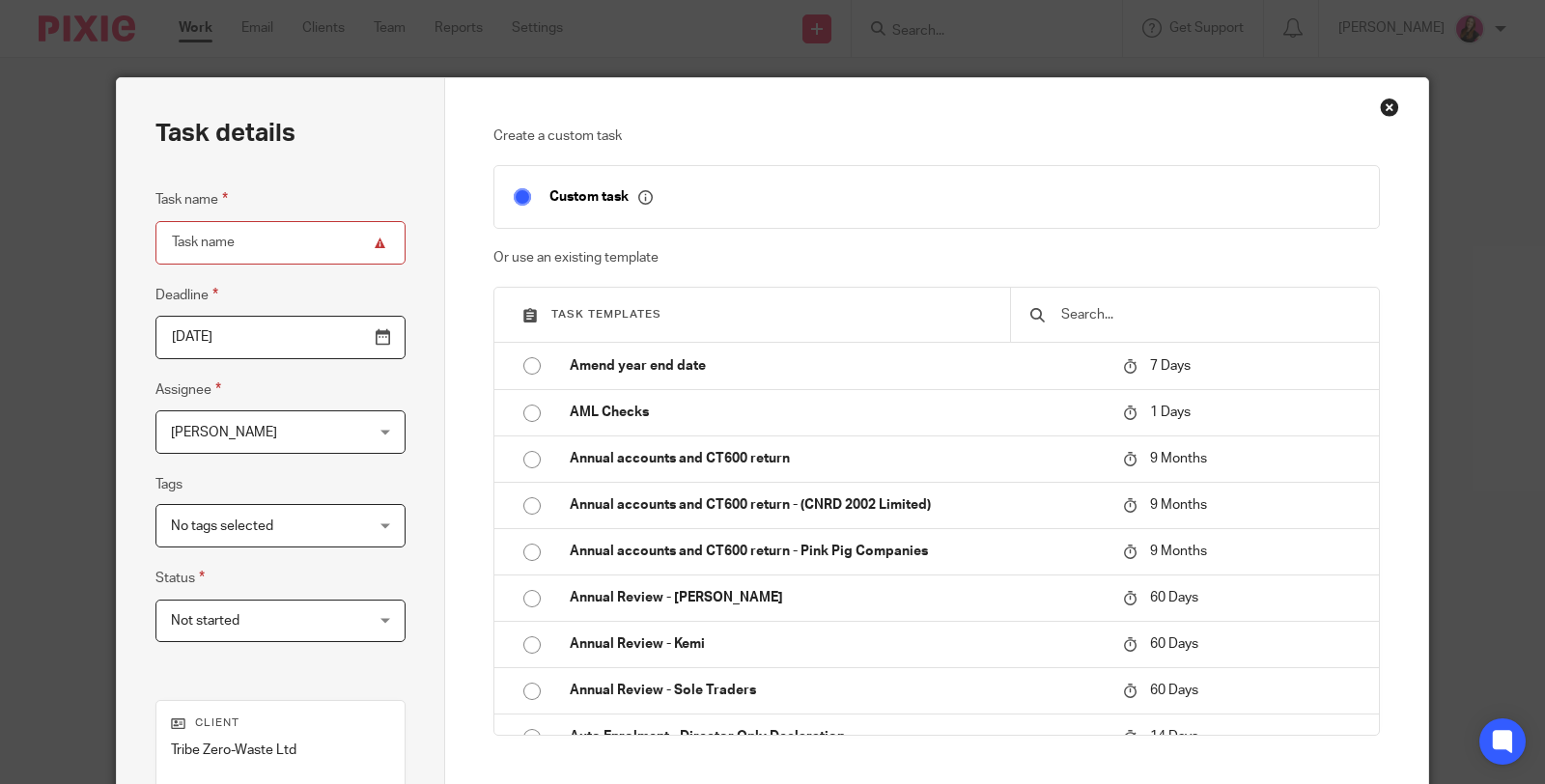
click at [1174, 304] on input "text" at bounding box center [1208, 314] width 300 height 21
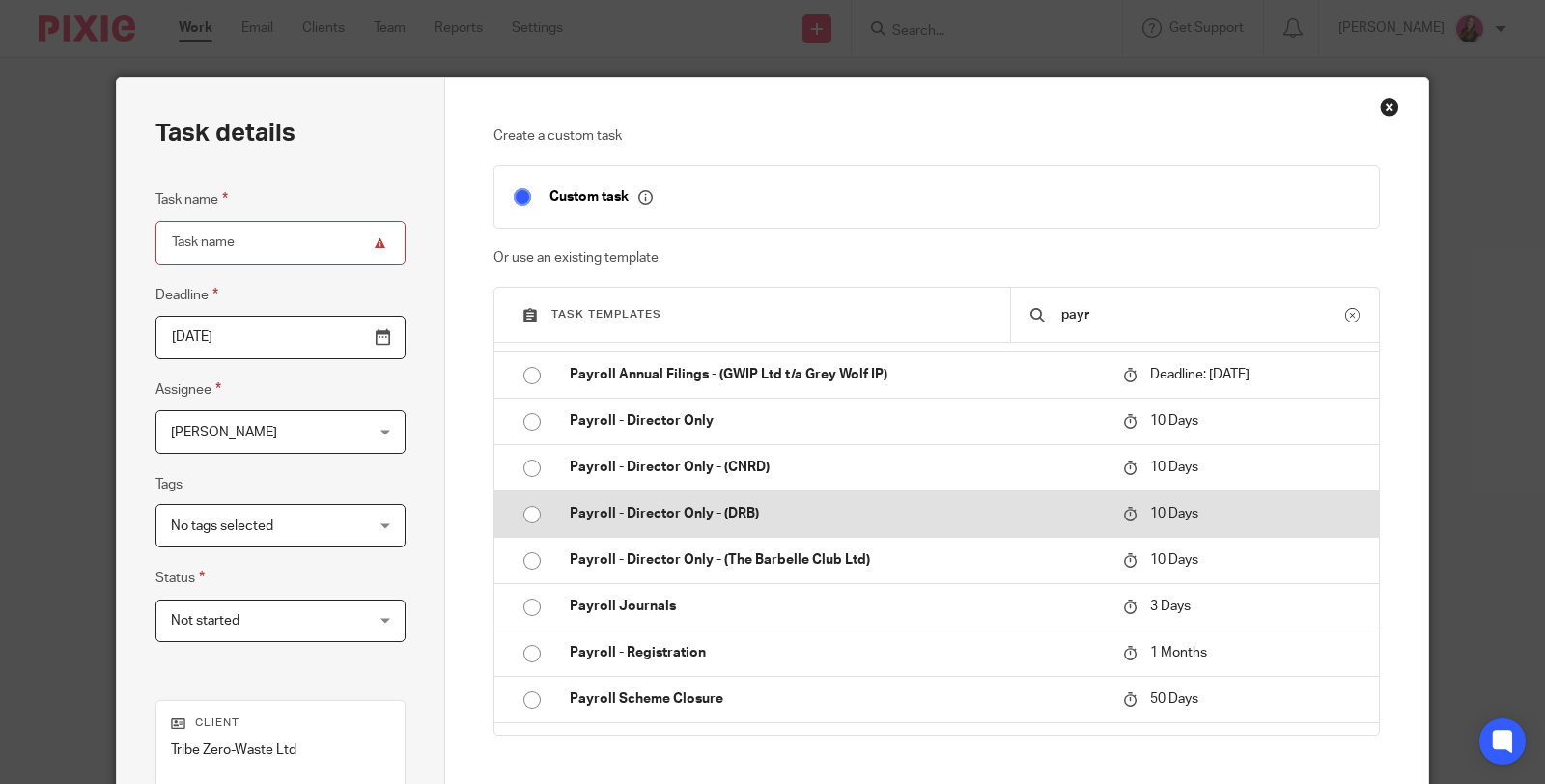
scroll to position [214, 0]
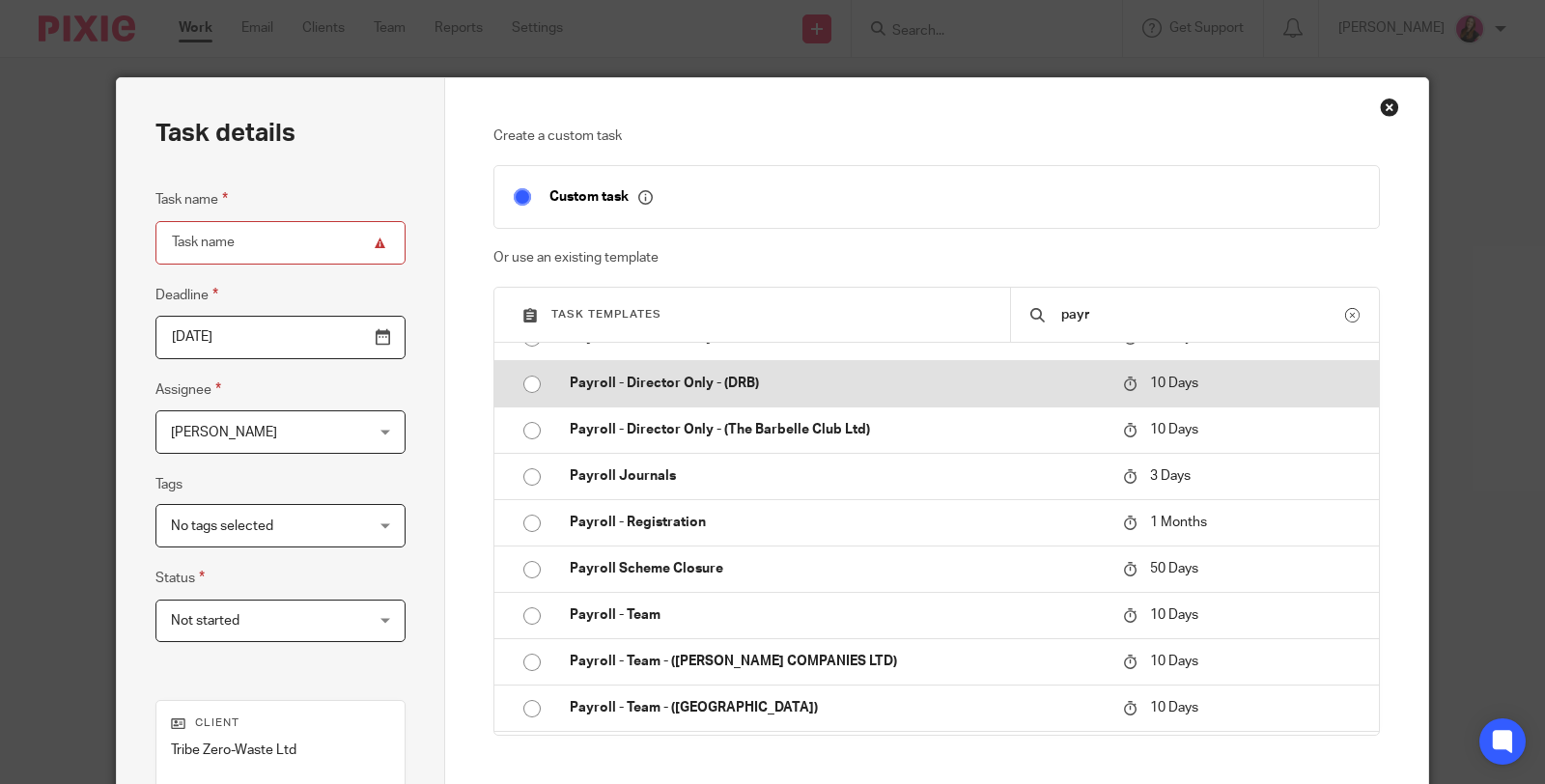
type input "payr"
click at [717, 625] on p "Payroll - Team" at bounding box center [837, 615] width 535 height 19
type input "2025-10-03"
type input "Payroll - Team"
checkbox input "false"
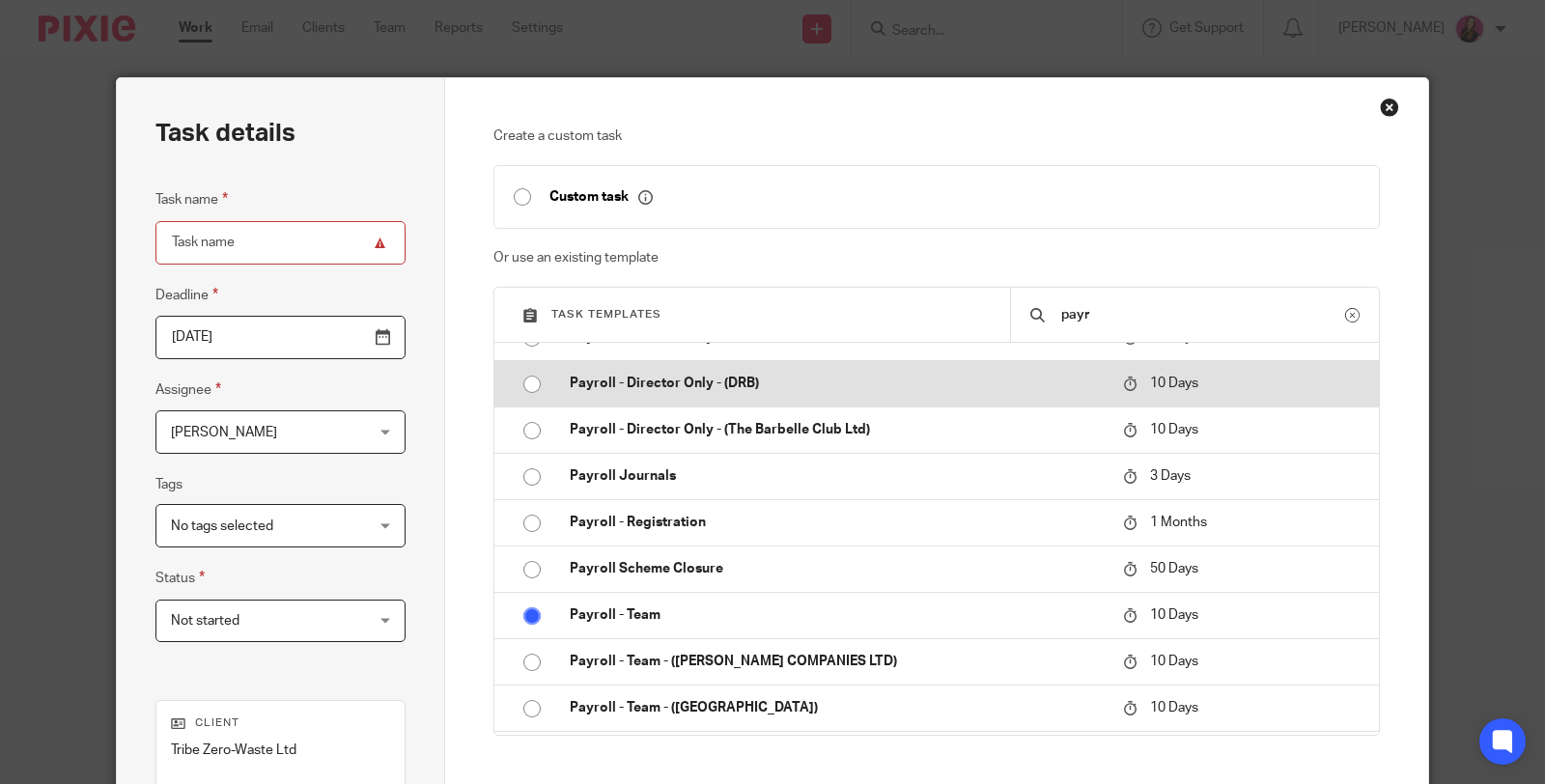
radio input "true"
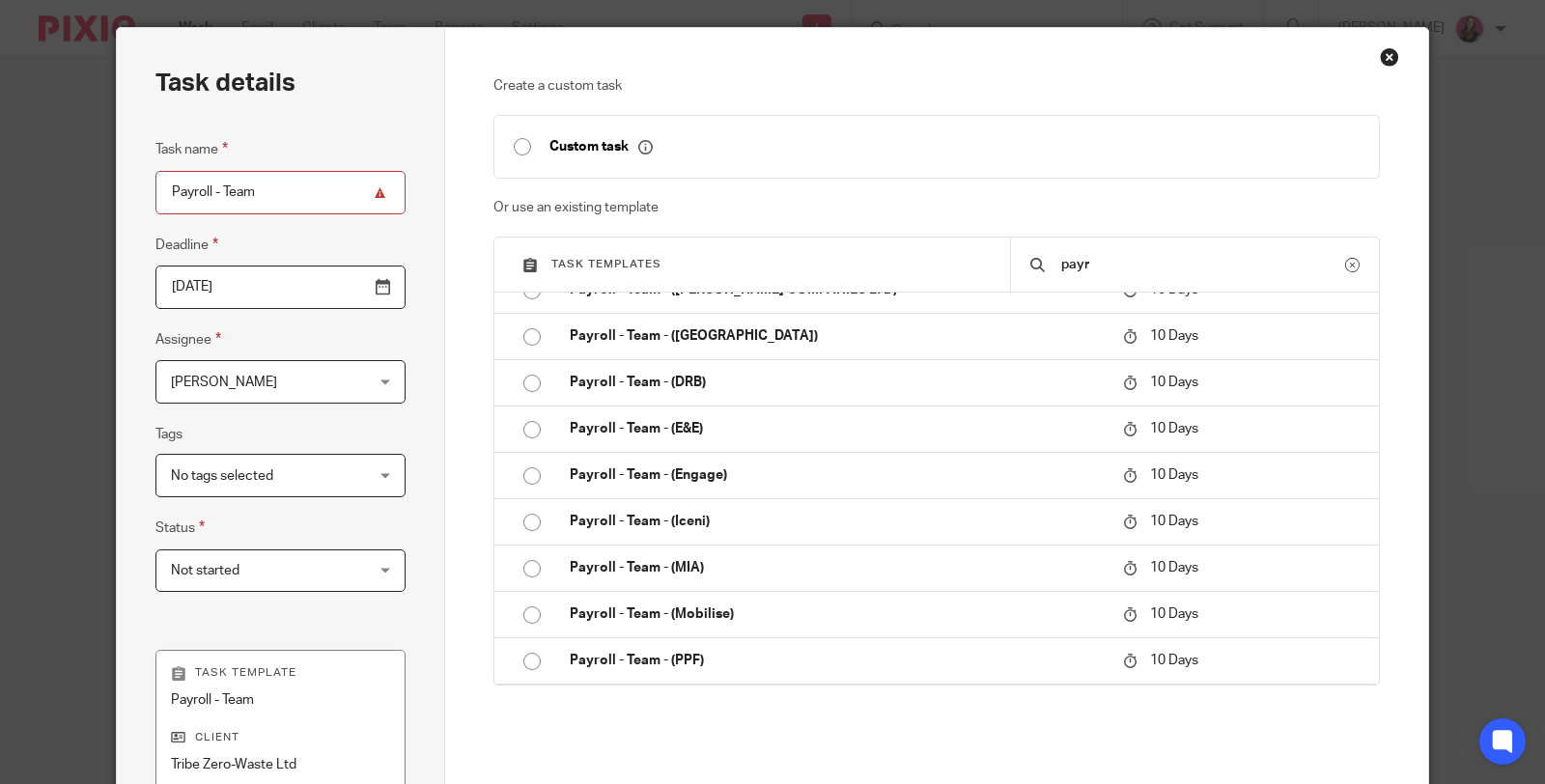
scroll to position [33, 0]
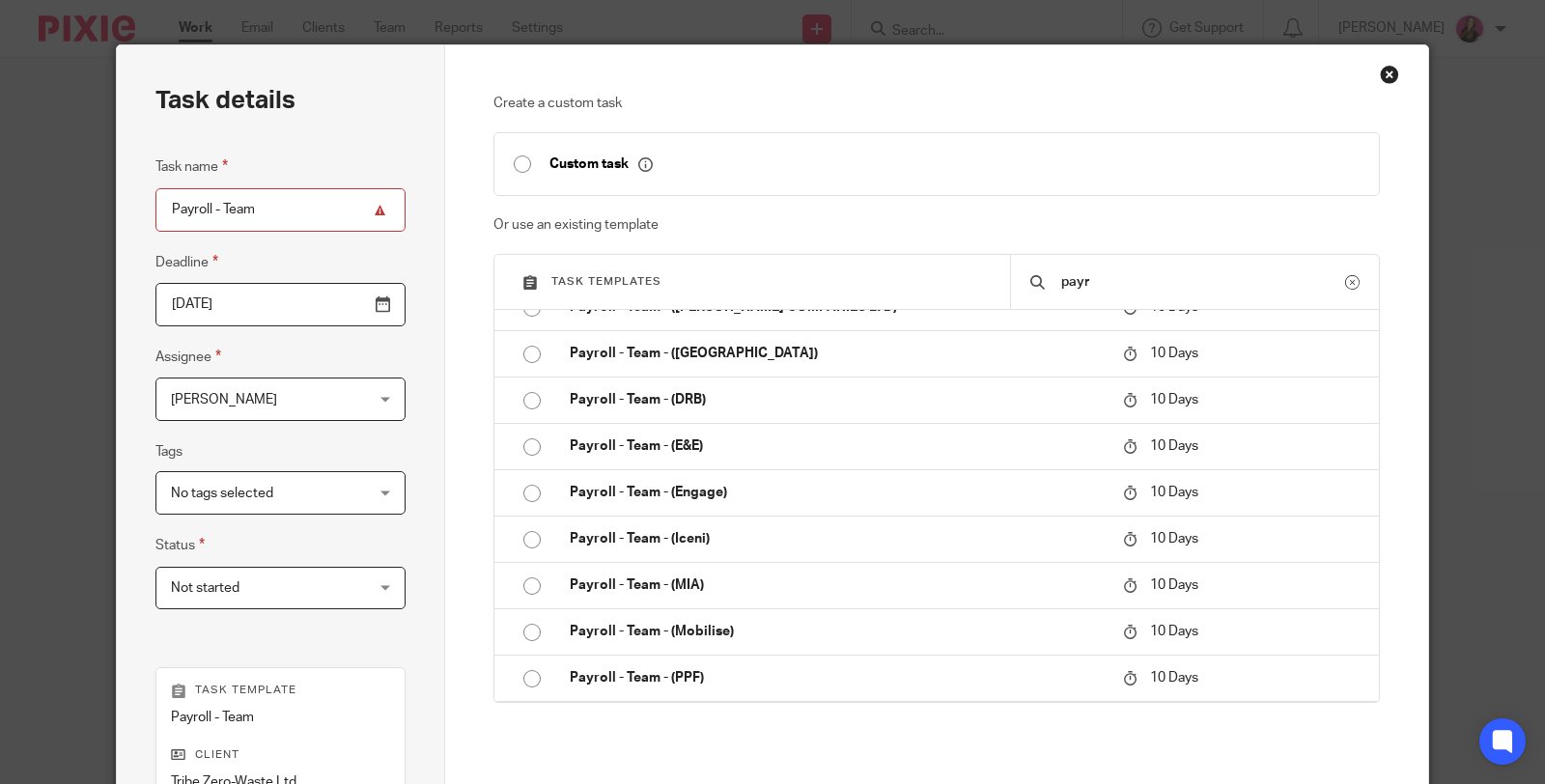
click at [378, 307] on input "2025-10-03" at bounding box center [280, 304] width 250 height 44
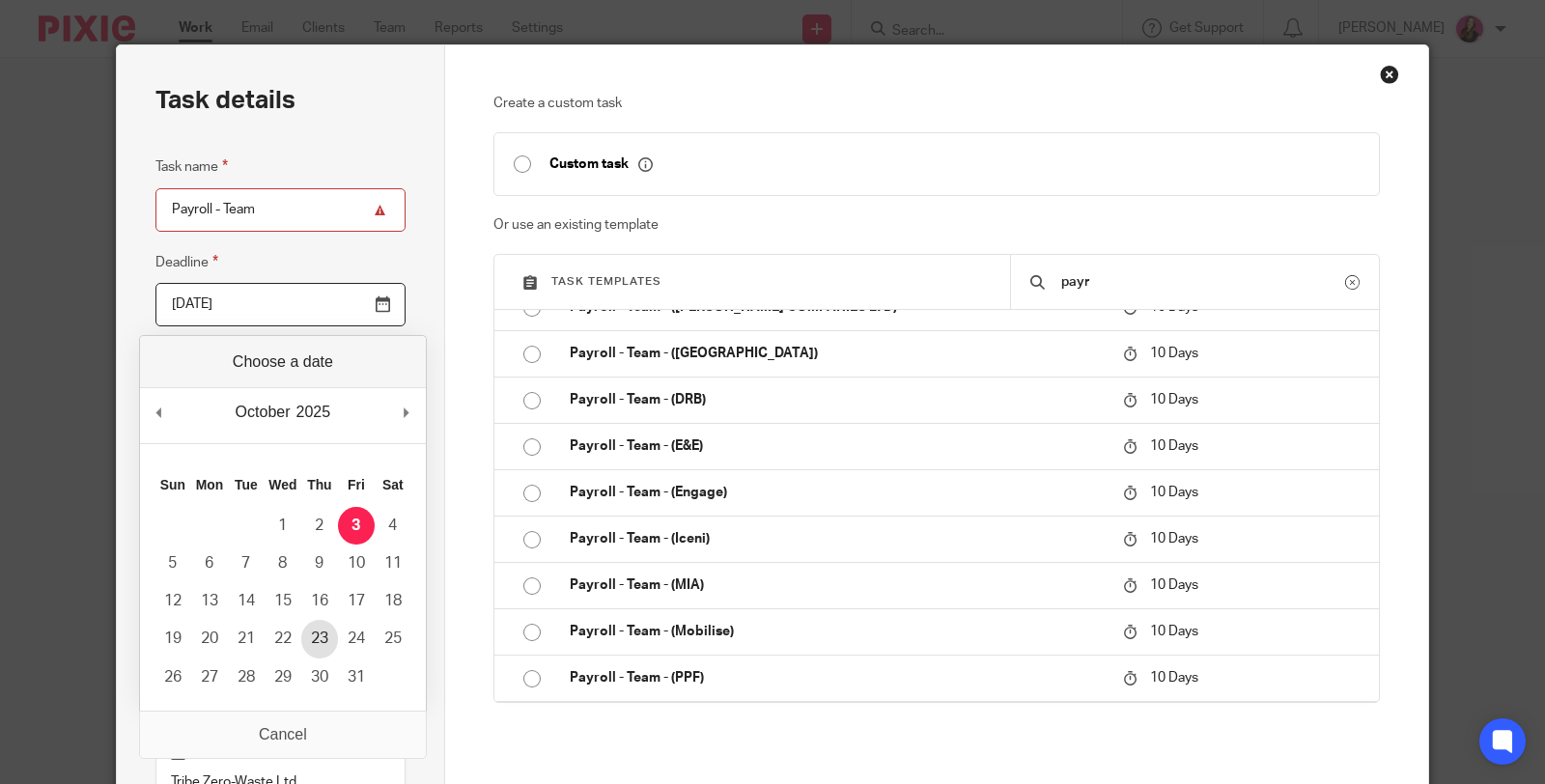
type input "2025-10-23"
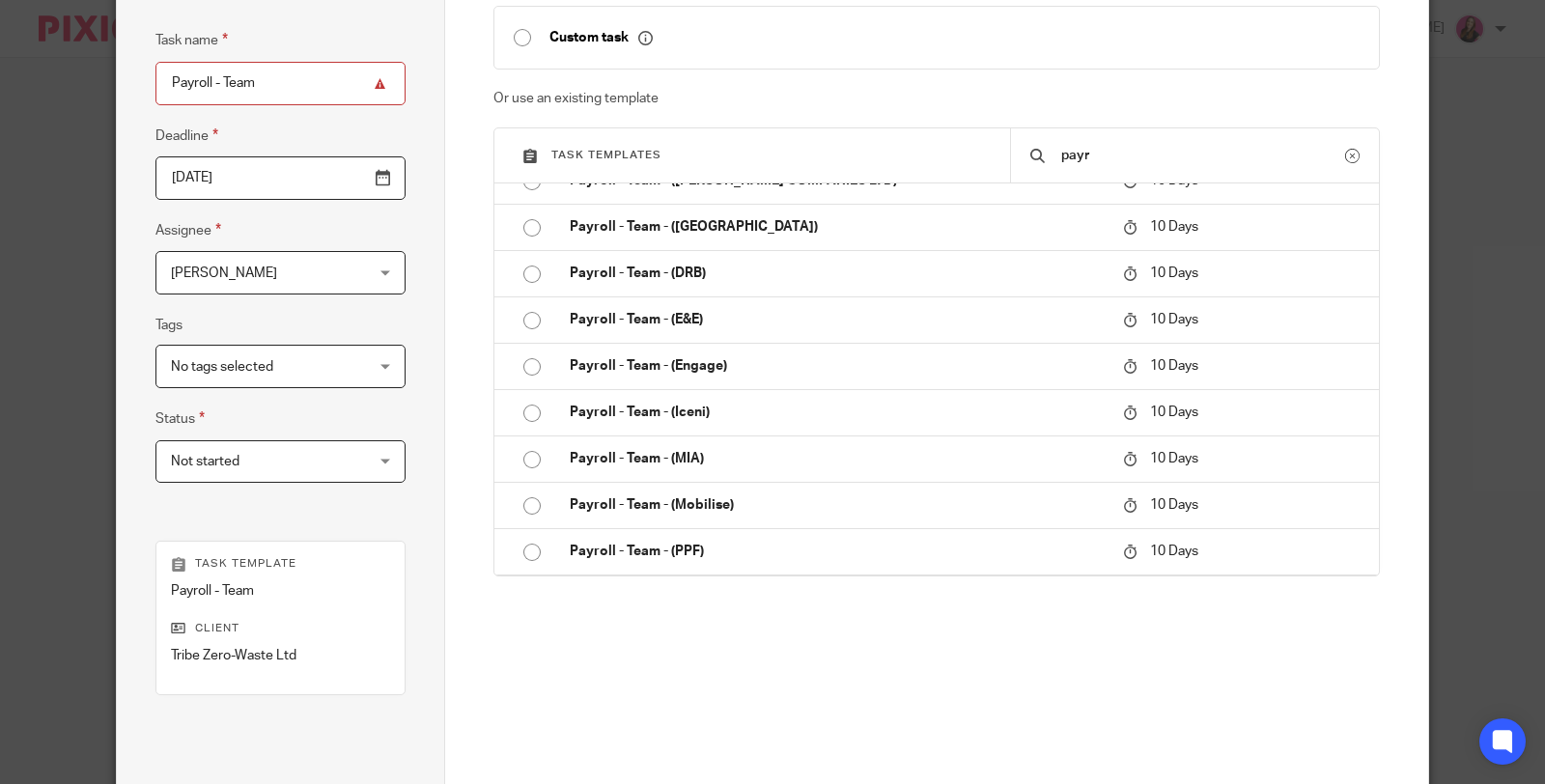
scroll to position [0, 0]
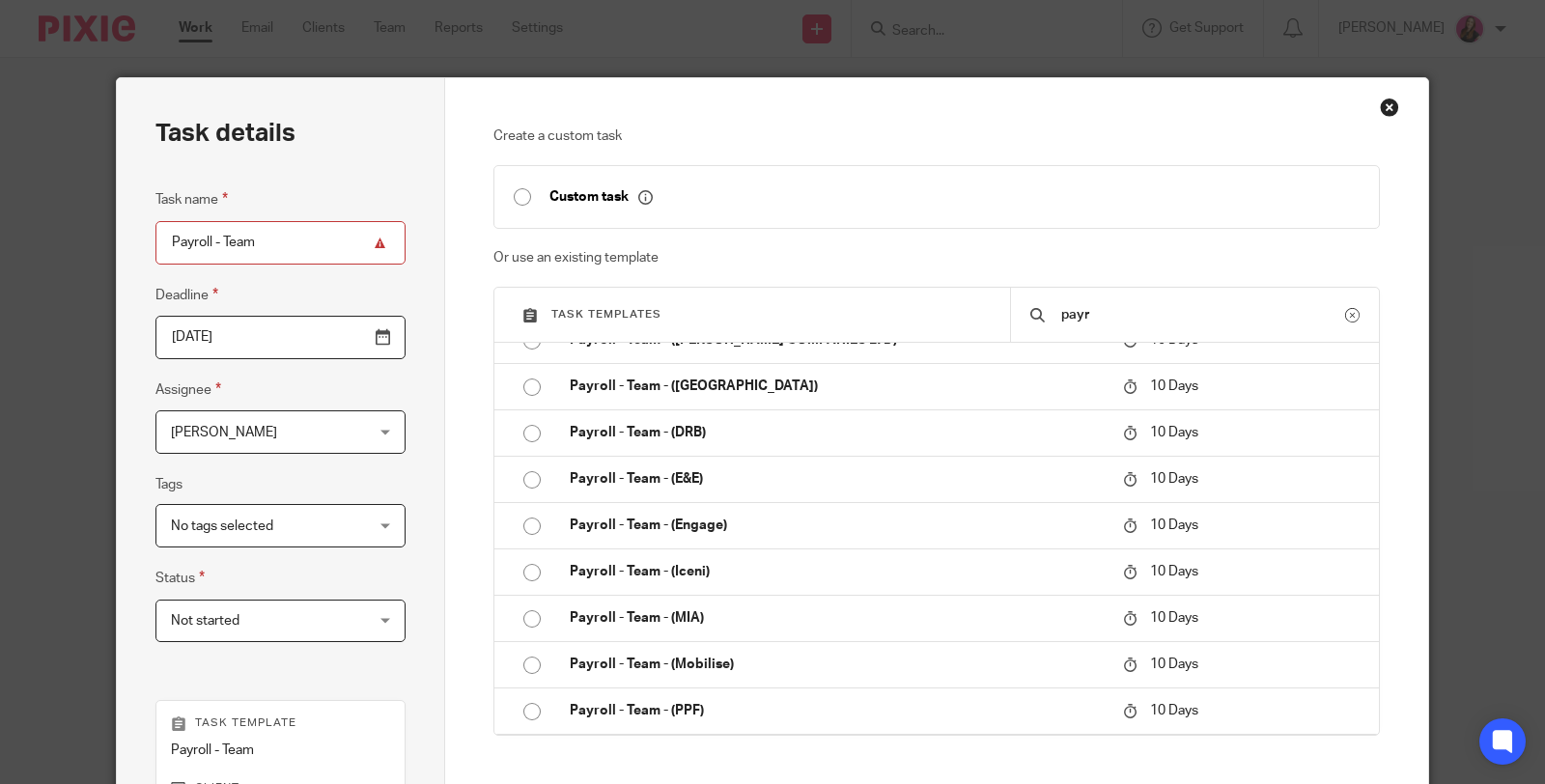
click at [1381, 103] on div "Close this dialog window" at bounding box center [1389, 107] width 19 height 19
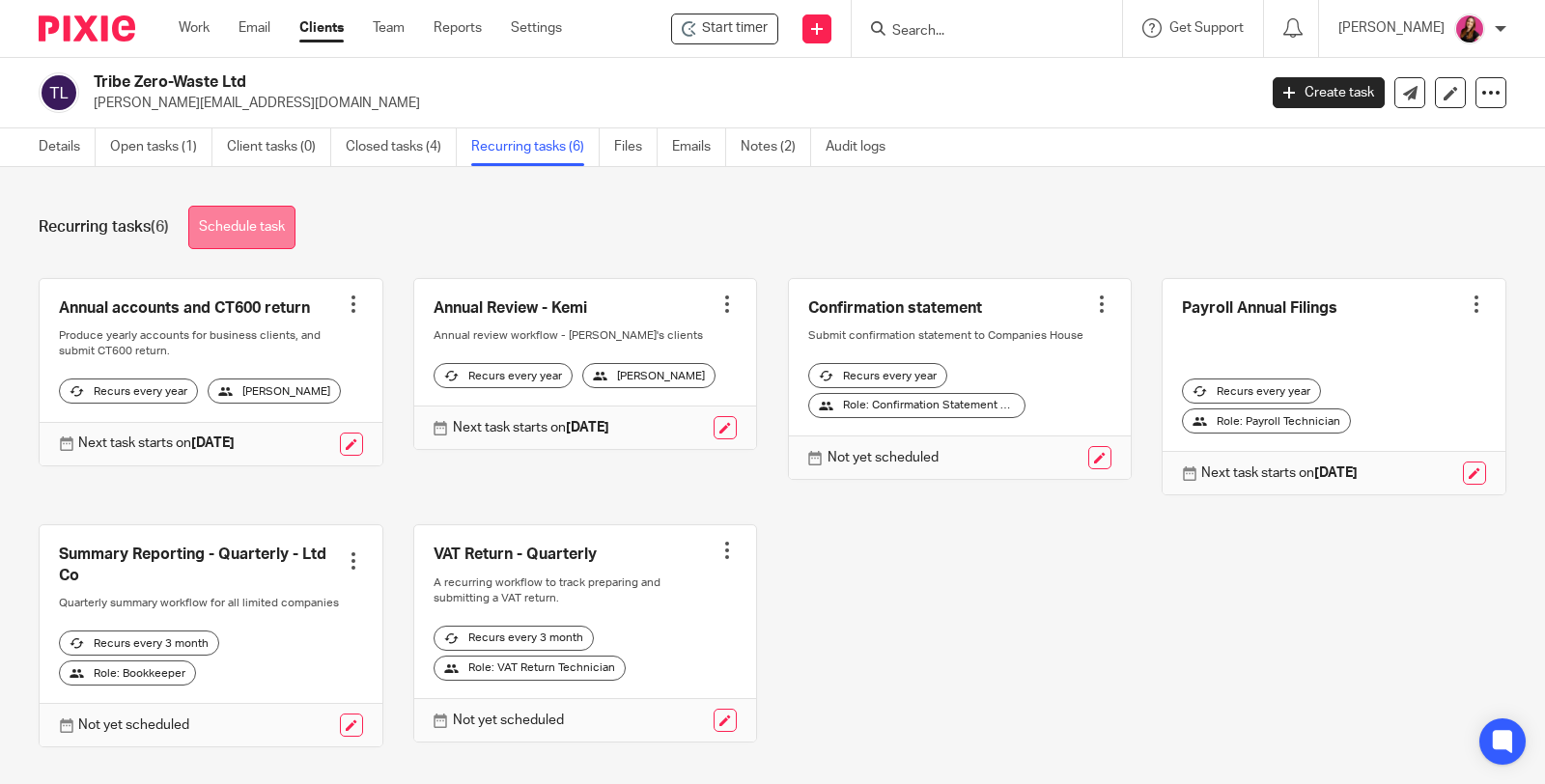
click at [269, 217] on link "Schedule task" at bounding box center [242, 227] width 107 height 44
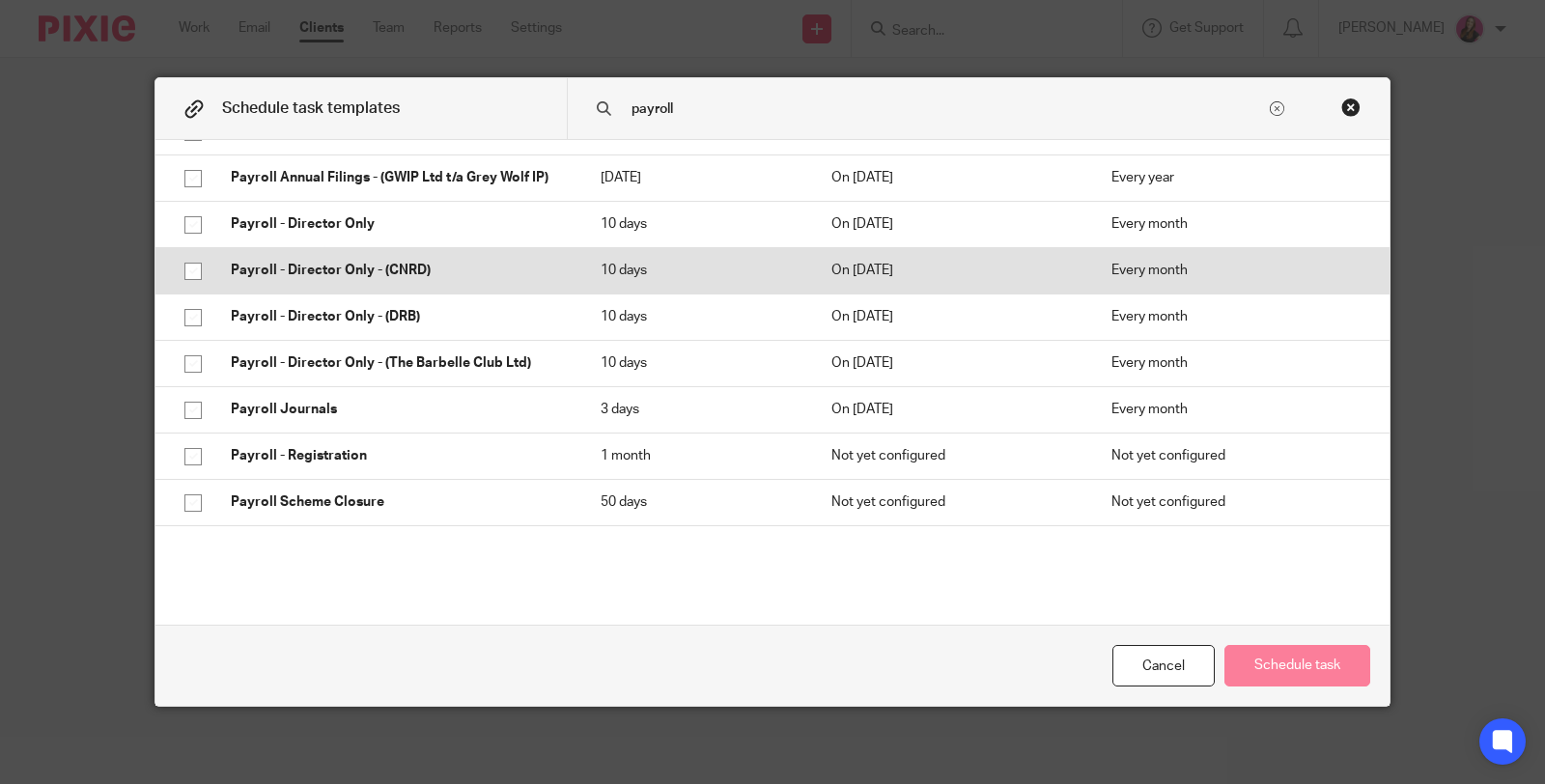
scroll to position [214, 0]
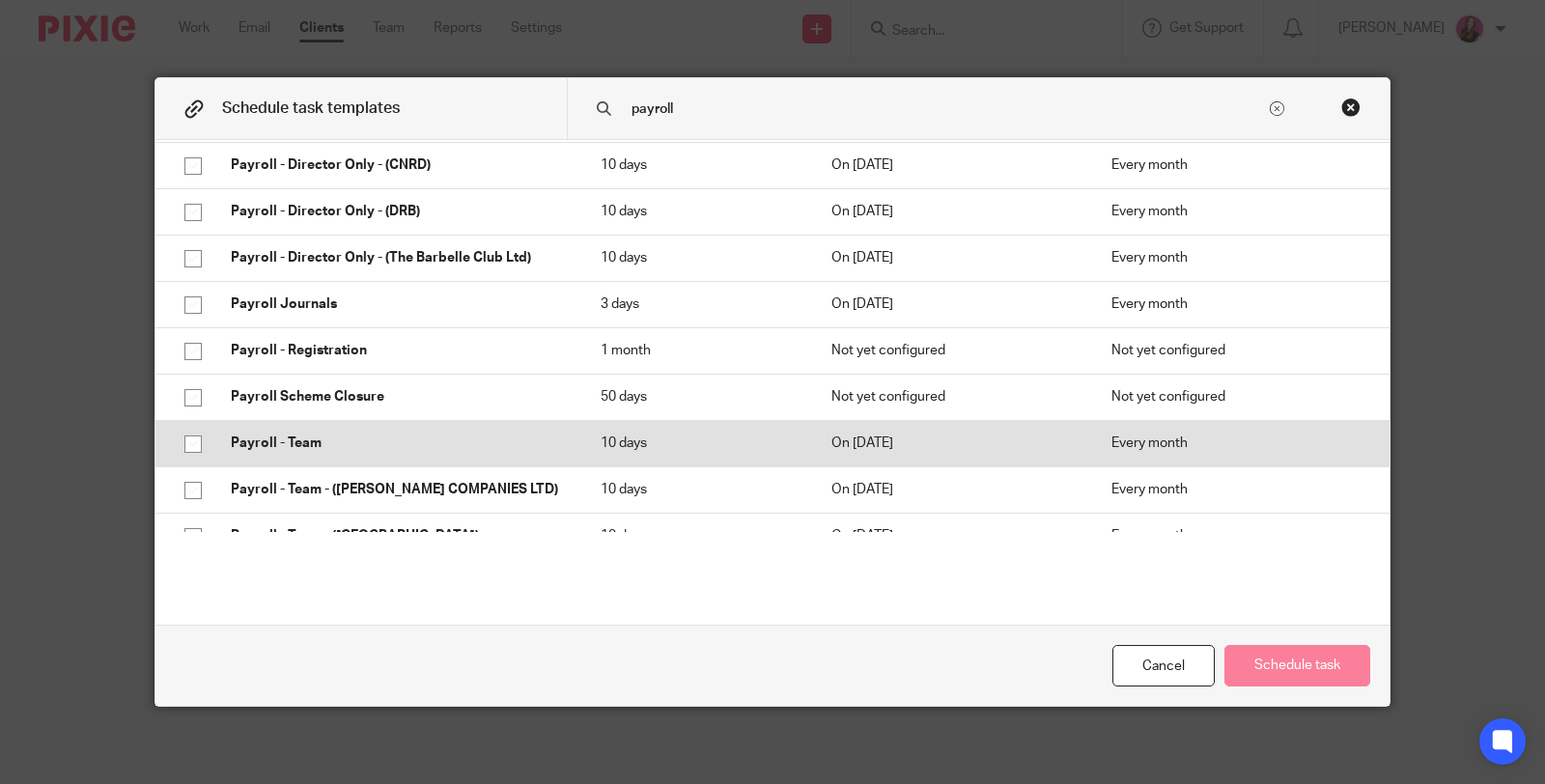
type input "payroll"
click at [409, 438] on p "Payroll - Team" at bounding box center [396, 443] width 331 height 19
checkbox input "true"
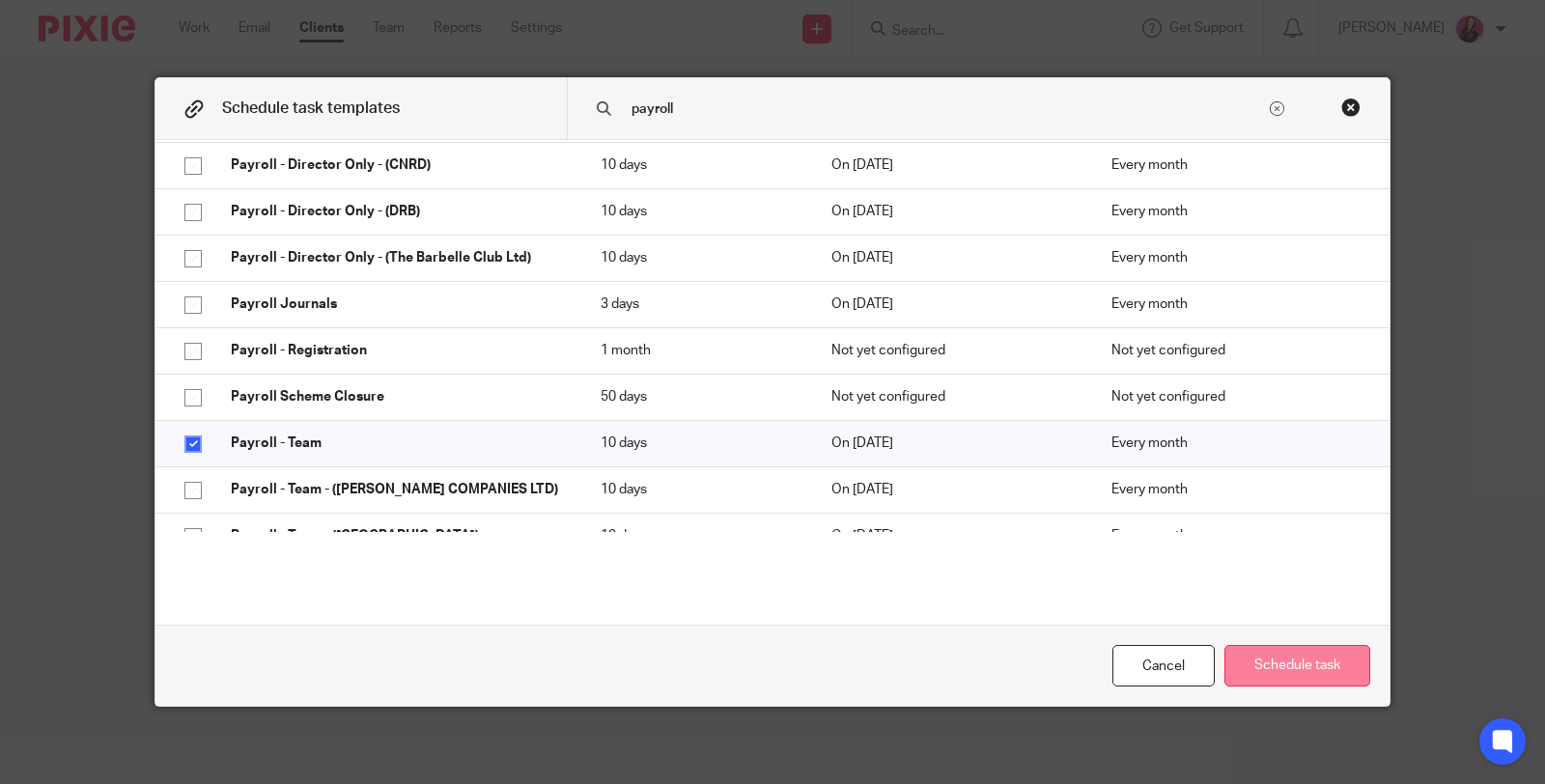
click at [1270, 671] on button "Schedule task" at bounding box center [1297, 665] width 146 height 42
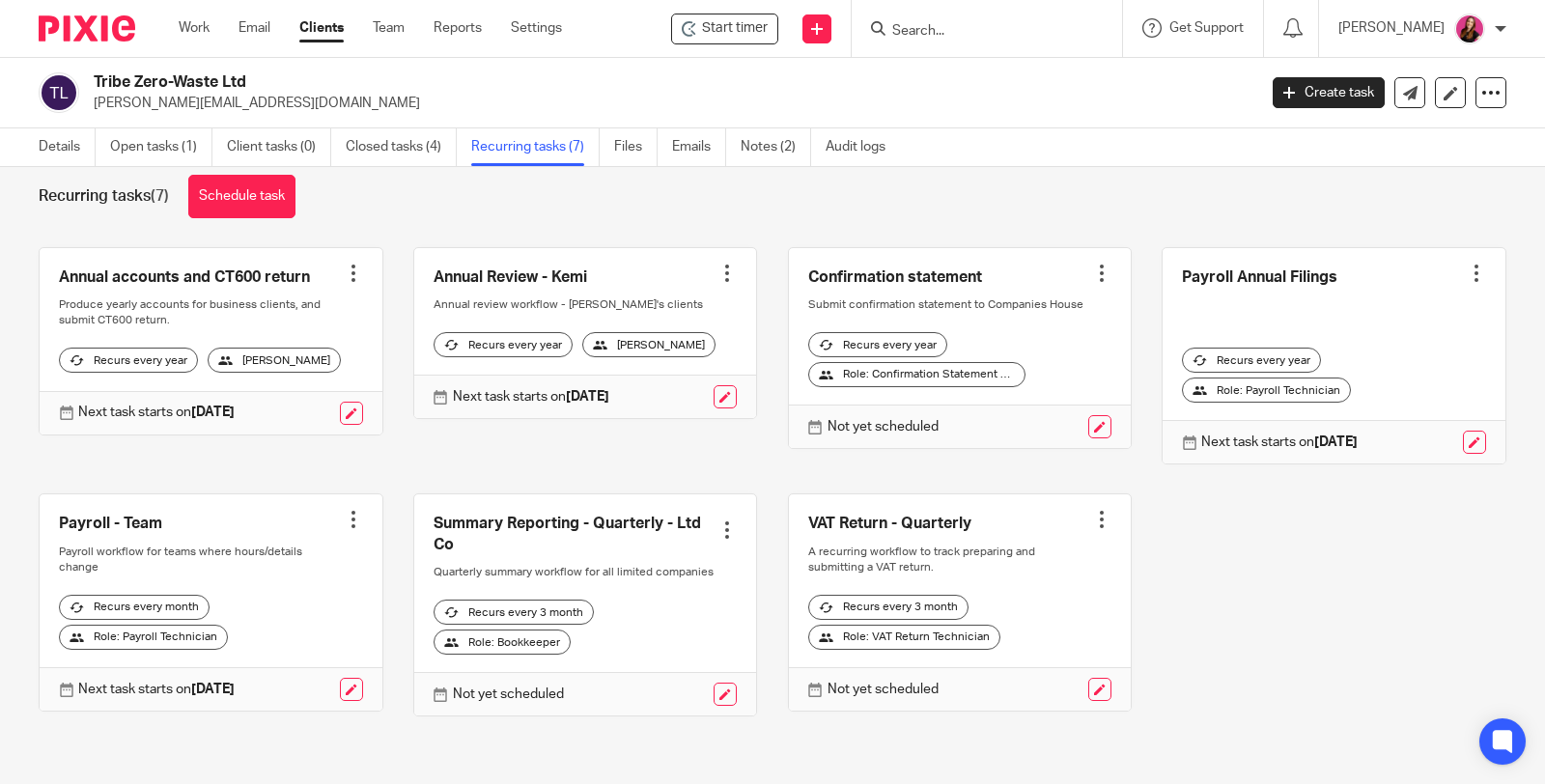
scroll to position [55, 0]
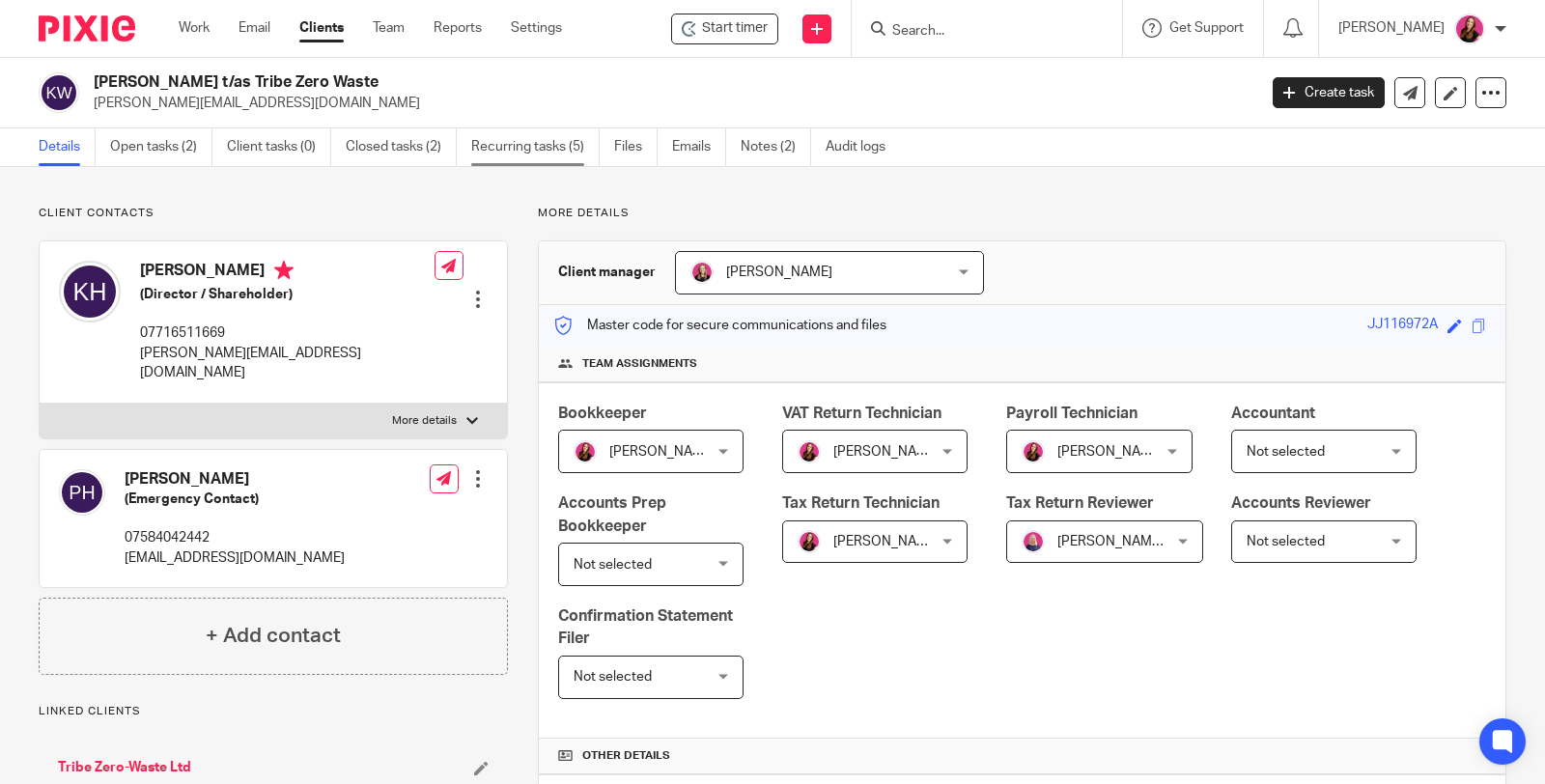
click at [524, 152] on link "Recurring tasks (5)" at bounding box center [535, 147] width 128 height 38
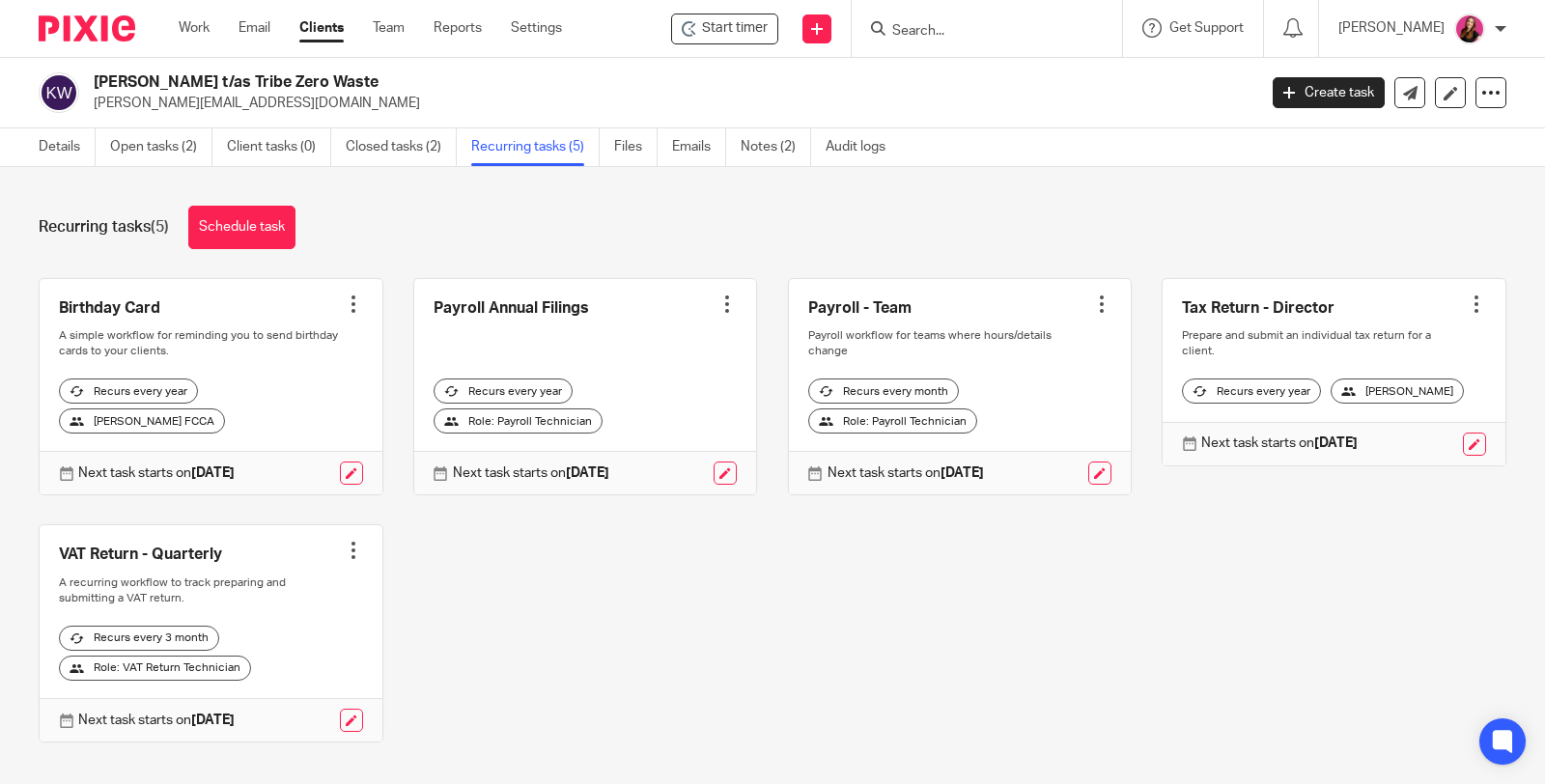
click at [717, 306] on div at bounding box center [727, 304] width 19 height 19
click at [671, 424] on span "Cancel schedule" at bounding box center [641, 426] width 101 height 14
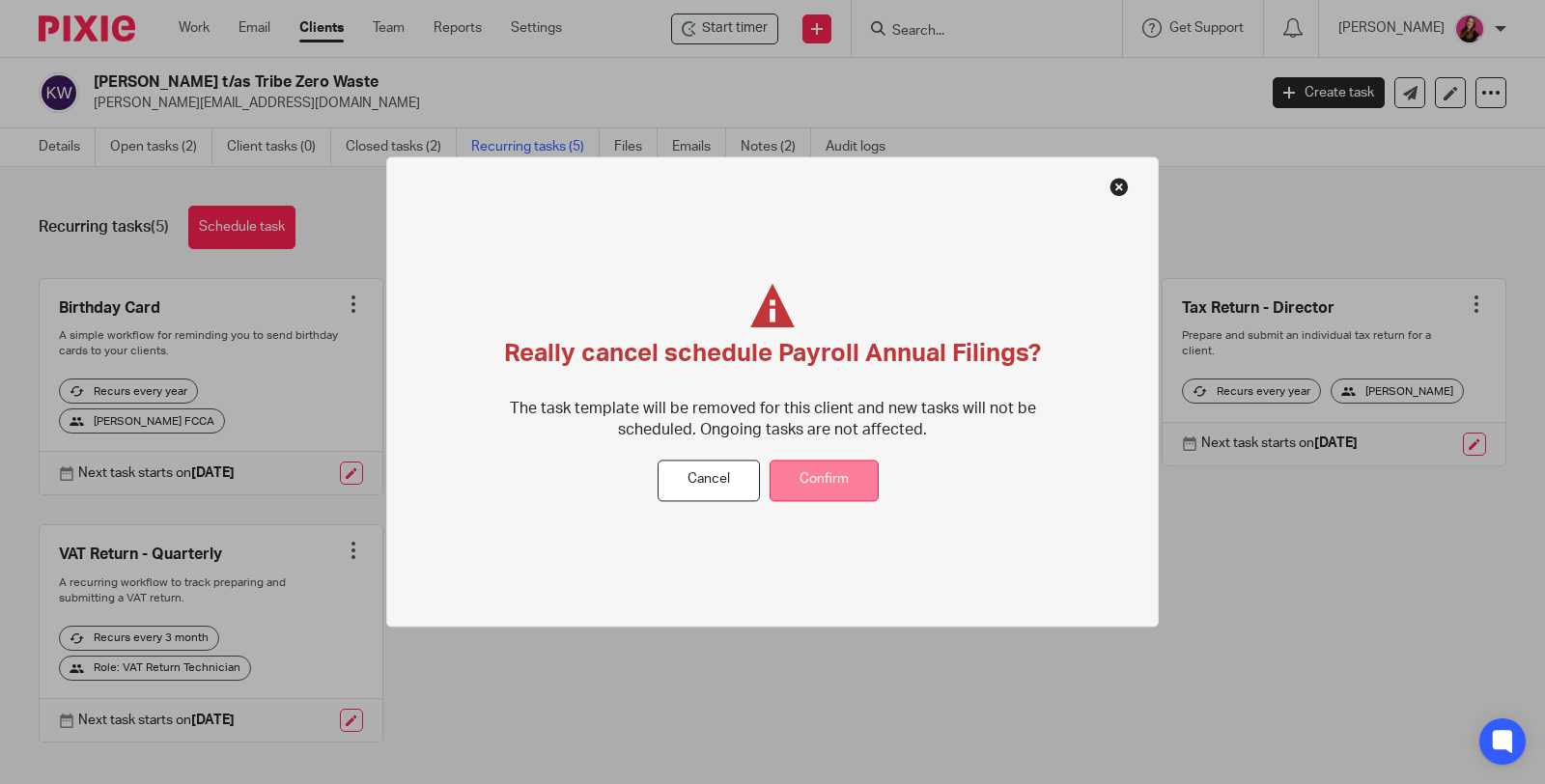
click at [818, 463] on button "Confirm" at bounding box center [824, 480] width 109 height 42
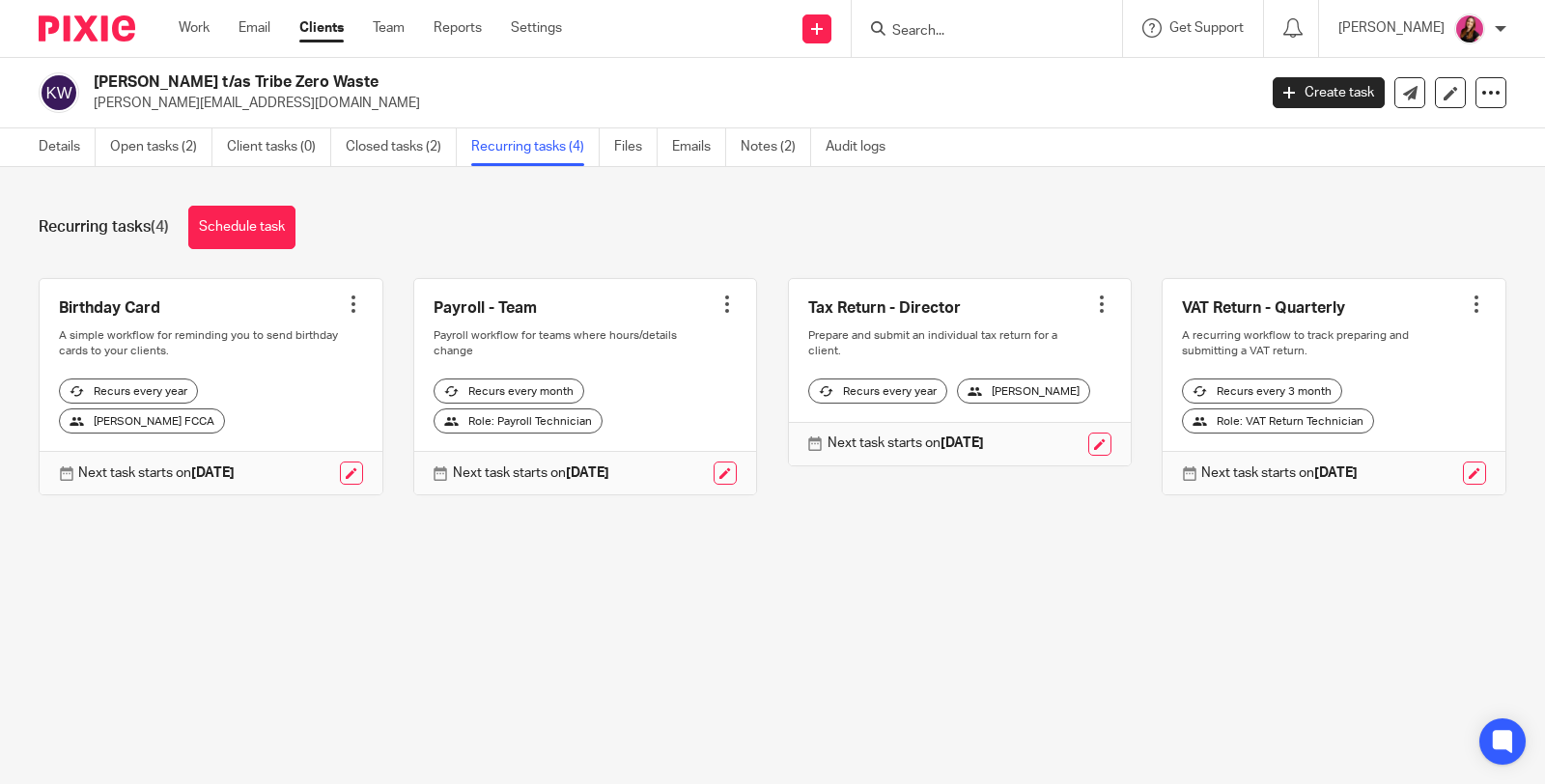
click at [717, 307] on div at bounding box center [727, 304] width 19 height 19
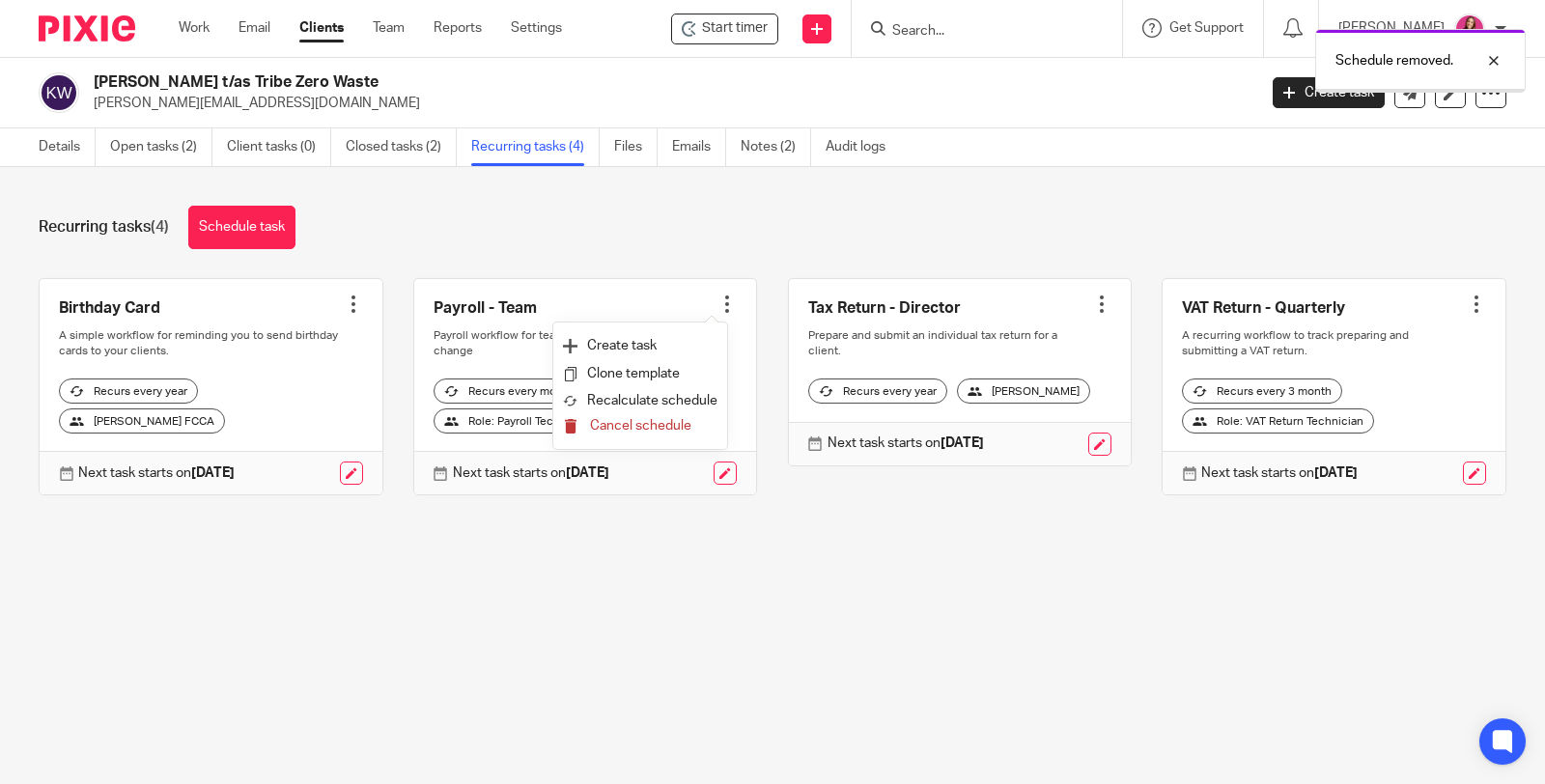
click at [692, 428] on button "Cancel schedule" at bounding box center [640, 427] width 154 height 25
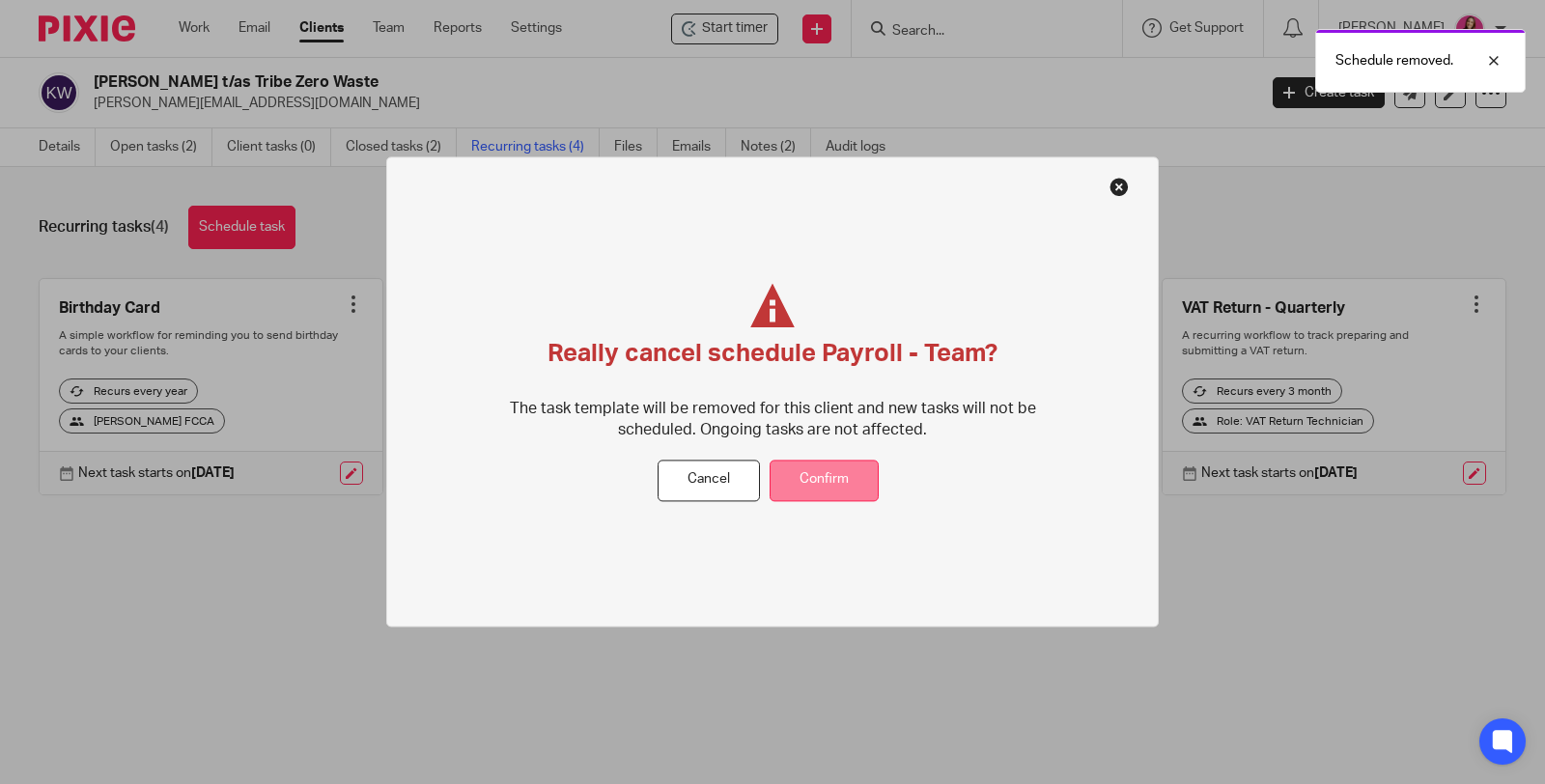
click at [792, 468] on button "Confirm" at bounding box center [824, 480] width 109 height 42
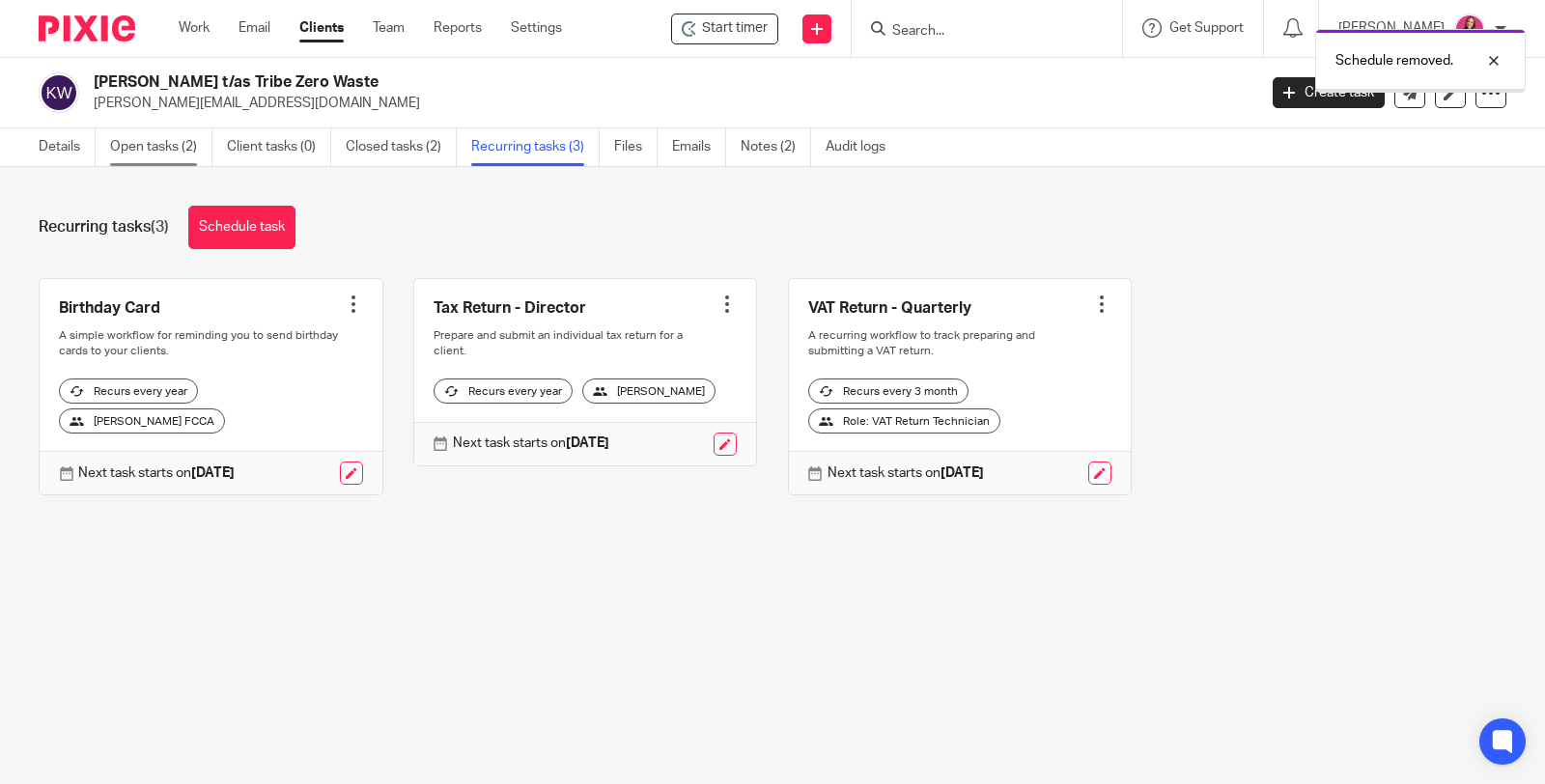
click at [164, 135] on link "Open tasks (2)" at bounding box center [160, 147] width 102 height 38
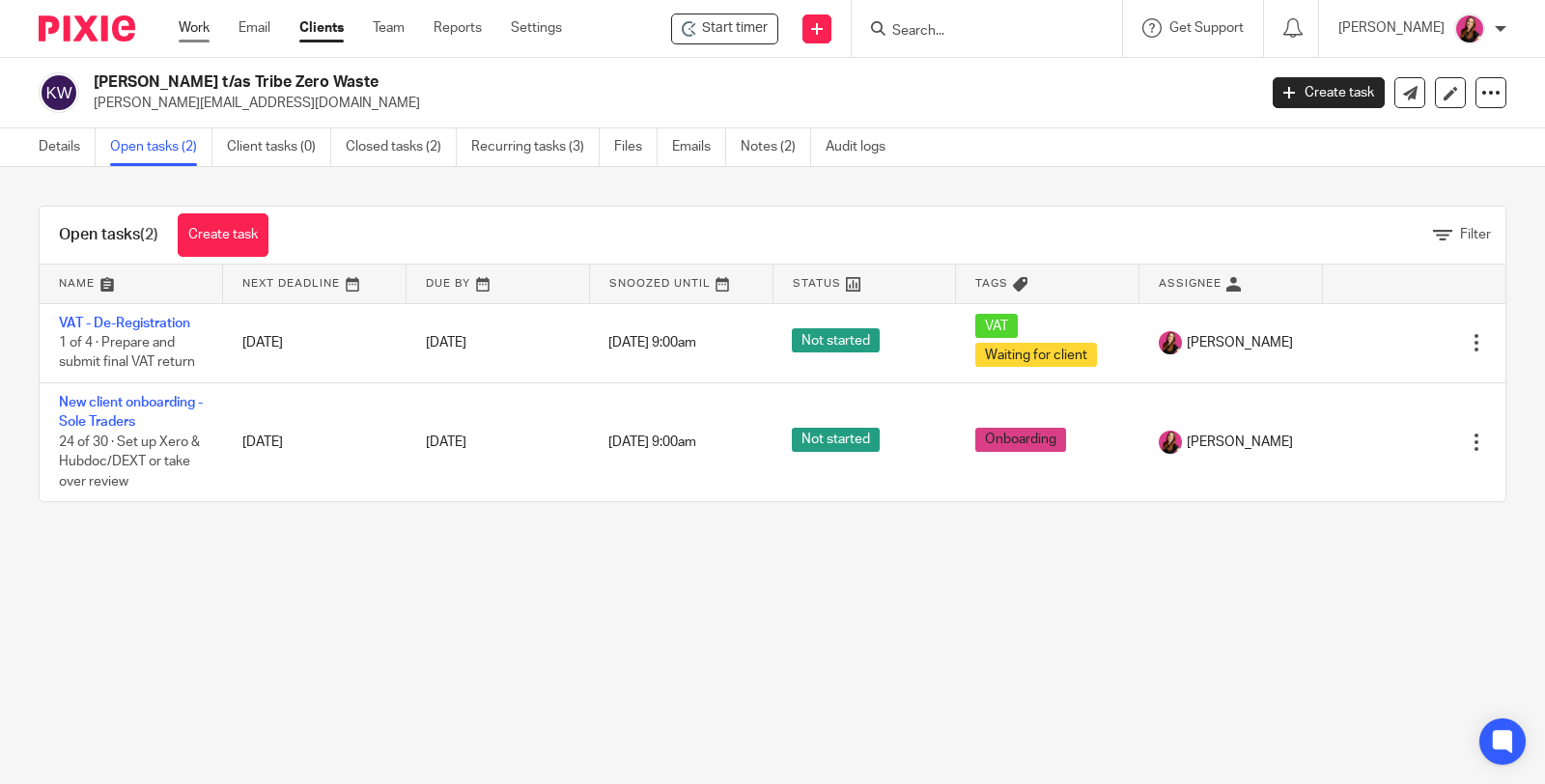
click at [189, 35] on link "Work" at bounding box center [194, 28] width 31 height 19
